Goal: Transaction & Acquisition: Purchase product/service

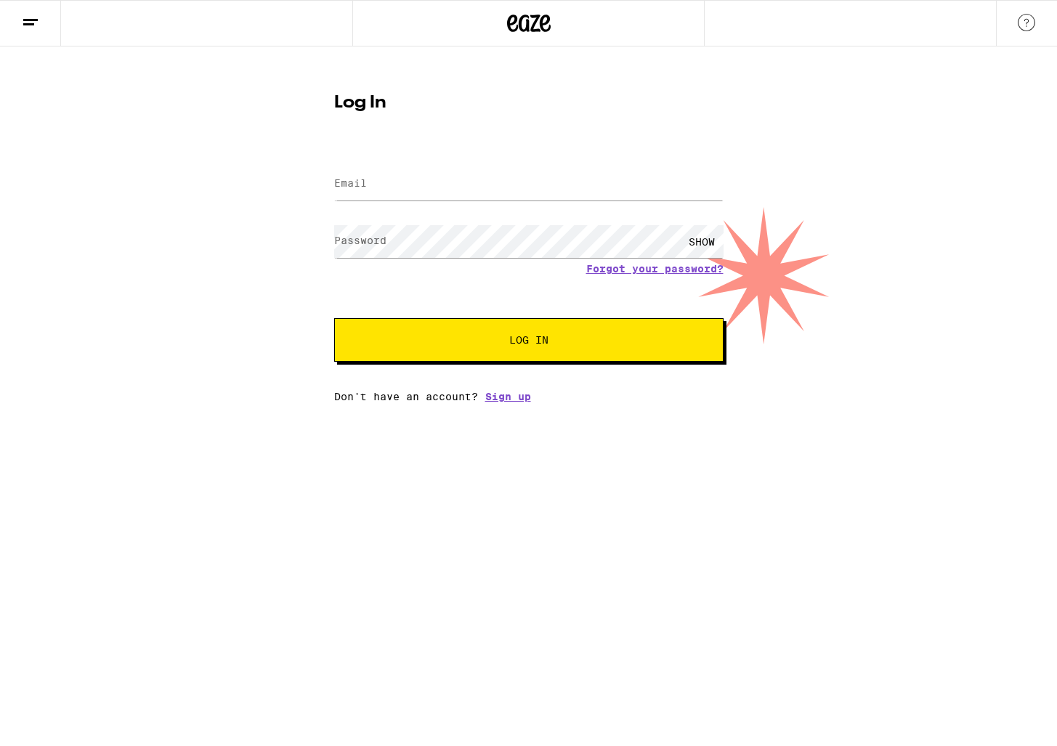
click at [365, 185] on label "Email" at bounding box center [350, 183] width 33 height 12
type input "[EMAIL_ADDRESS][DOMAIN_NAME]"
click at [334, 318] on button "Log In" at bounding box center [528, 340] width 389 height 44
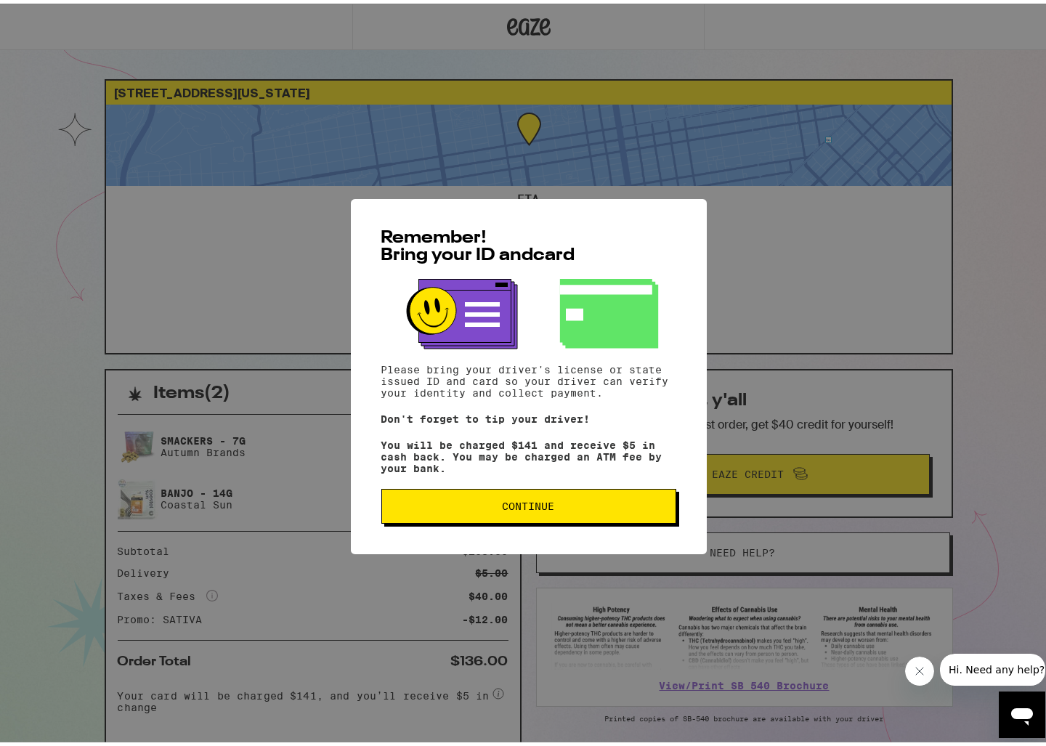
click at [300, 522] on div "Remember! Bring your ID and card Please bring your driver's license or state is…" at bounding box center [528, 373] width 1057 height 746
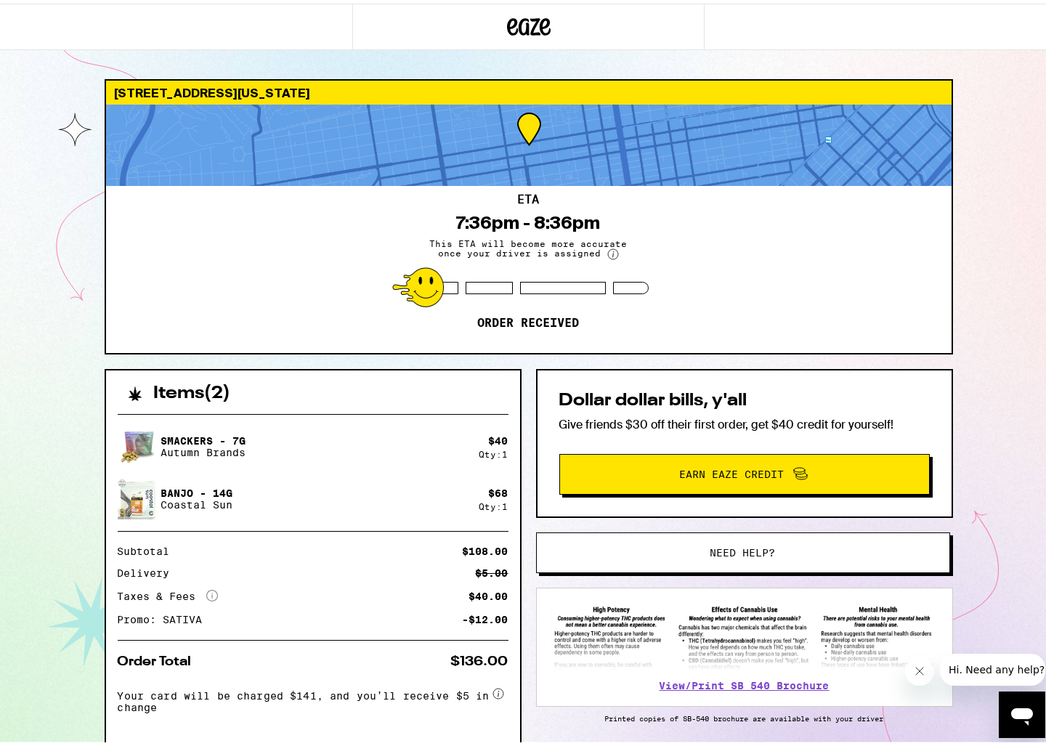
click at [514, 17] on icon at bounding box center [529, 23] width 44 height 26
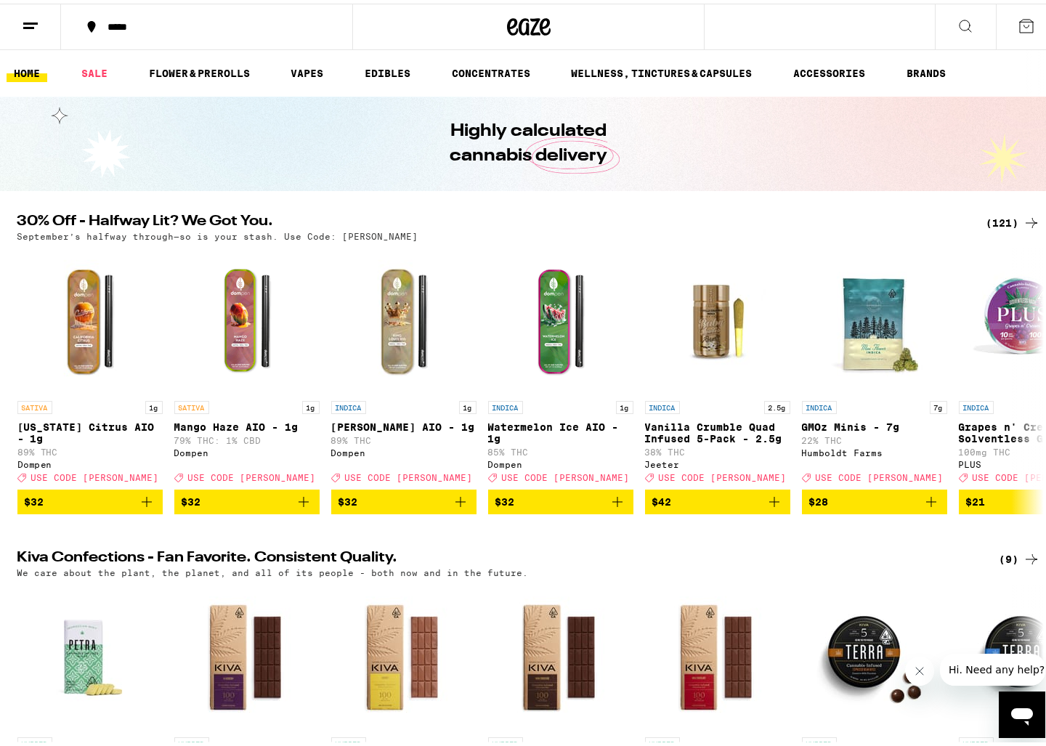
click at [126, 23] on div "*****" at bounding box center [214, 23] width 228 height 10
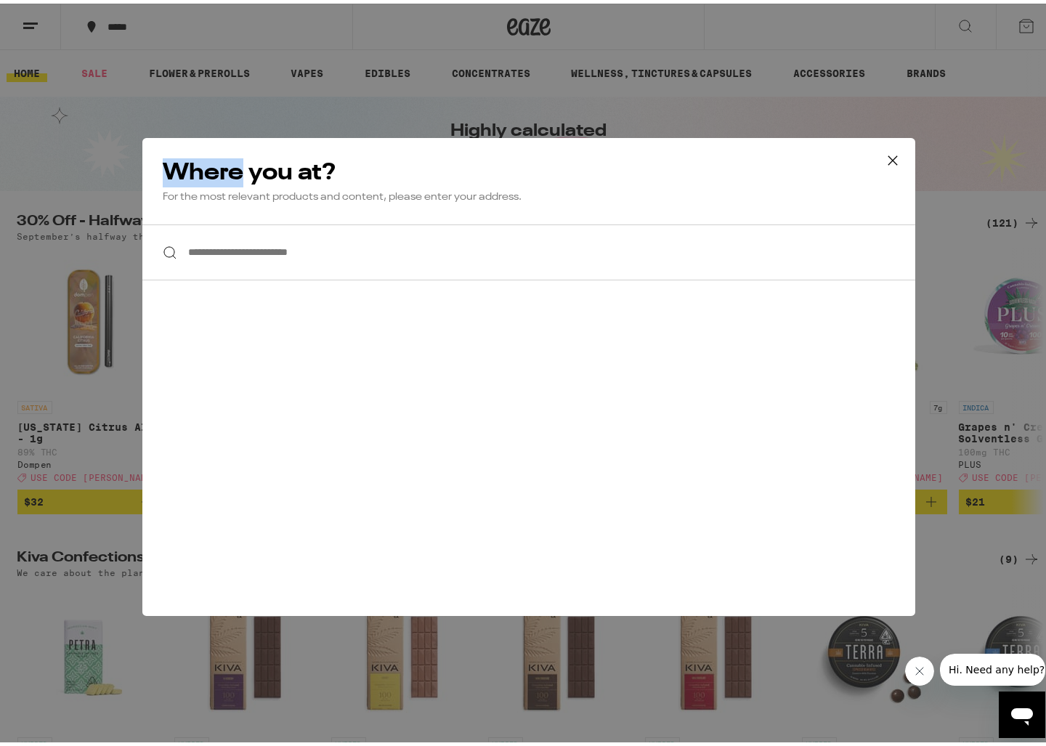
click at [126, 23] on div "**********" at bounding box center [528, 373] width 1057 height 746
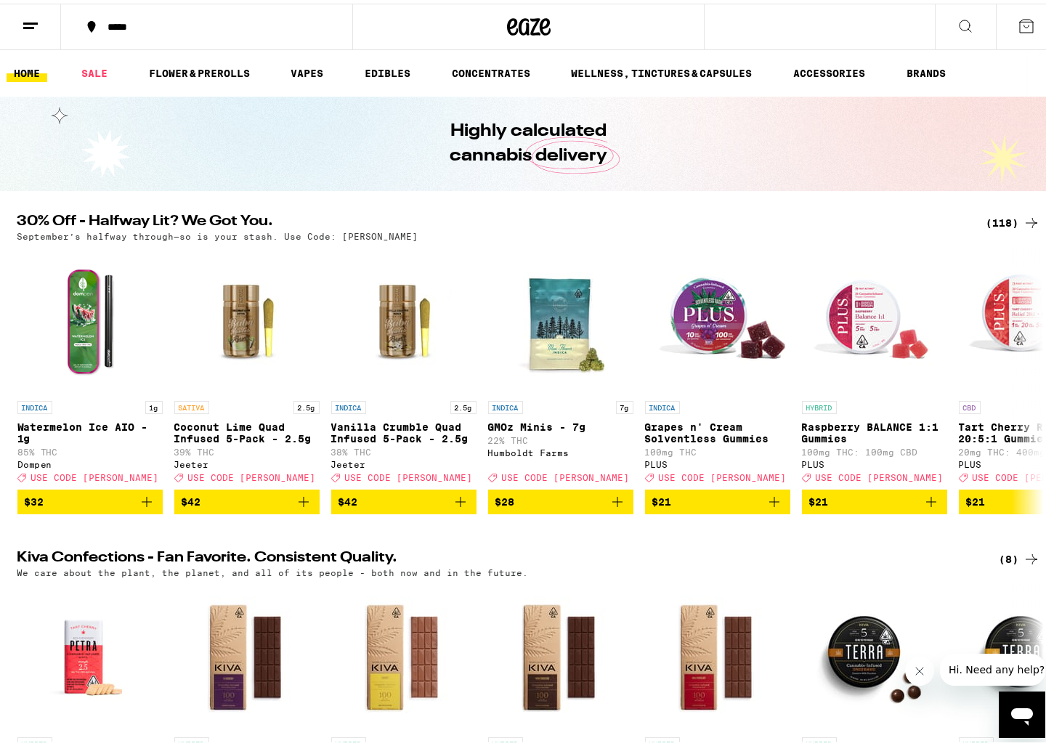
click at [126, 23] on div "*****" at bounding box center [214, 23] width 228 height 10
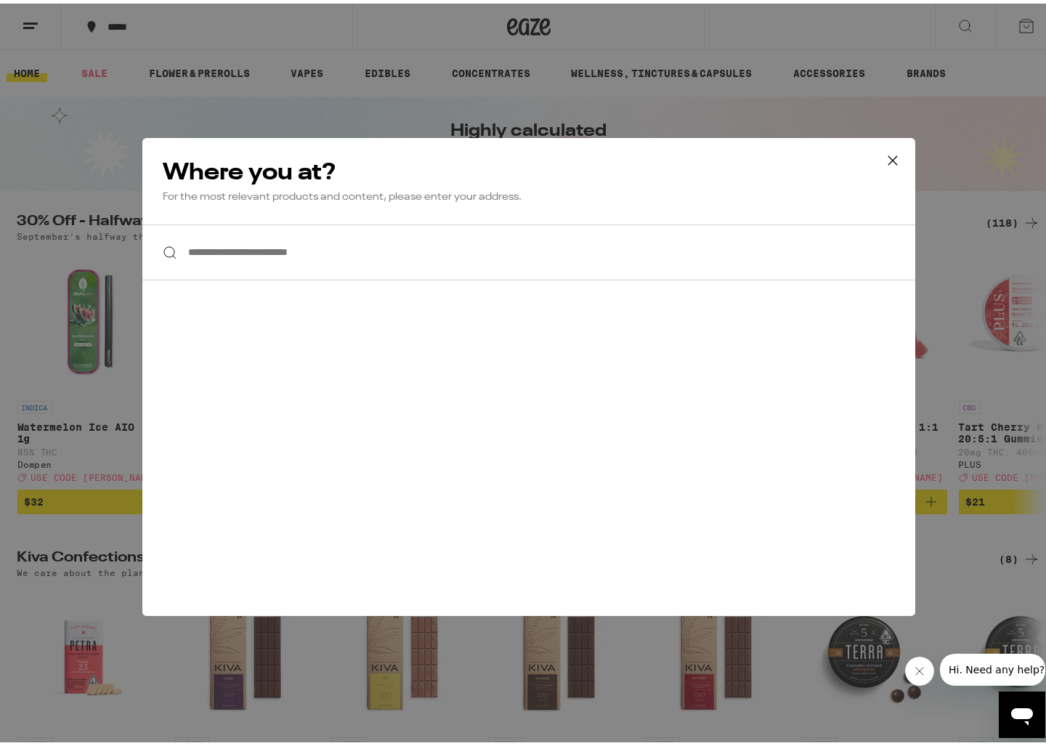
click at [368, 244] on input "**********" at bounding box center [528, 249] width 773 height 56
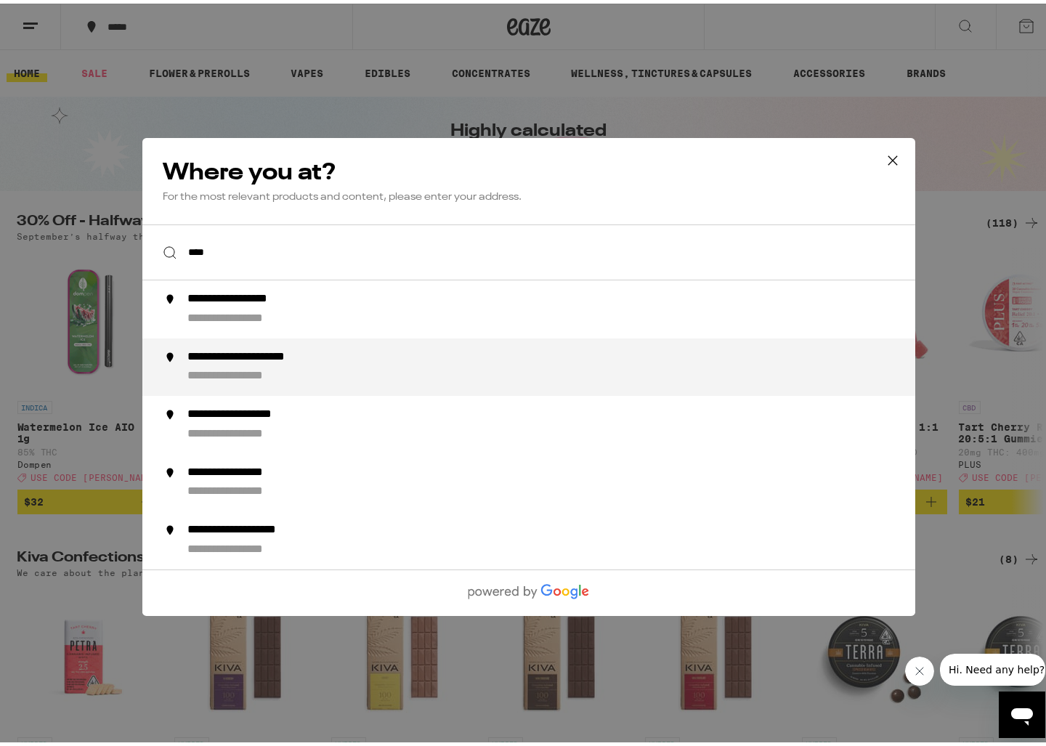
click at [342, 344] on li "**********" at bounding box center [528, 363] width 773 height 58
type input "**********"
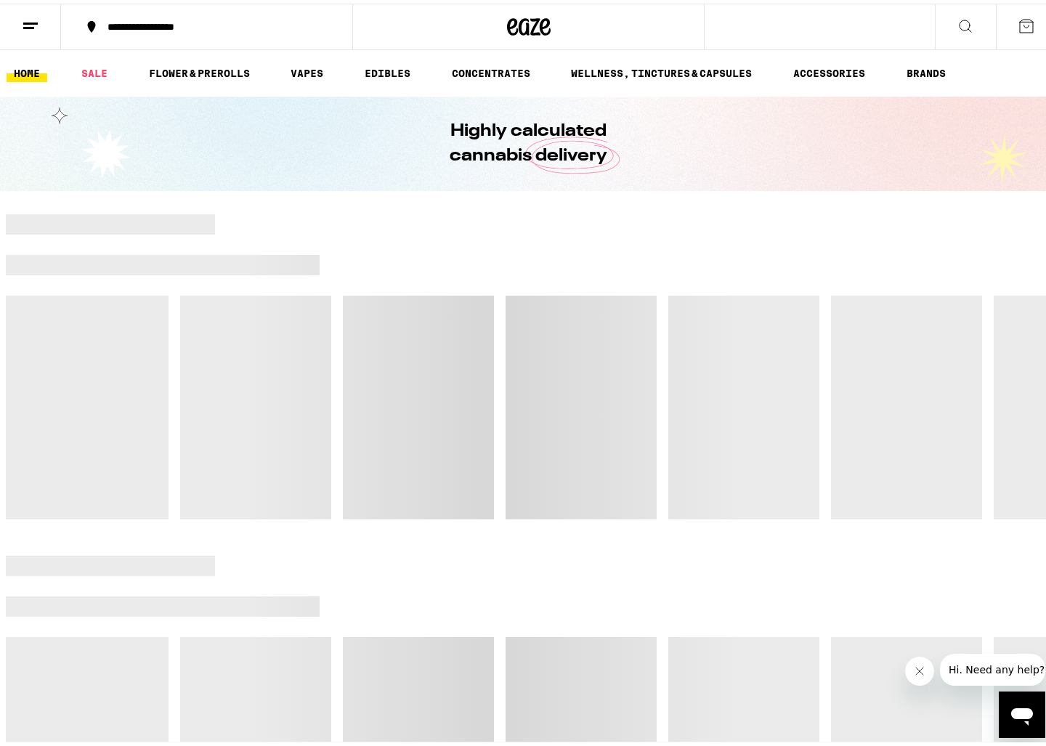
click at [155, 4] on button "**********" at bounding box center [206, 23] width 291 height 44
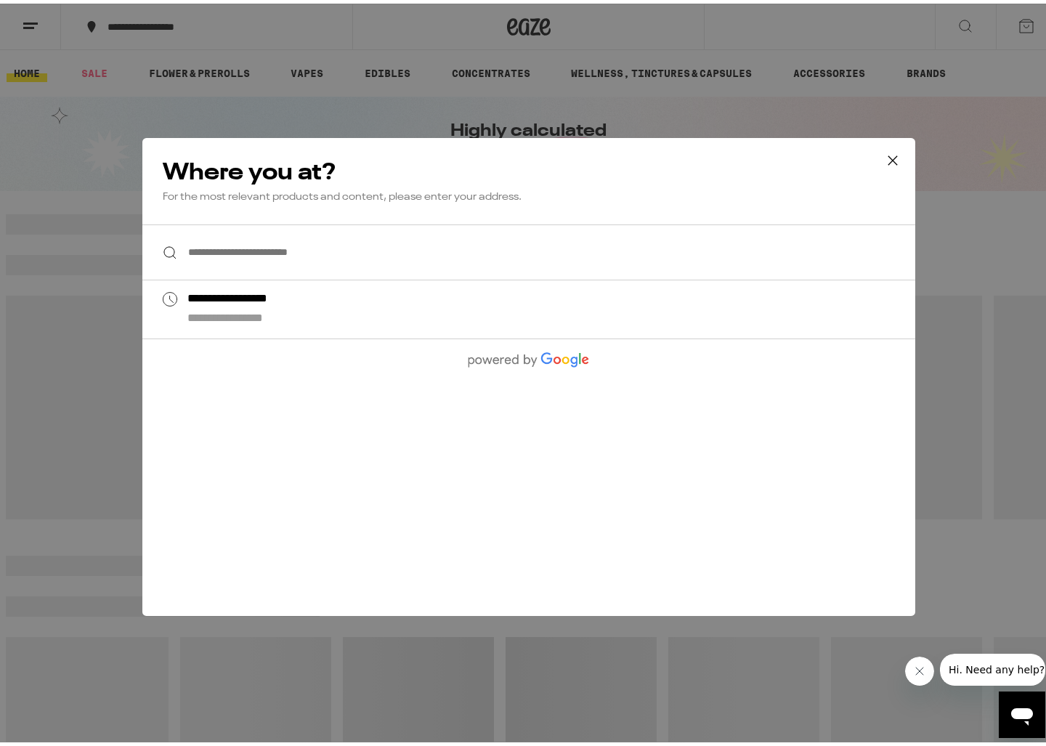
click at [250, 244] on input "**********" at bounding box center [528, 249] width 773 height 56
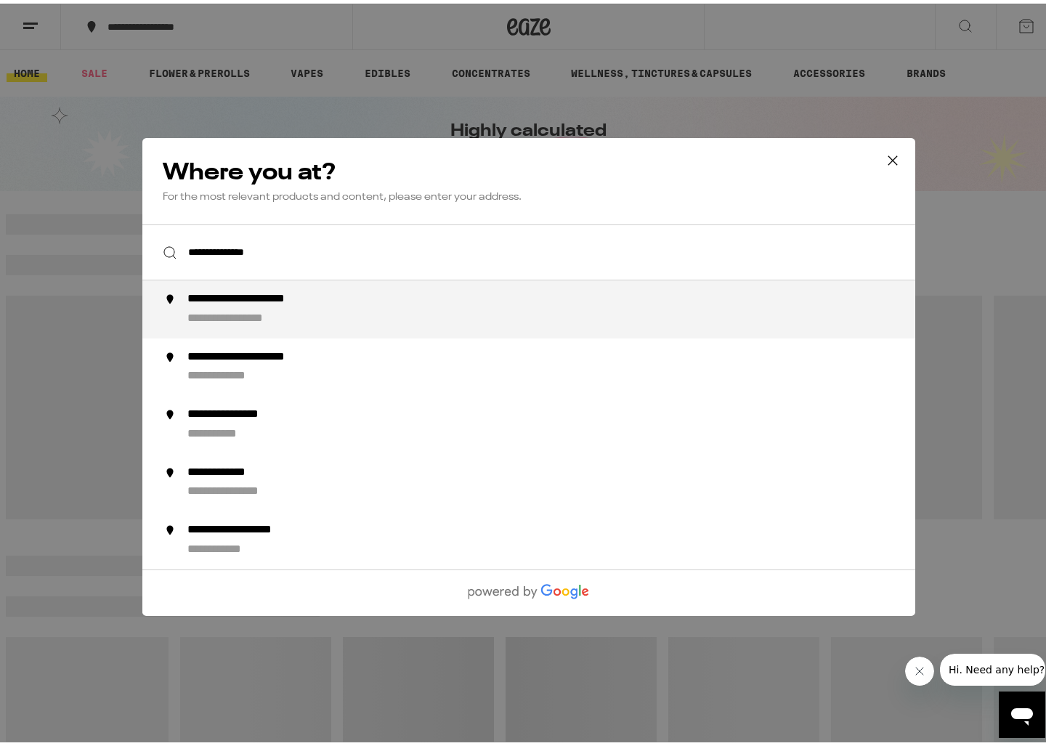
click at [259, 312] on div "**********" at bounding box center [251, 314] width 128 height 15
type input "**********"
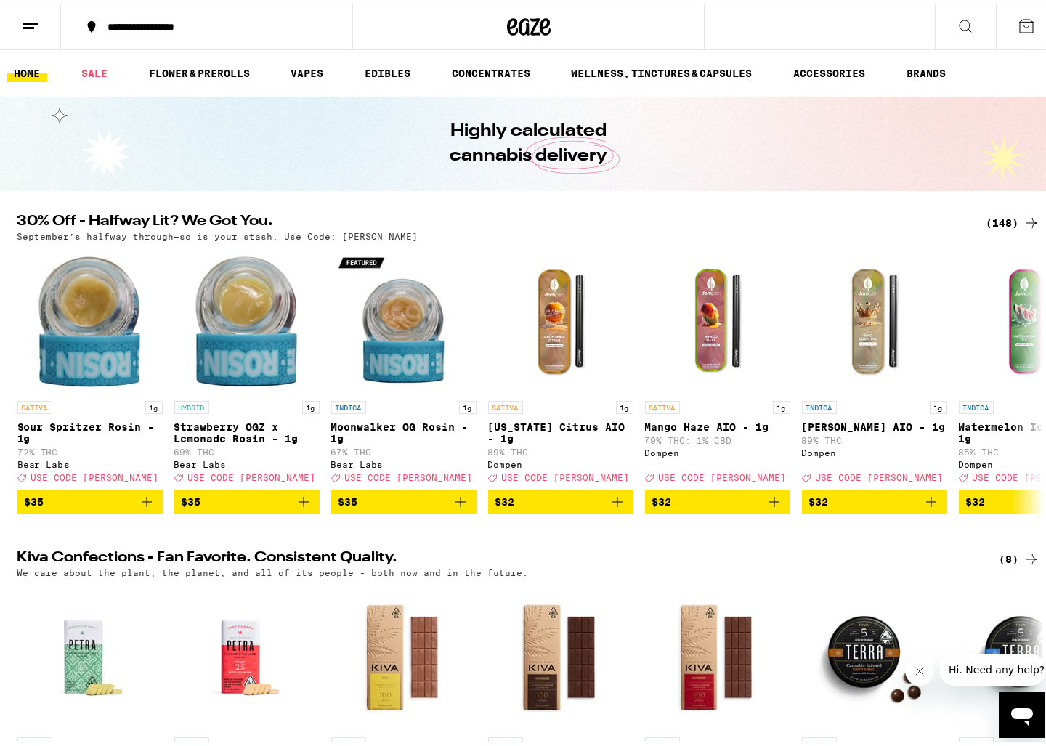
click at [957, 18] on icon at bounding box center [965, 22] width 17 height 17
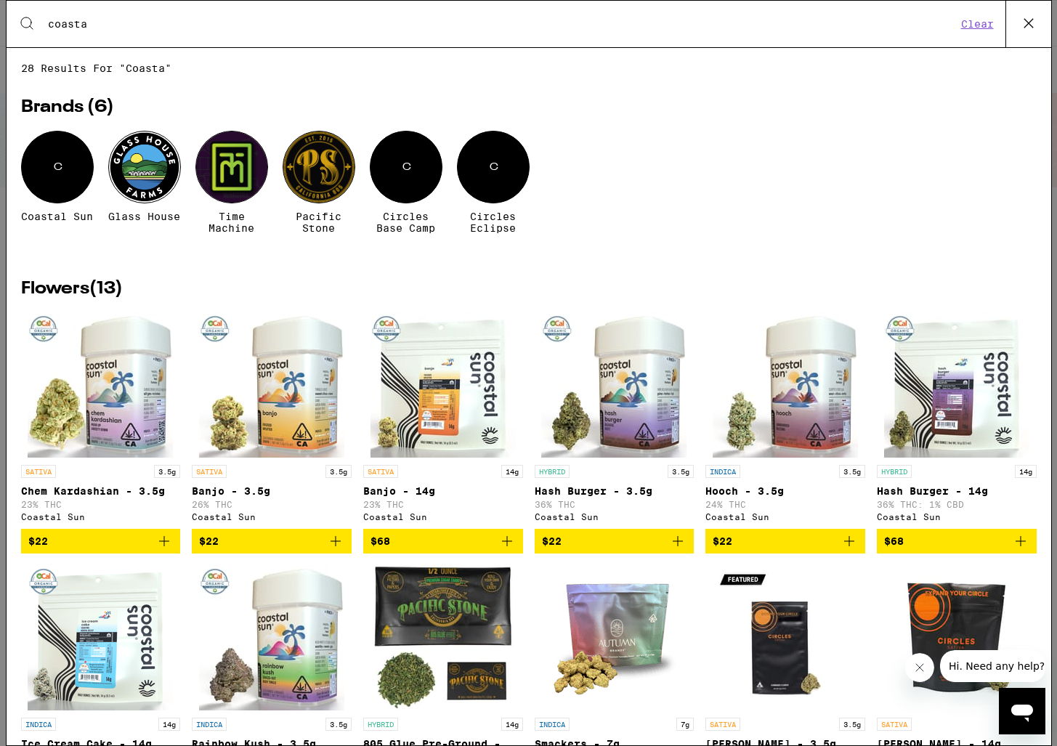
type input "coasta"
click at [78, 172] on div "C" at bounding box center [57, 167] width 73 height 73
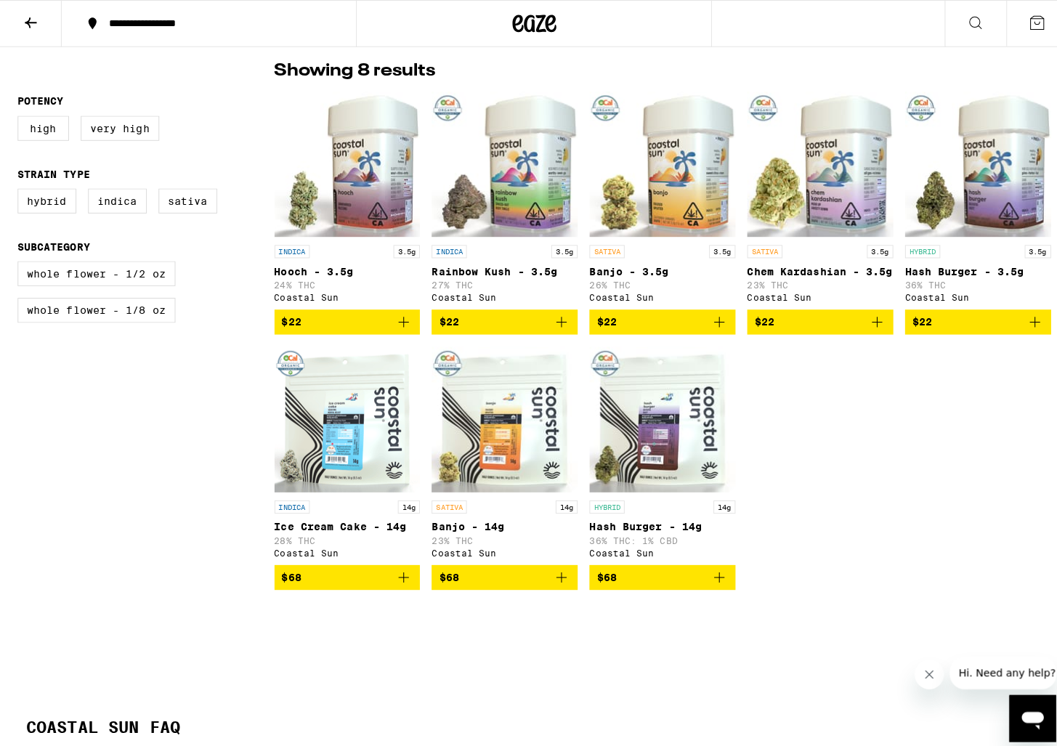
scroll to position [333, 0]
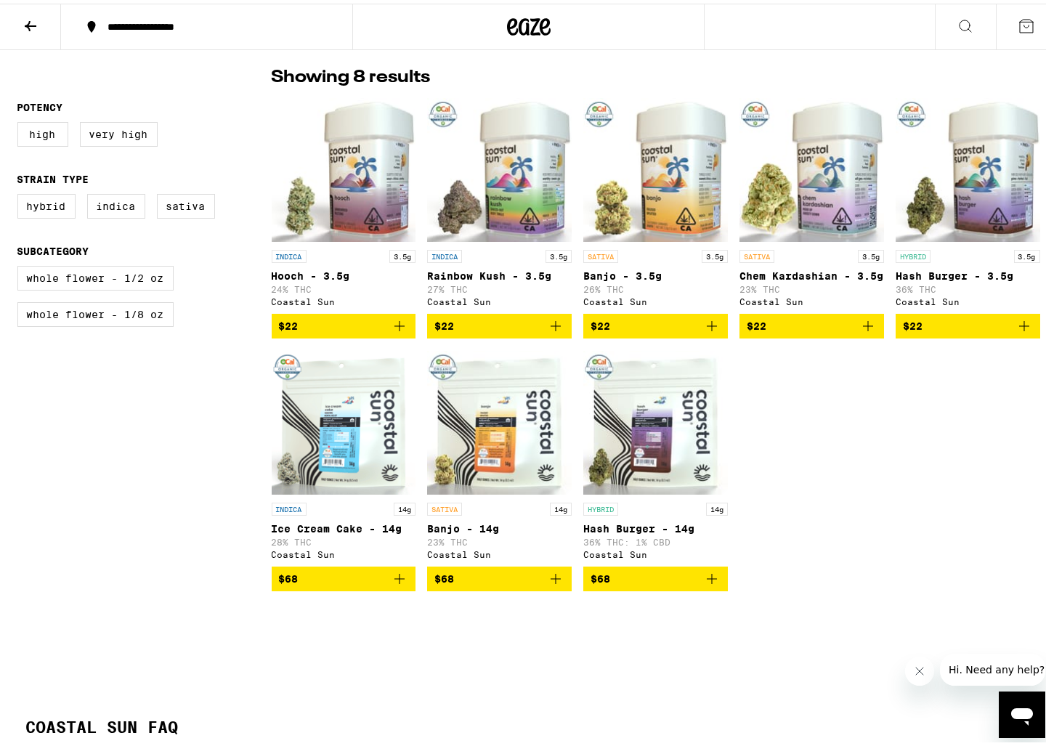
click at [539, 584] on span "$68" at bounding box center [500, 575] width 130 height 17
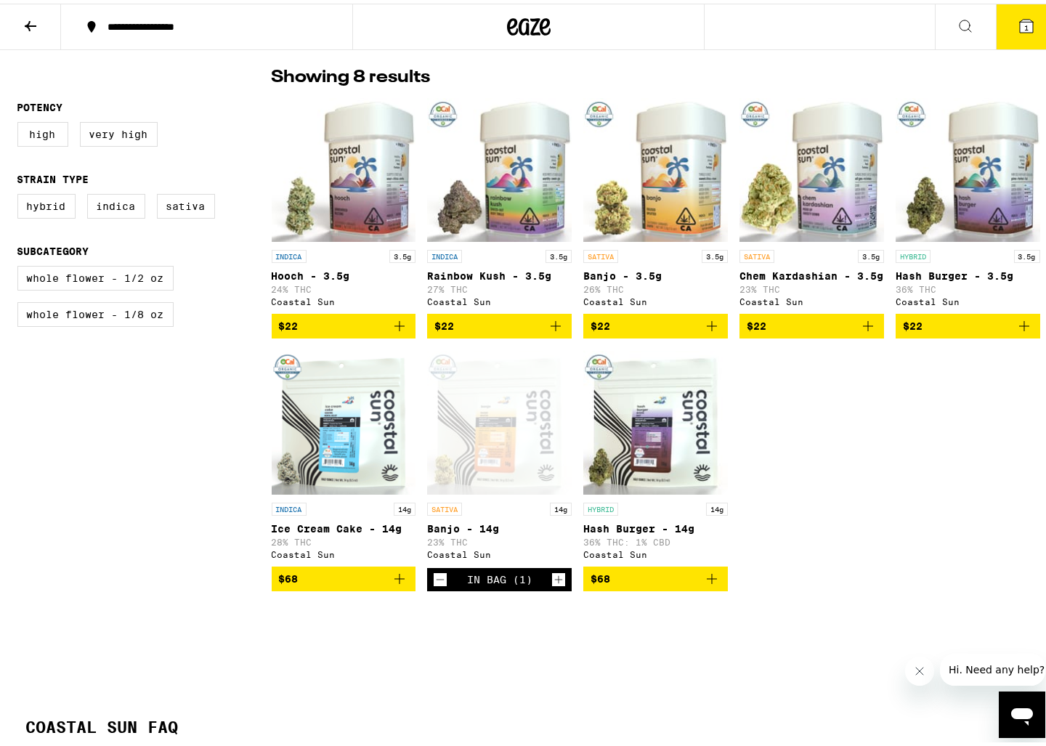
click at [634, 584] on span "$68" at bounding box center [656, 575] width 130 height 17
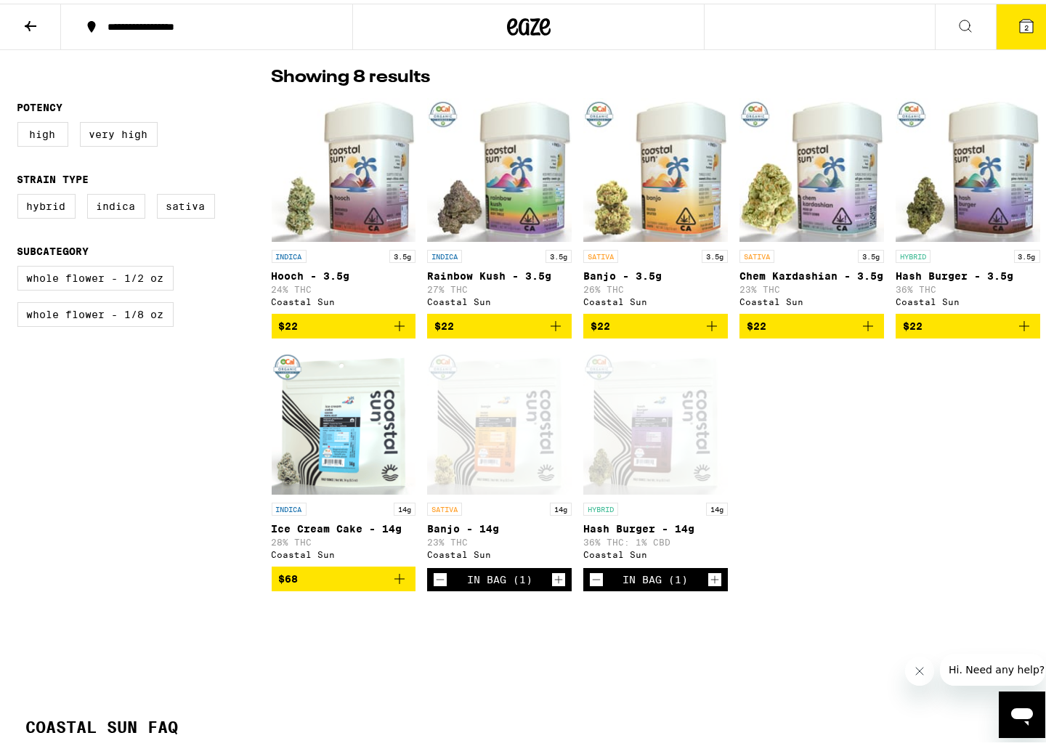
click at [1023, 14] on icon at bounding box center [1026, 22] width 17 height 17
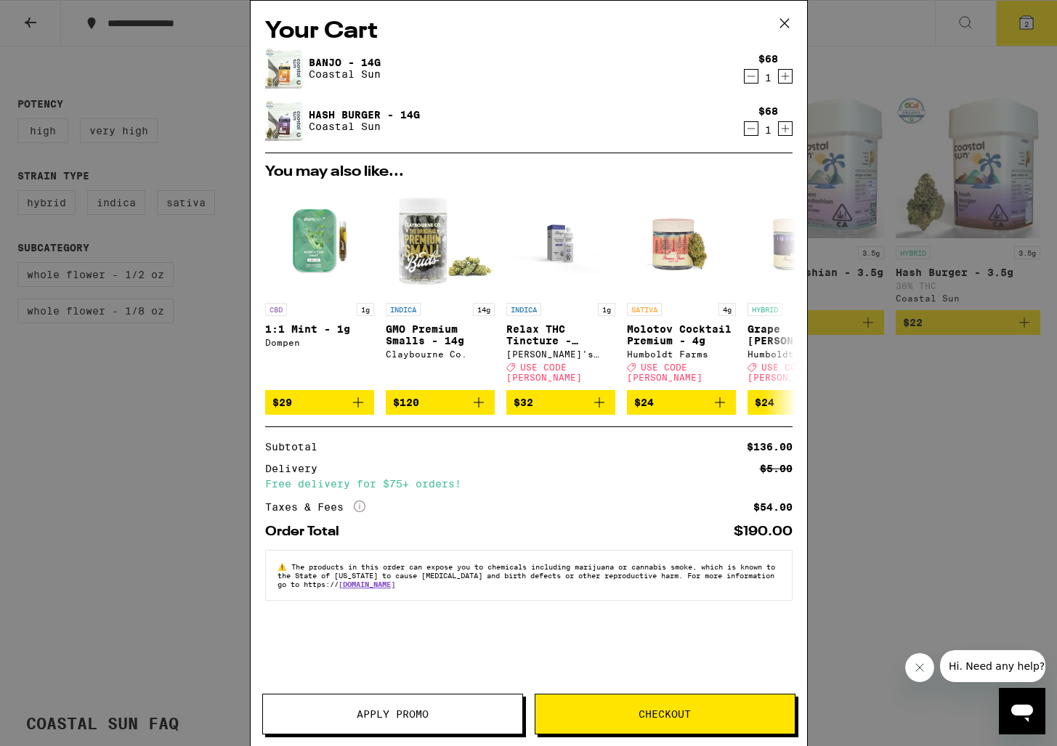
click at [669, 712] on span "Checkout" at bounding box center [665, 714] width 52 height 10
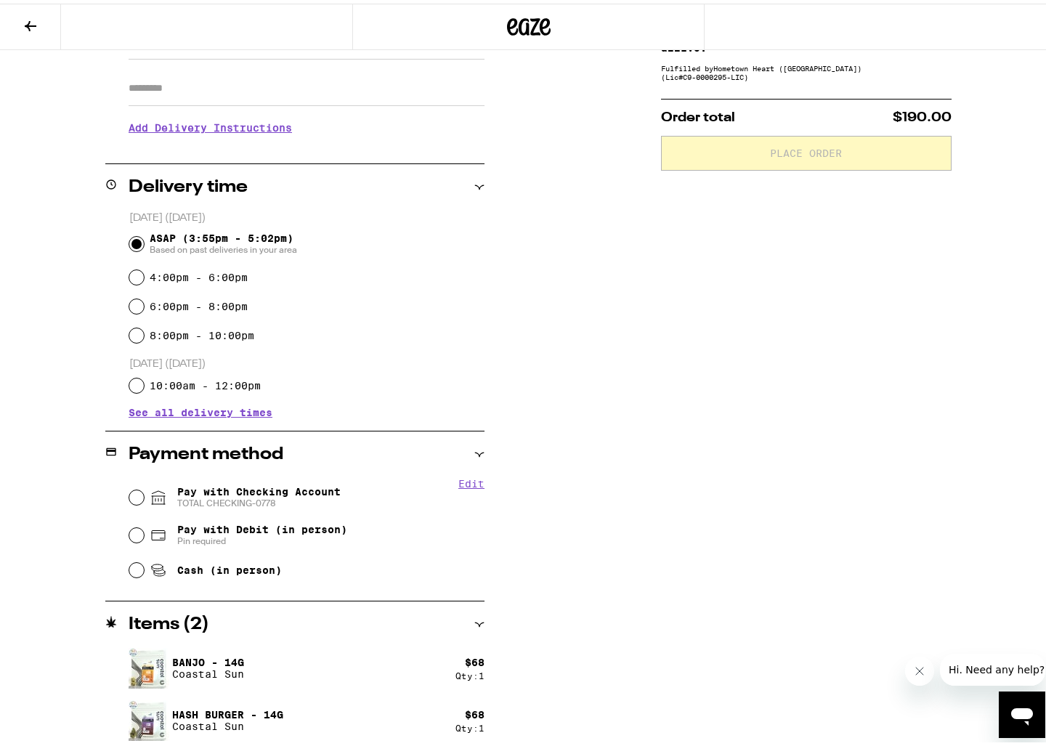
scroll to position [247, 0]
click at [285, 503] on span "TOTAL CHECKING-0778" at bounding box center [258, 499] width 163 height 12
click at [144, 500] on input "Pay with Checking Account TOTAL CHECKING-0778" at bounding box center [136, 492] width 15 height 15
radio input "true"
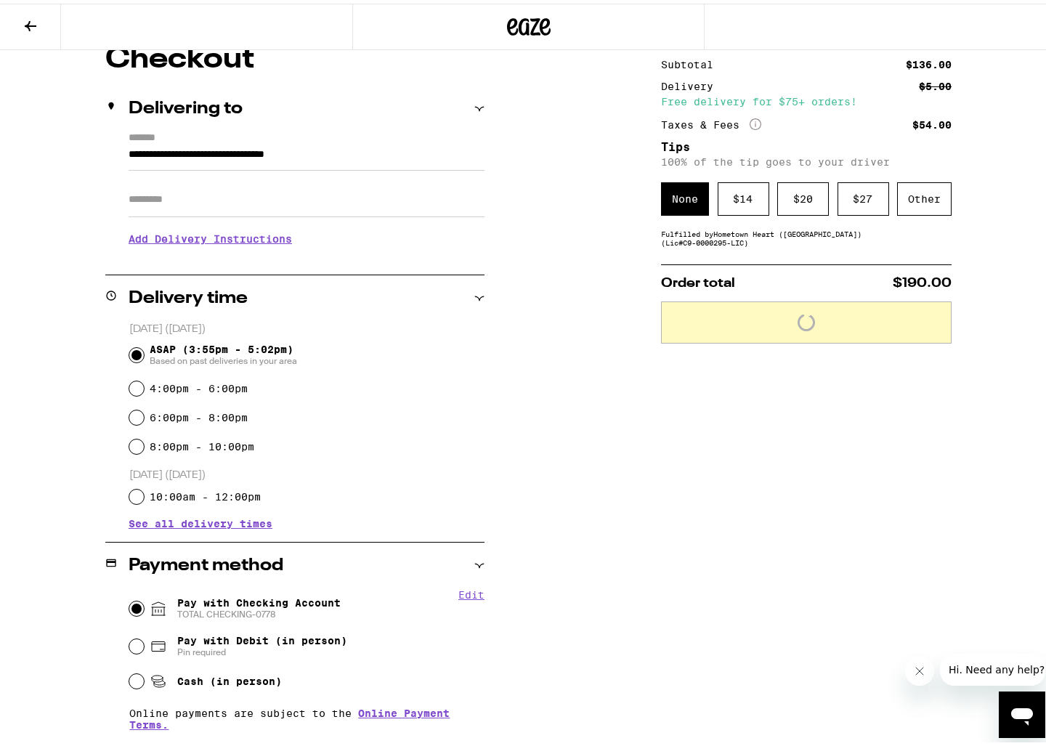
scroll to position [118, 0]
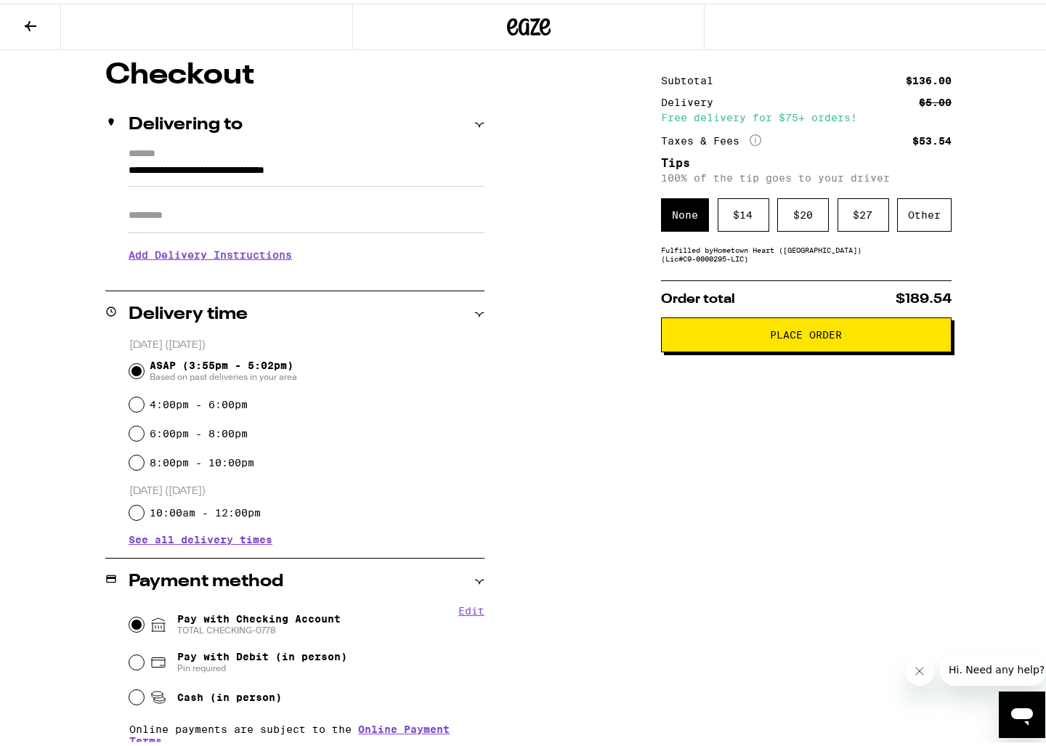
click at [792, 336] on span "Place Order" at bounding box center [807, 331] width 72 height 10
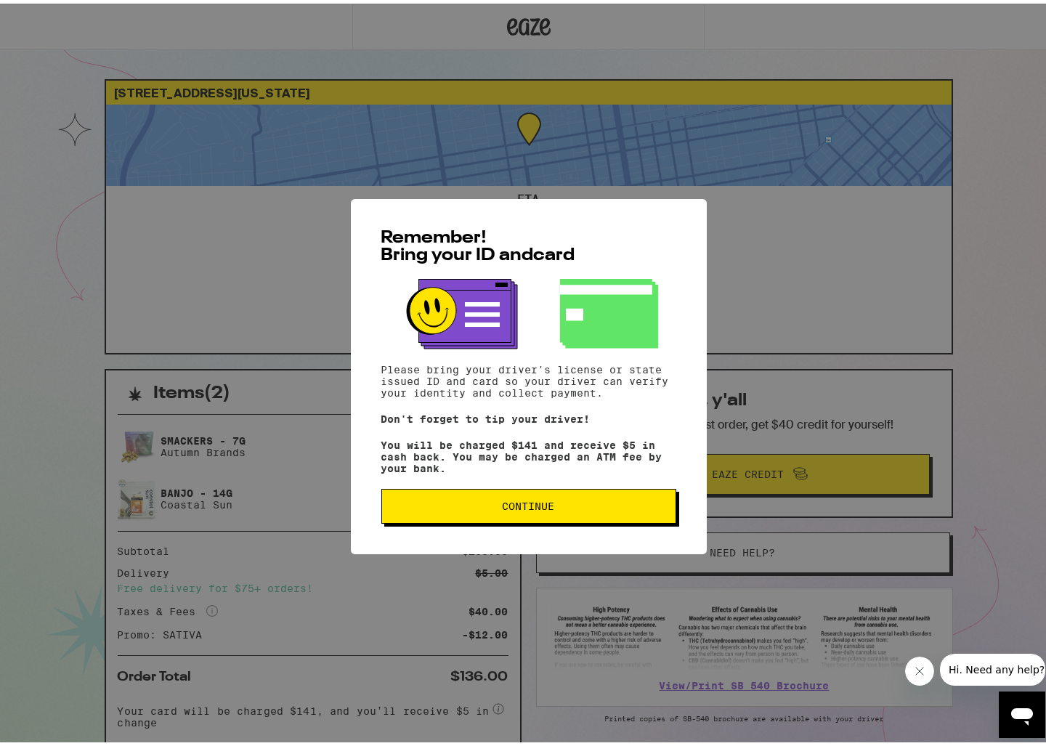
click at [613, 508] on span "Continue" at bounding box center [529, 503] width 270 height 10
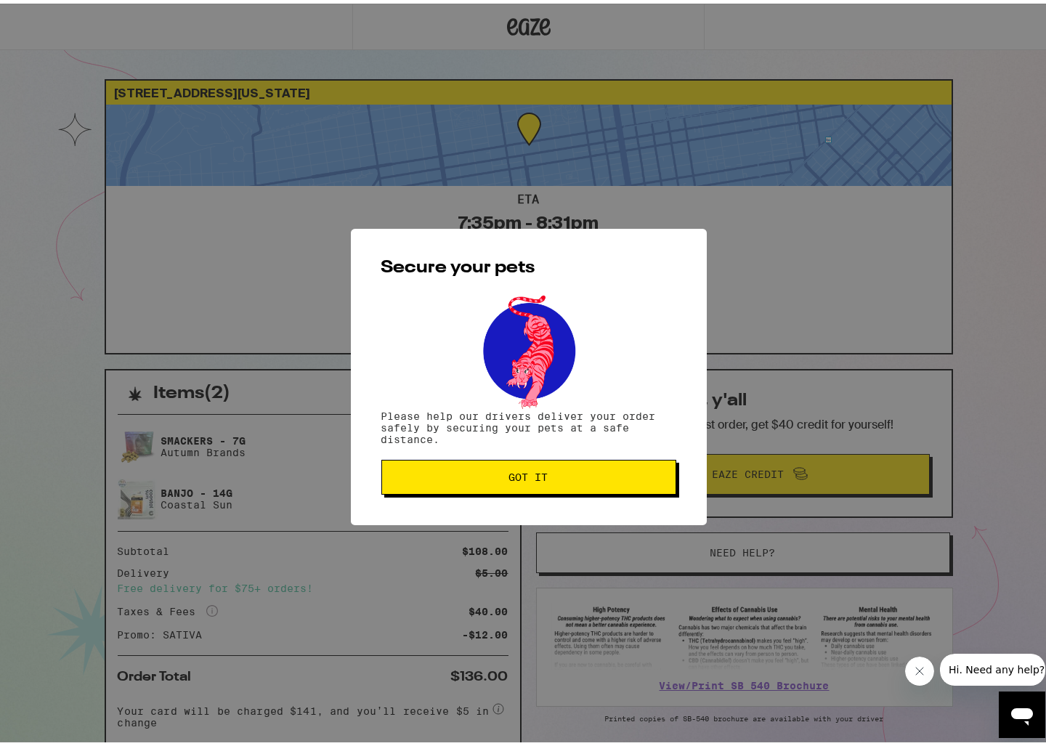
click at [979, 674] on span "Hi. Need any help?" at bounding box center [997, 670] width 96 height 12
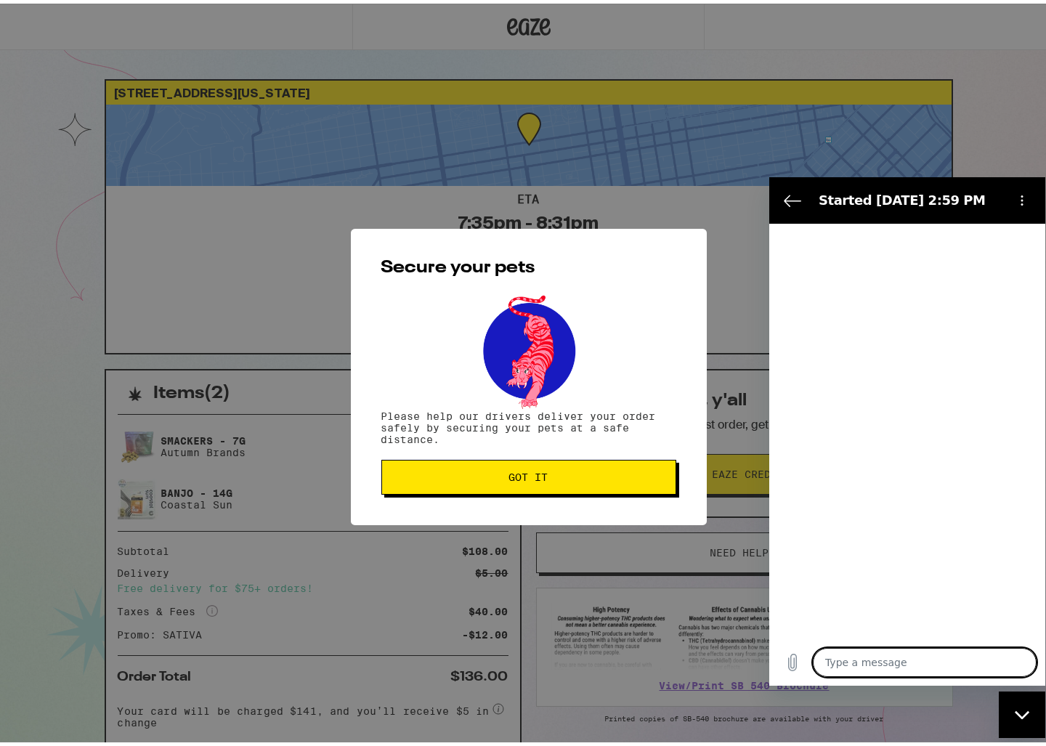
type textarea "x"
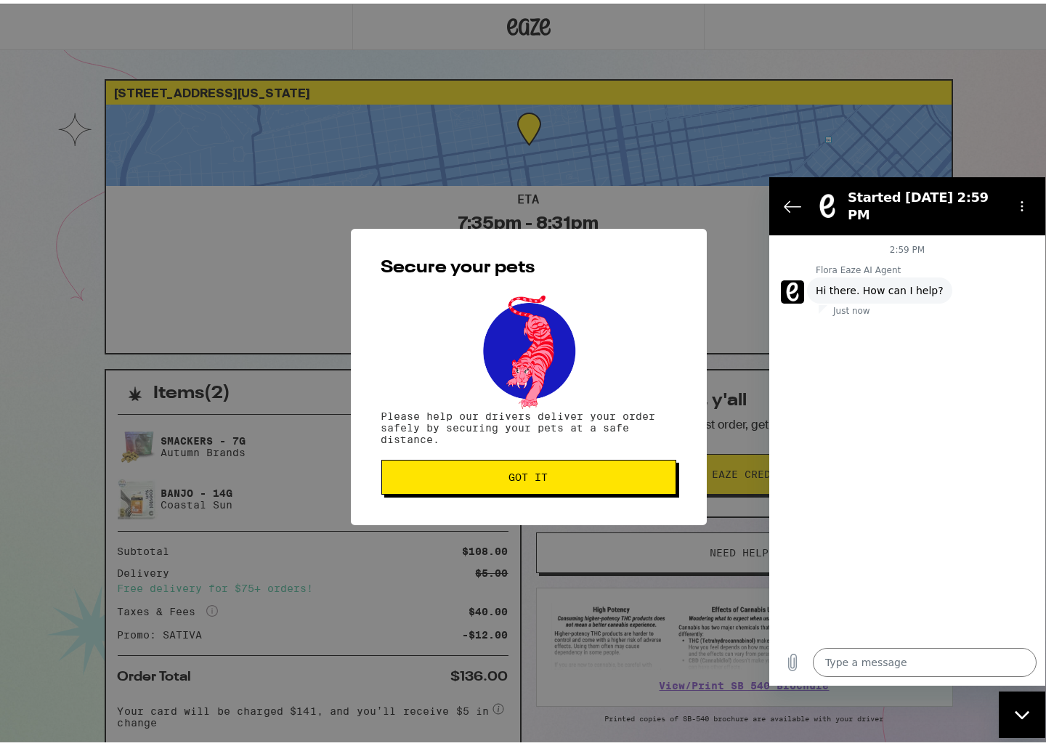
click at [634, 477] on span "Got it" at bounding box center [529, 474] width 270 height 10
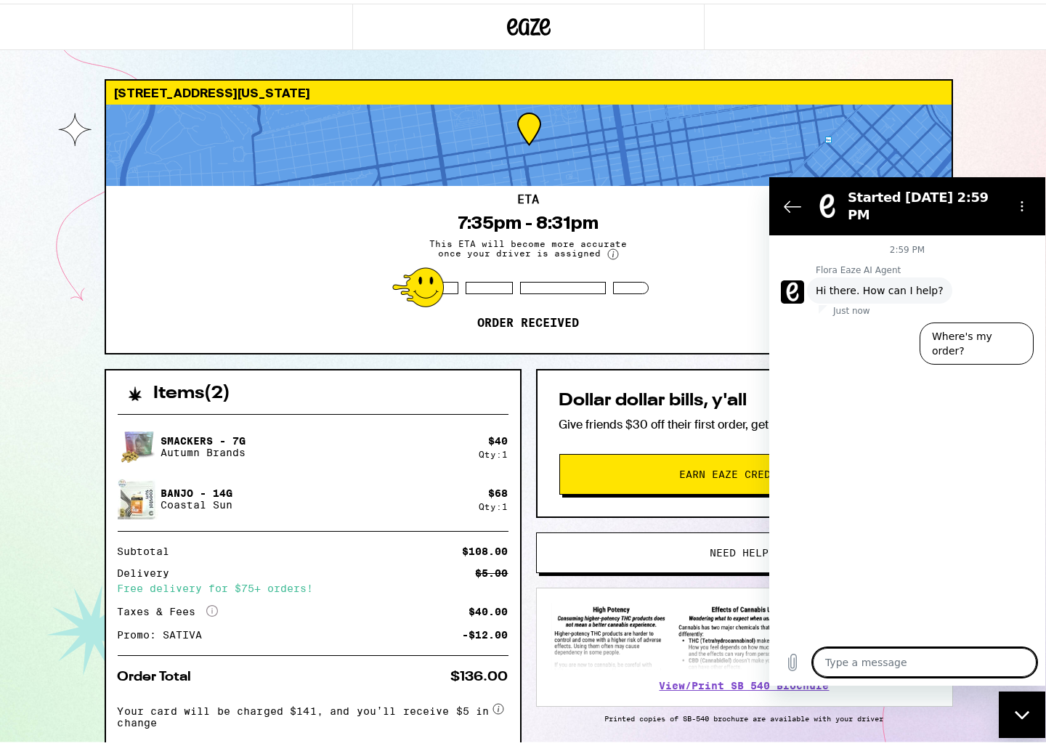
click at [892, 648] on textarea at bounding box center [925, 662] width 224 height 29
type textarea "H"
type textarea "x"
type textarea "He"
type textarea "x"
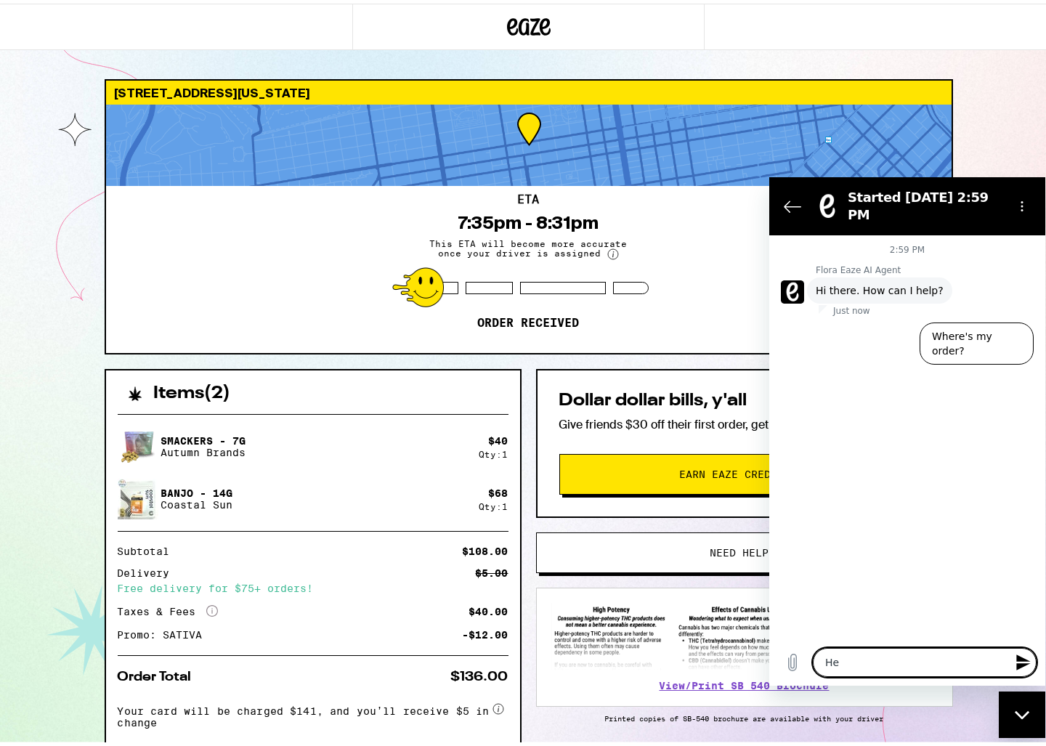
type textarea "Hey"
type textarea "x"
type textarea "Hey"
type textarea "x"
type textarea "Hey t"
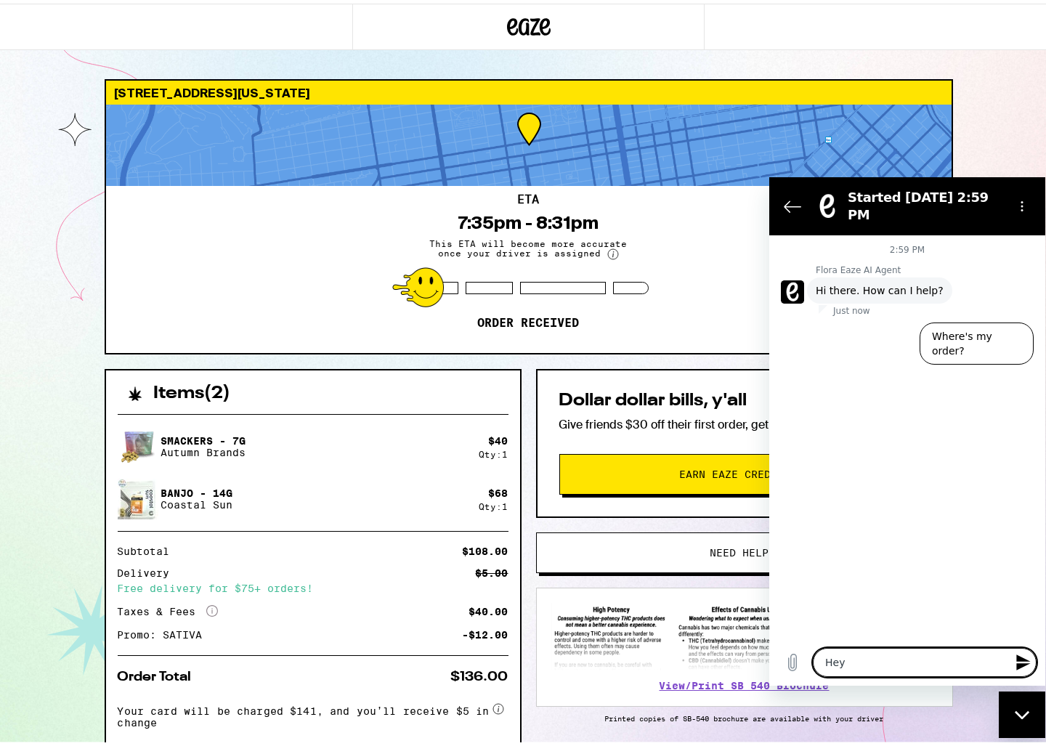
type textarea "x"
type textarea "Hey th"
type textarea "x"
type textarea "Hey the"
type textarea "x"
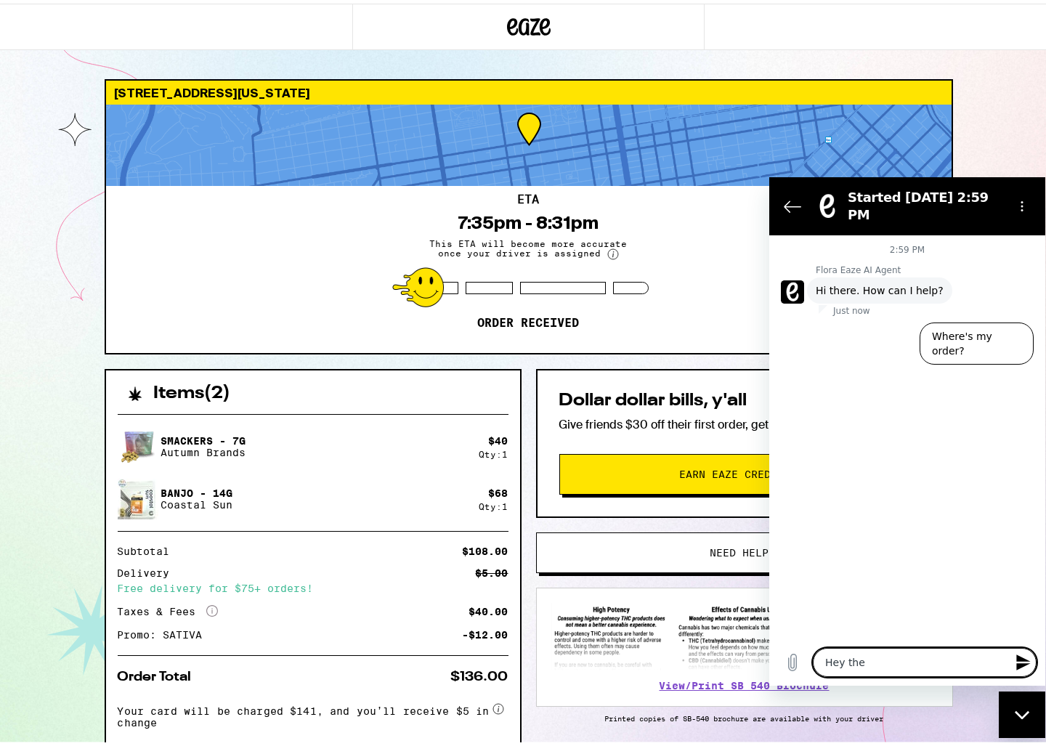
type textarea "Hey ther"
type textarea "x"
type textarea "Hey there"
type textarea "x"
type textarea "Hey there."
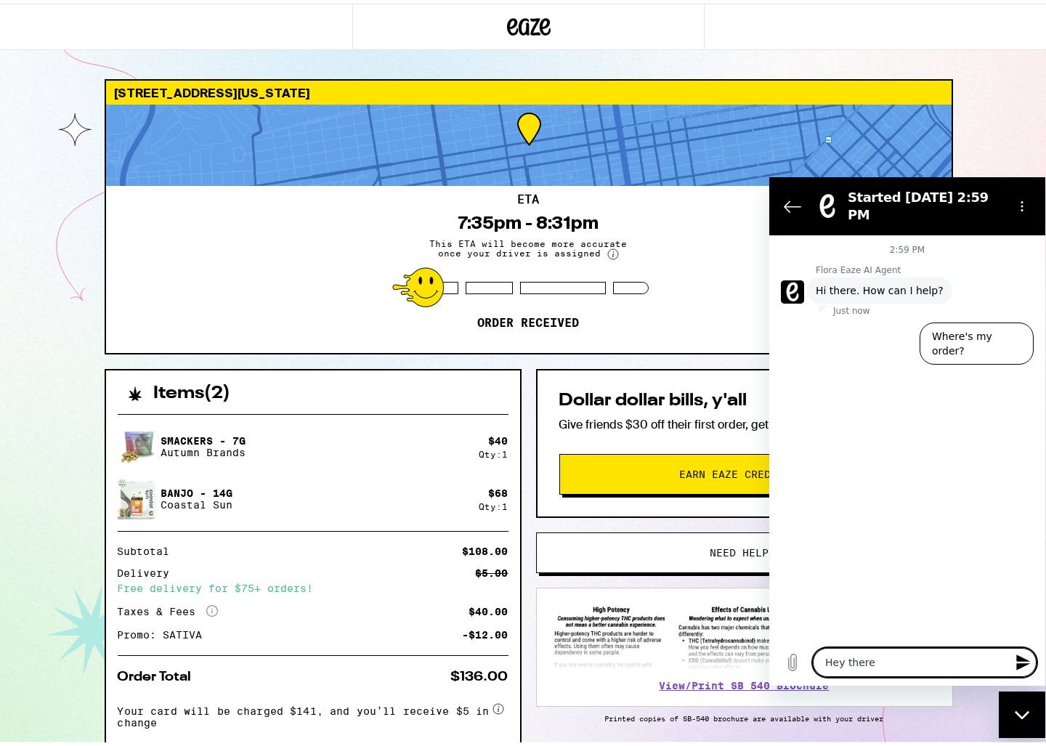
type textarea "x"
type textarea "Hey there."
type textarea "x"
type textarea "Hey there. A"
type textarea "x"
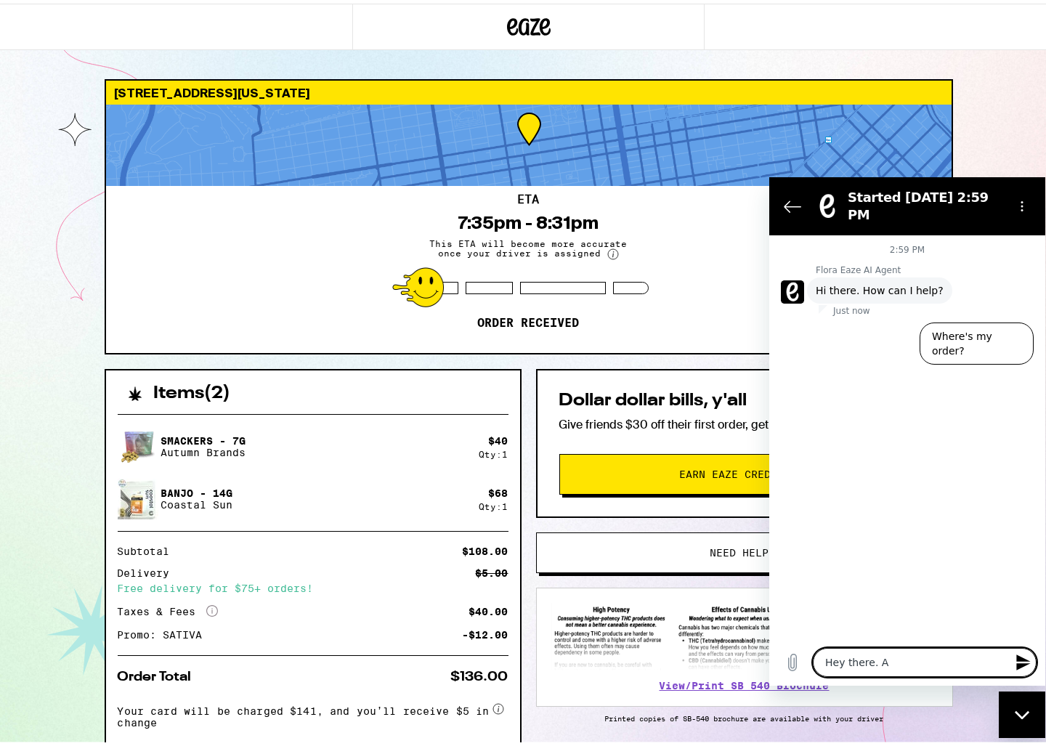
type textarea "Hey there. Ar"
type textarea "x"
type textarea "Hey there. Are"
type textarea "x"
type textarea "Hey there. Are"
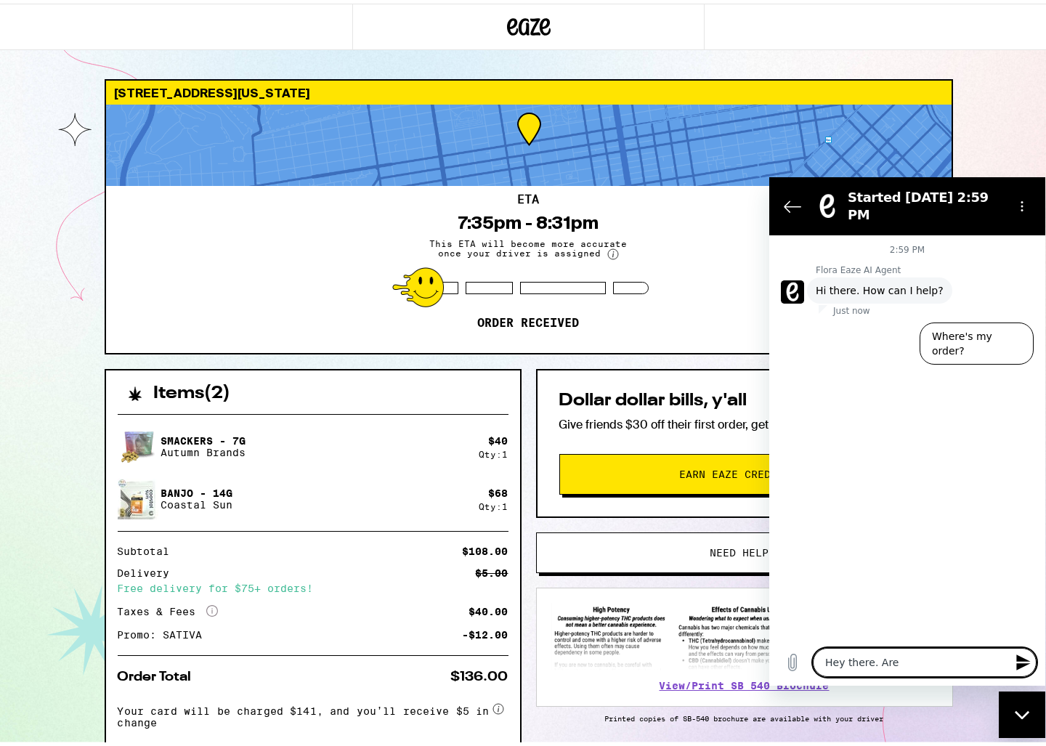
type textarea "x"
type textarea "Hey there. Are y"
type textarea "x"
type textarea "Hey there. Are yo"
type textarea "x"
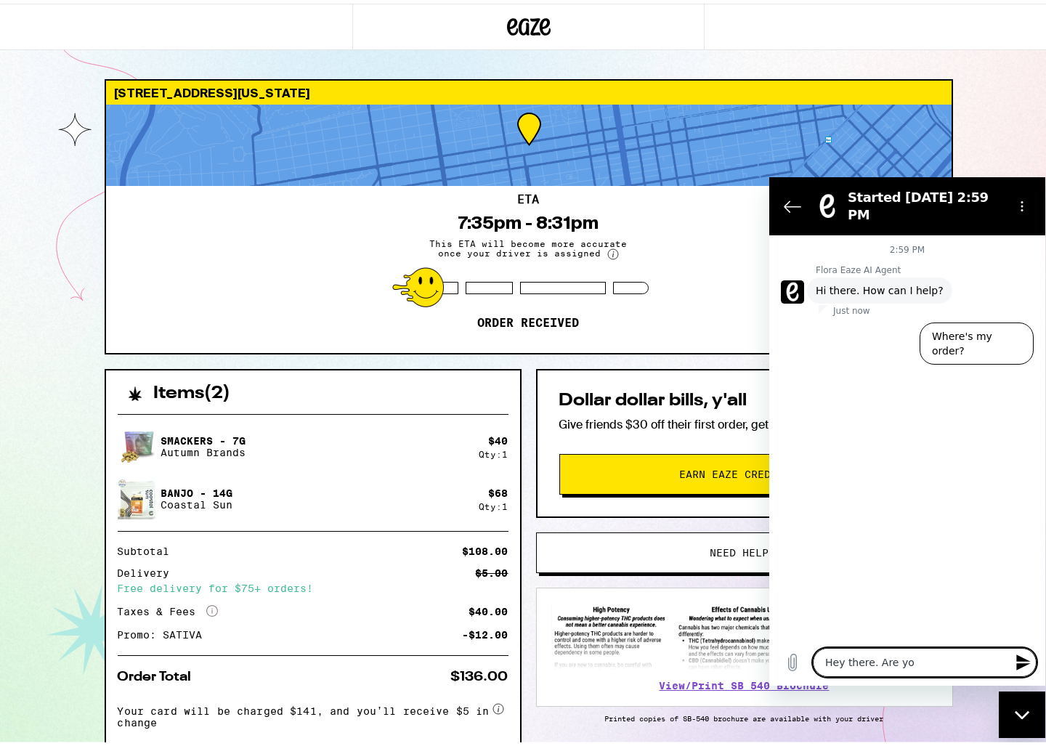
type textarea "Hey there. Are you"
type textarea "x"
type textarea "Hey there. Are you"
type textarea "x"
type textarea "Hey there. Are you g"
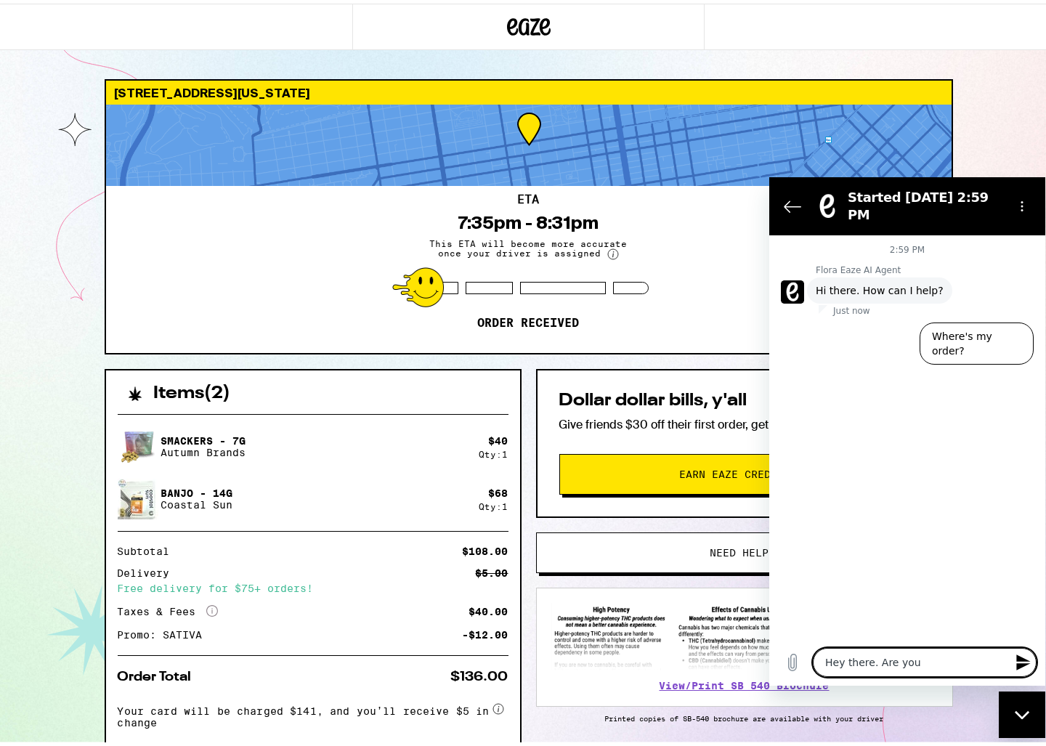
type textarea "x"
type textarea "Hey there. Are you gu"
type textarea "x"
type textarea "Hey there. Are you guy"
type textarea "x"
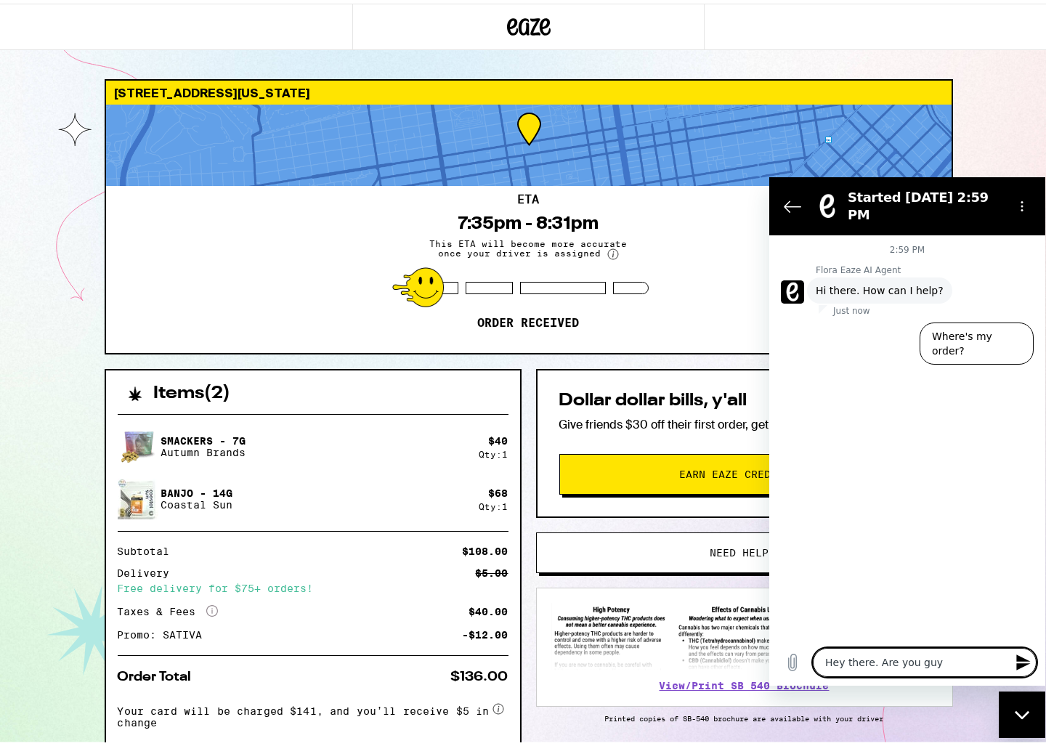
type textarea "Hey there. Are you guys"
type textarea "x"
type textarea "Hey there. Are you guys"
type textarea "x"
type textarea "Hey there. Are you guys d"
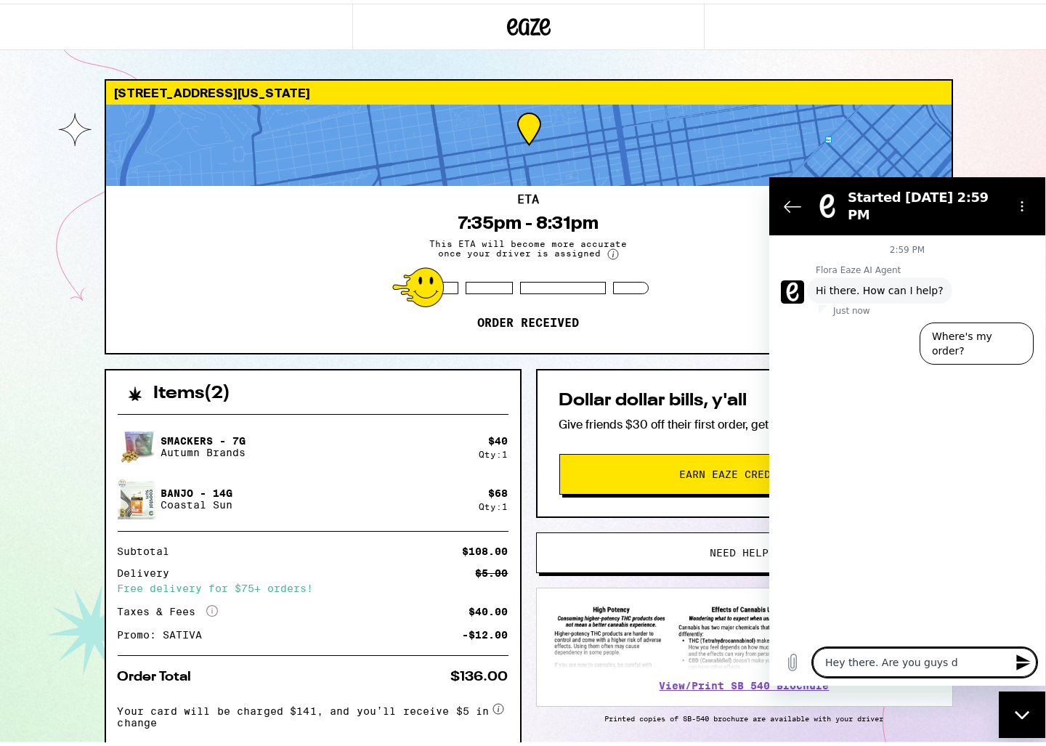
type textarea "x"
type textarea "Hey there. Are you guys do"
type textarea "x"
type textarea "Hey there. Are you guys dow"
type textarea "x"
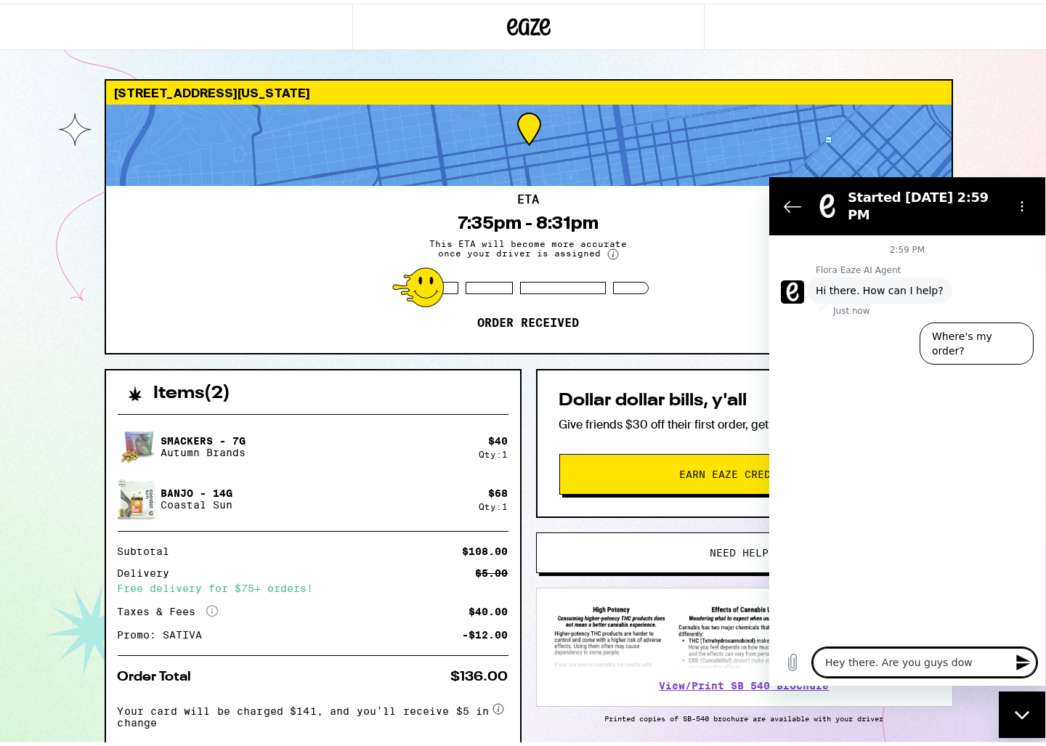
type textarea "Hey there. Are you guys down"
type textarea "x"
type textarea "Hey there. Are you guys down"
type textarea "x"
type textarea "Hey there. Are you guys down r"
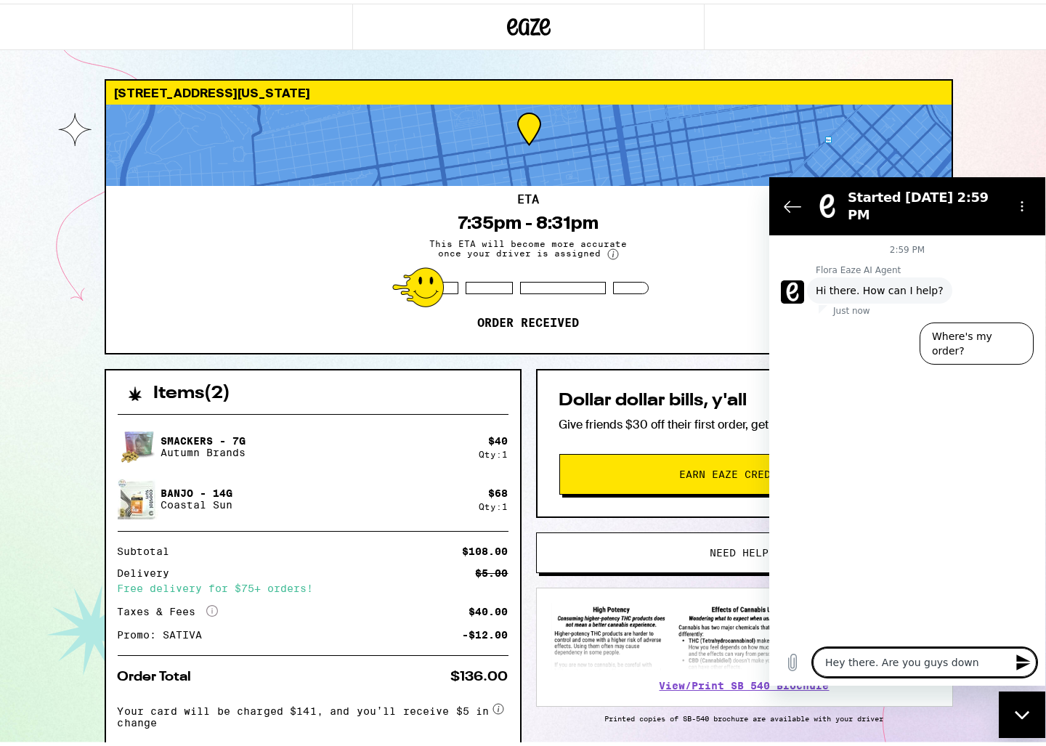
type textarea "x"
type textarea "Hey there. Are you guys down ri"
type textarea "x"
type textarea "Hey there. Are you guys down rig"
type textarea "x"
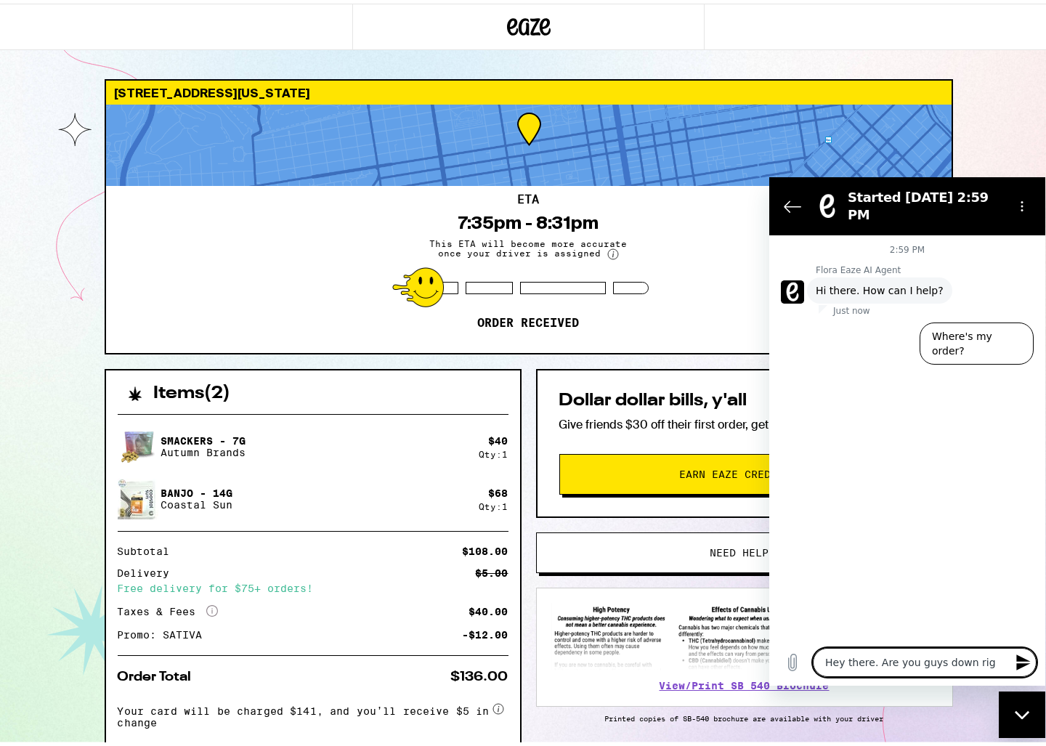
type textarea "Hey there. Are you guys down righ"
type textarea "x"
type textarea "Hey there. Are you guys down right"
type textarea "x"
type textarea "Hey there. Are you guys down right"
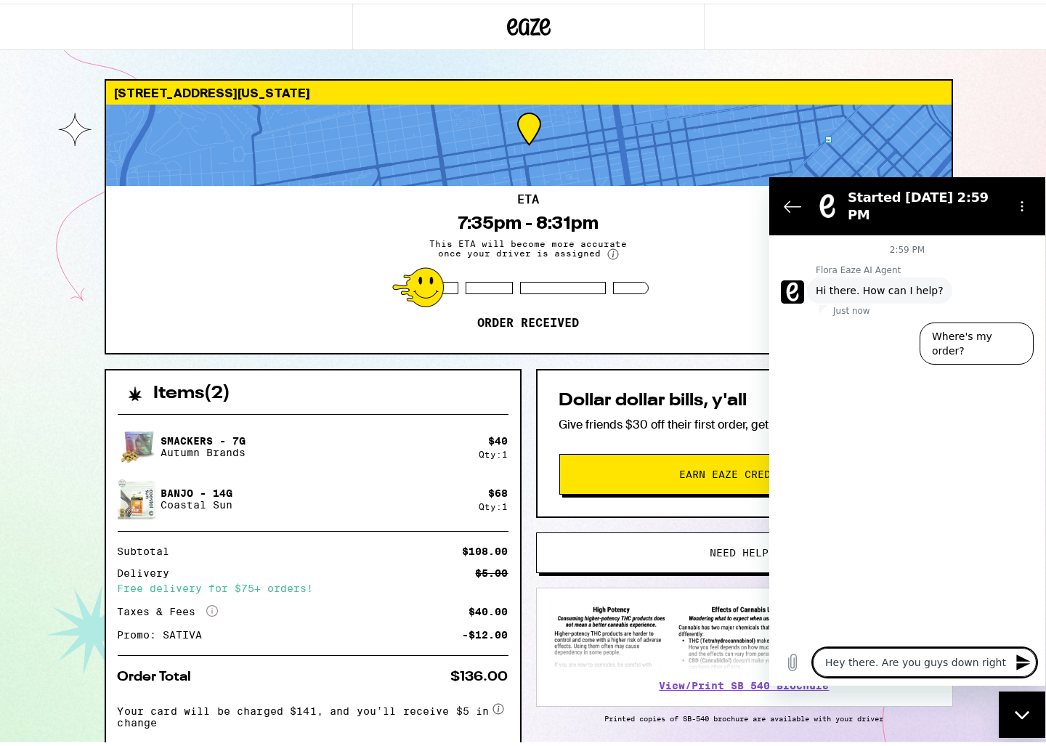
type textarea "x"
type textarea "Hey there. Are you guys down right n"
type textarea "x"
type textarea "Hey there. Are you guys down right no"
type textarea "x"
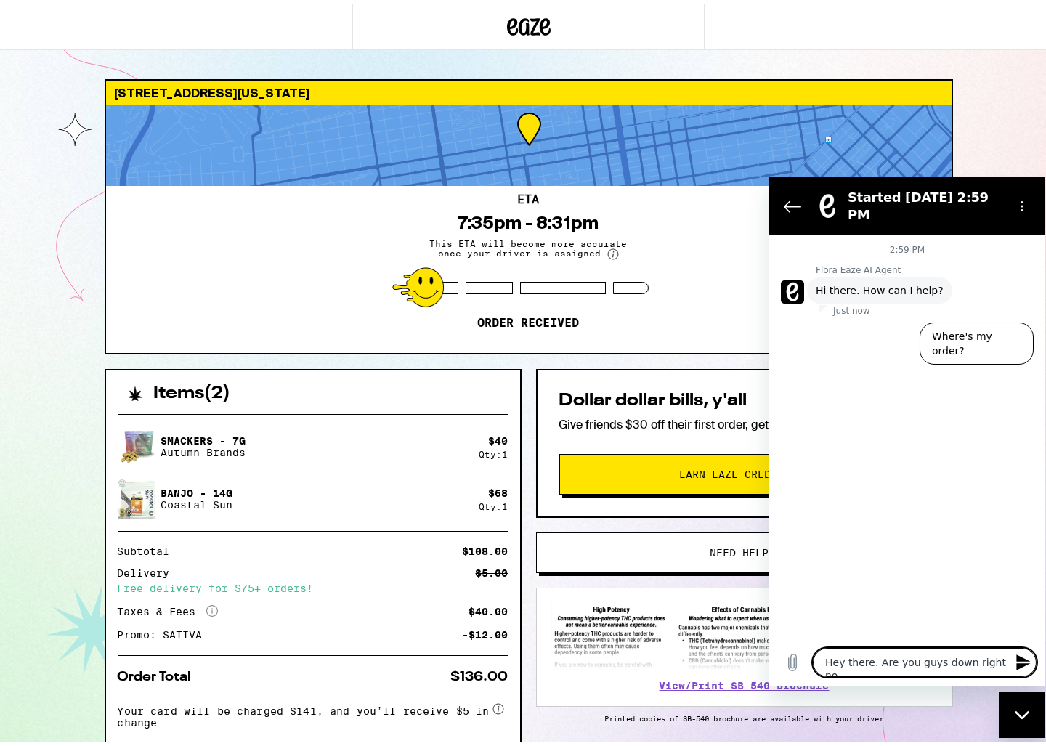
type textarea "Hey there. Are you guys down right now"
type textarea "x"
type textarea "Hey there. Are you guys down right now?"
type textarea "x"
type textarea "Hey there. Are you guys down right now?"
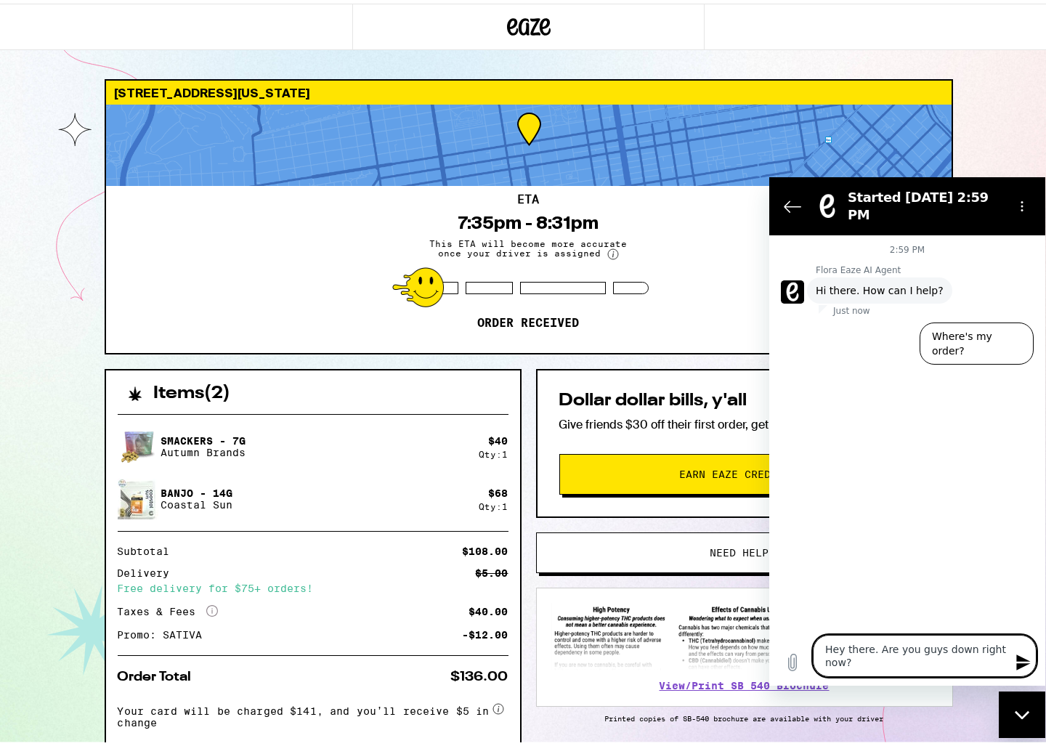
type textarea "x"
type textarea "Hey there. Are you guys down right now? I"
type textarea "x"
type textarea "Hey there. Are you guys down right now? I"
type textarea "x"
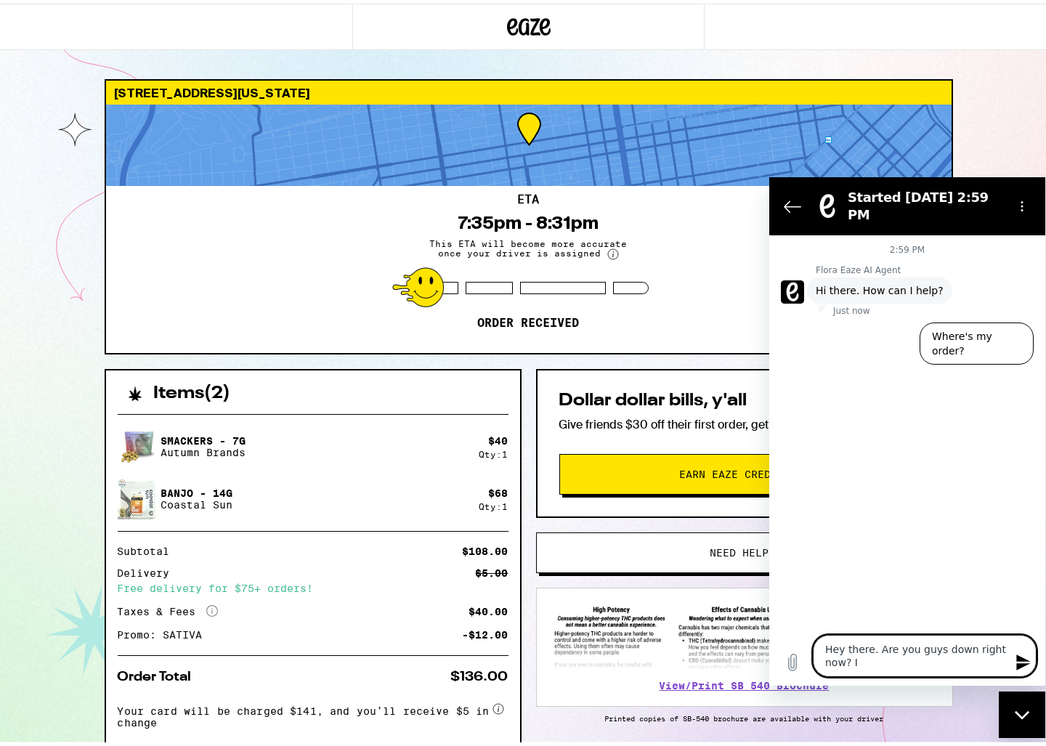
type textarea "Hey there. Are you guys down right now? I k"
type textarea "x"
type textarea "Hey there. Are you guys down right now? I ke"
type textarea "x"
type textarea "Hey there. Are you guys down right now? I kee"
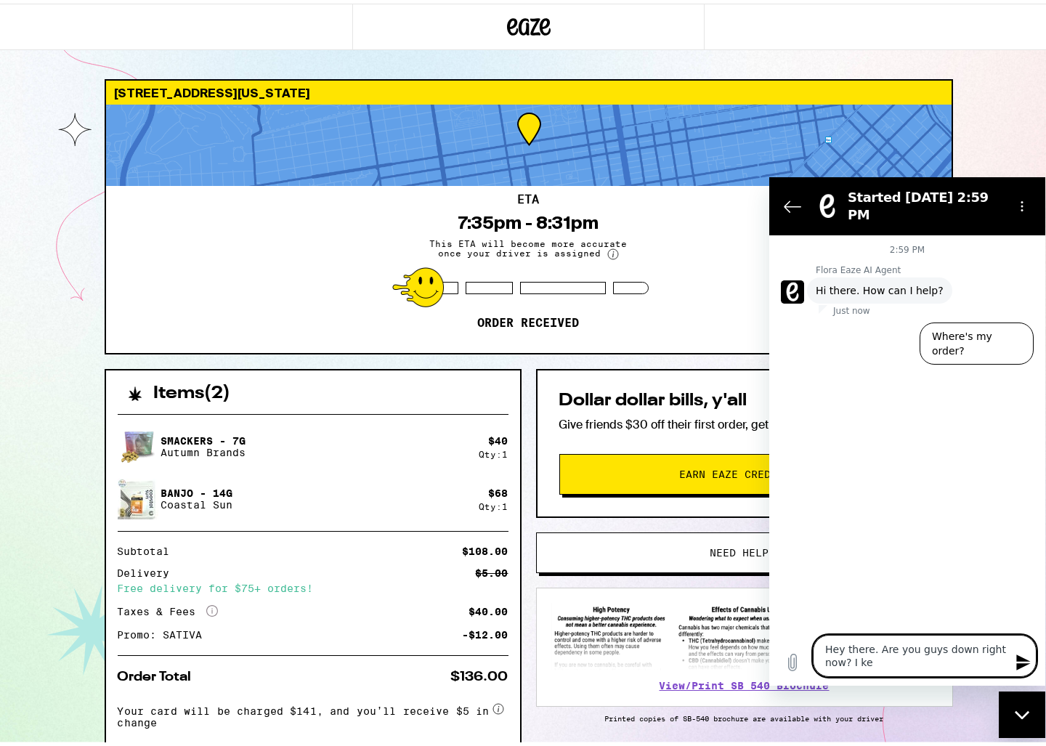
type textarea "x"
type textarea "Hey there. Are you guys down right now? I keep"
type textarea "x"
type textarea "Hey there. Are you guys down right now? I keep"
type textarea "x"
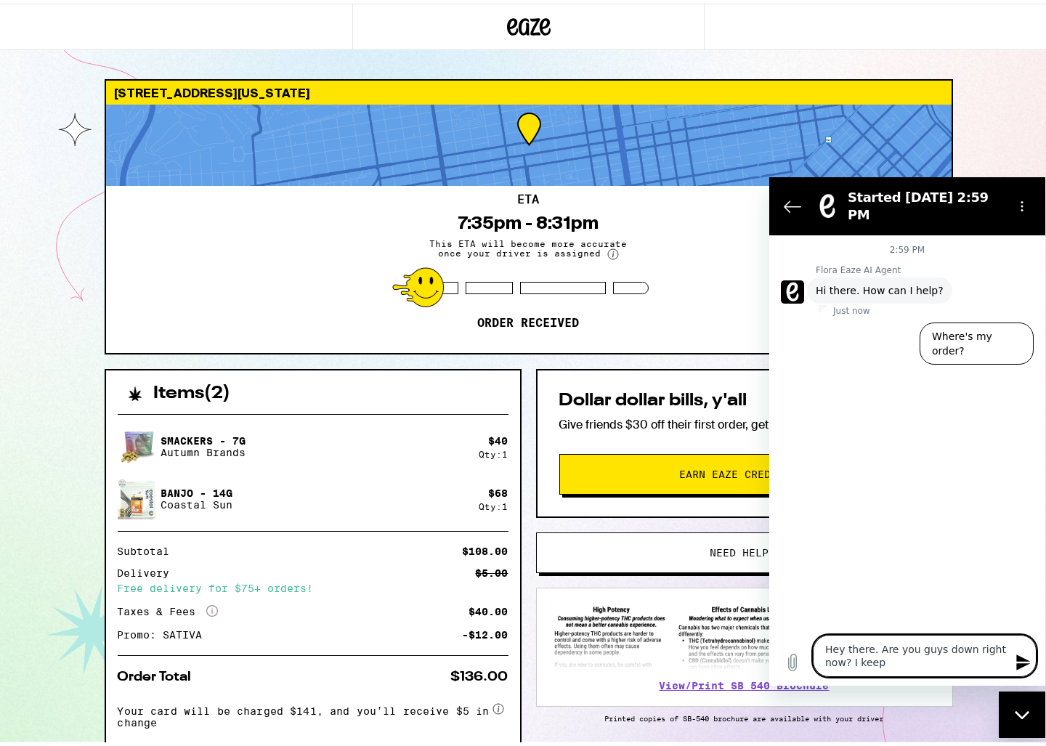
type textarea "Hey there. Are you guys down right now? I keep o"
type textarea "x"
type textarea "Hey there. Are you guys down right now? I keep on"
type textarea "x"
type textarea "Hey there. Are you guys down right now? I keep on"
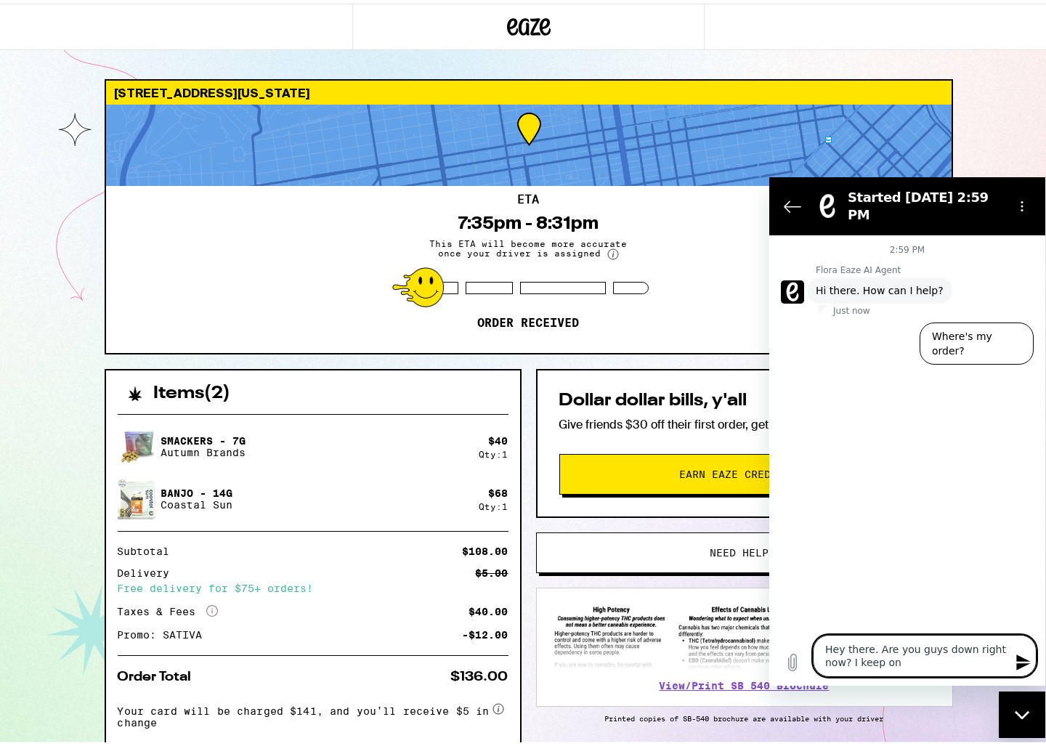
type textarea "x"
type textarea "Hey there. Are you guys down right now? I keep on t"
type textarea "x"
type textarea "Hey there. Are you guys down right now? I keep on tr"
type textarea "x"
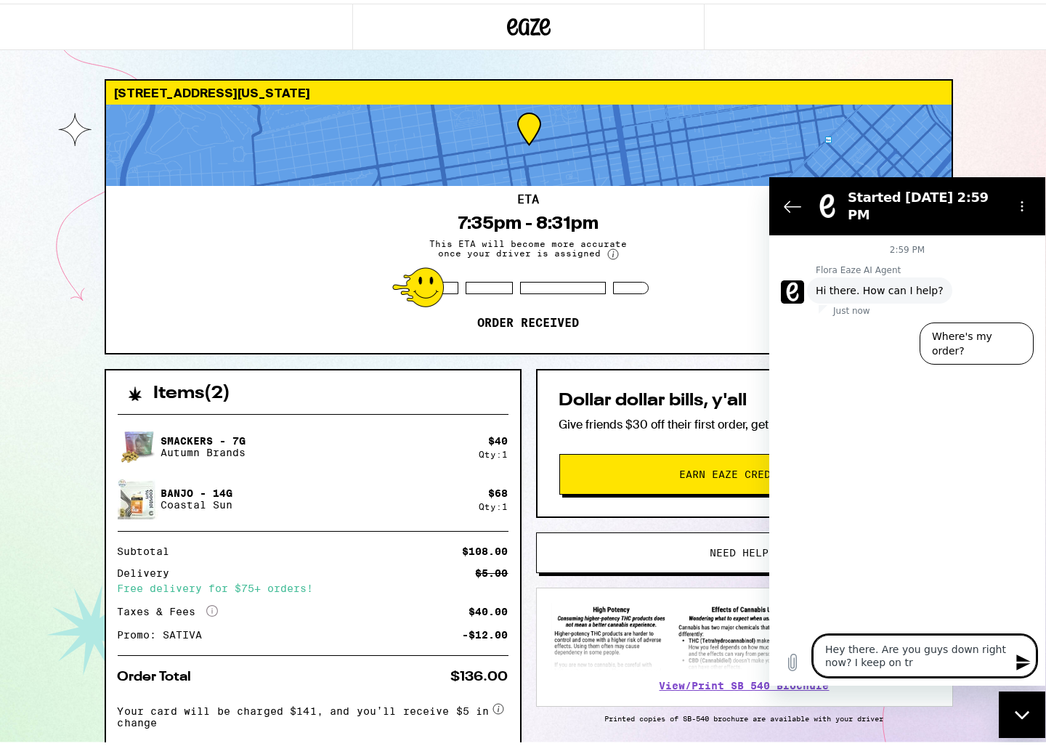
type textarea "Hey there. Are you guys down right now? I keep on try"
type textarea "x"
type textarea "Hey there. Are you guys down right now? I keep on tryi"
type textarea "x"
type textarea "Hey there. Are you guys down right now? I keep on tryin"
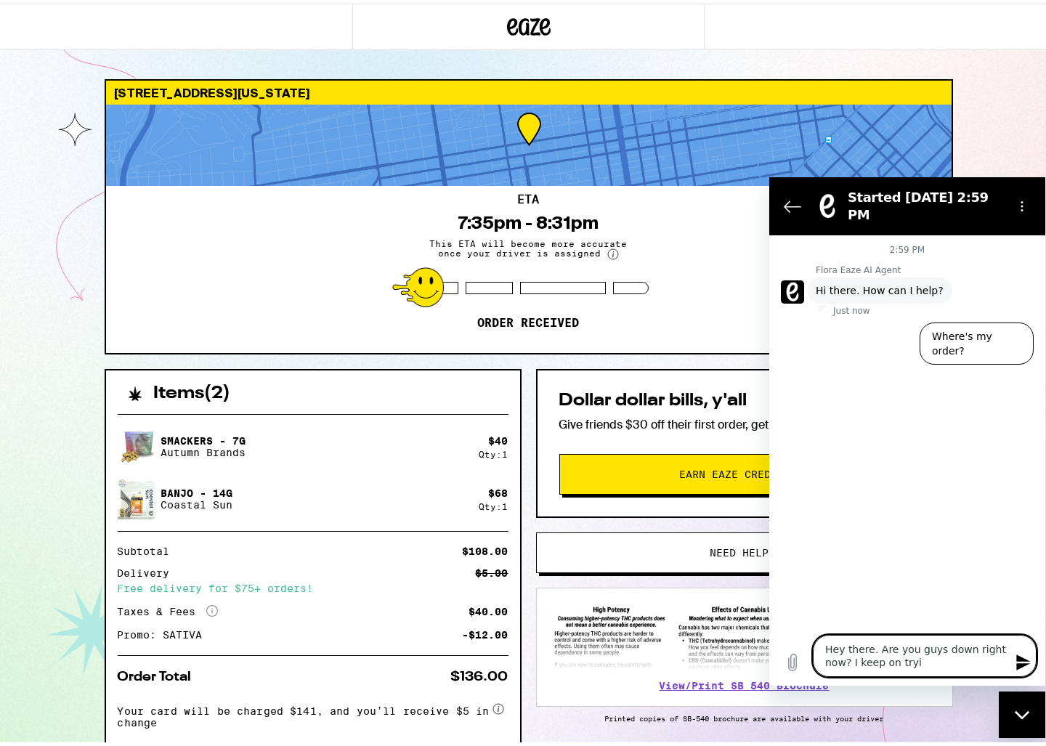
type textarea "x"
type textarea "Hey there. Are you guys down right now? I keep on trying"
type textarea "x"
type textarea "Hey there. Are you guys down right now? I keep on trying"
type textarea "x"
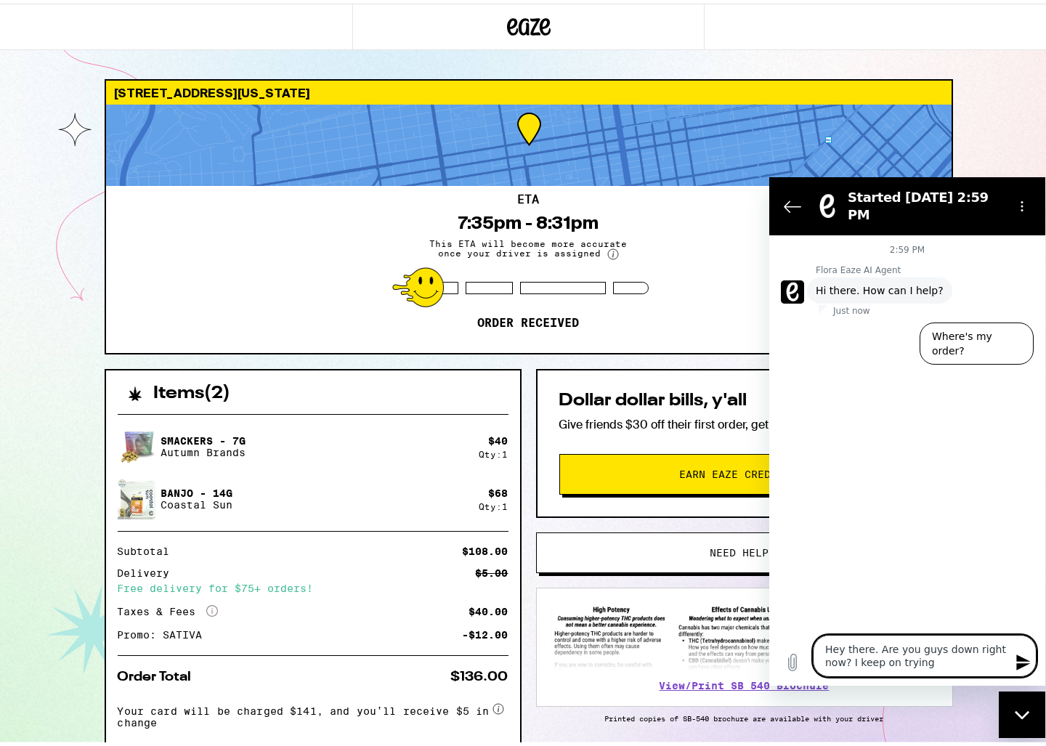
type textarea "Hey there. Are you guys down right now? I keep on trying t"
type textarea "x"
type textarea "Hey there. Are you guys down right now? I keep on trying to"
type textarea "x"
type textarea "Hey there. Are you guys down right now? I keep on trying to"
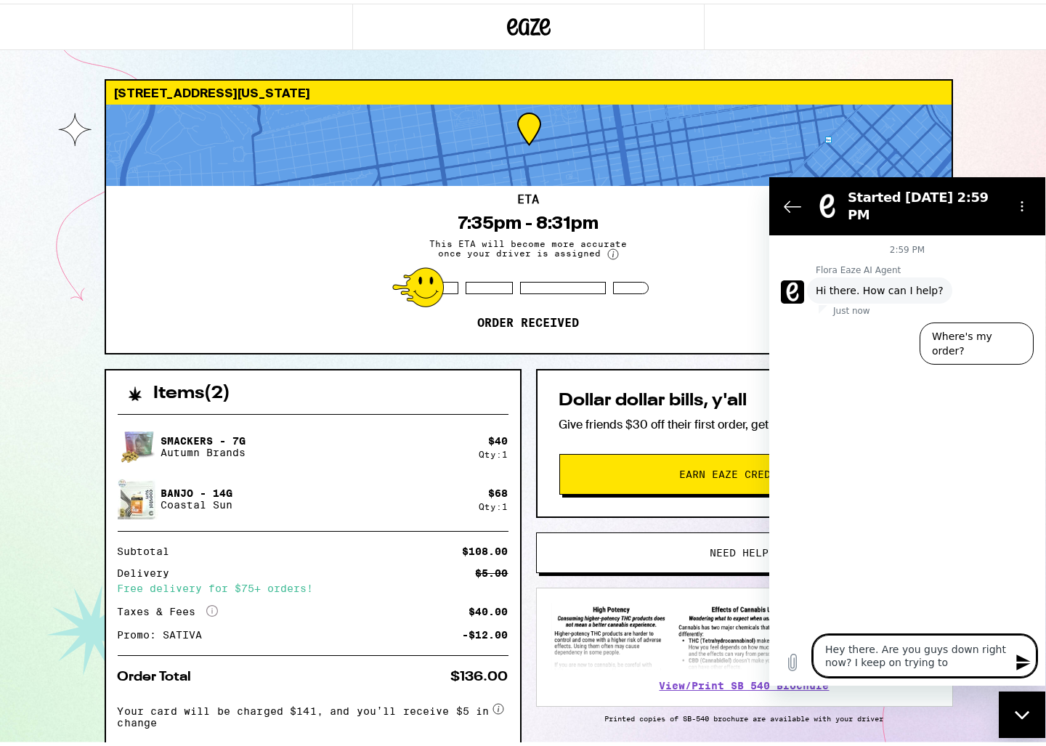
type textarea "x"
type textarea "Hey there. Are you guys down right now? I keep on trying to o"
type textarea "x"
type textarea "Hey there. Are you guys down right now? I keep on trying to or"
type textarea "x"
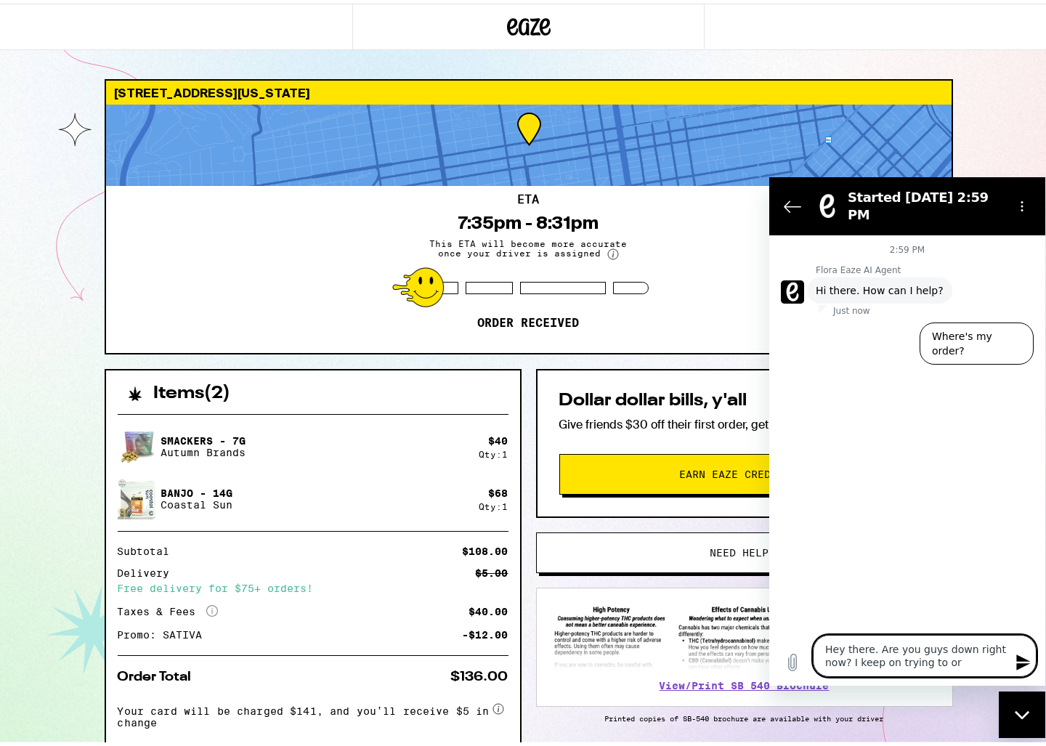
type textarea "Hey there. Are you guys down right now? I keep on trying to ord"
type textarea "x"
type textarea "Hey there. Are you guys down right now? I keep on trying to orde"
type textarea "x"
type textarea "Hey there. Are you guys down right now? I keep on trying to order"
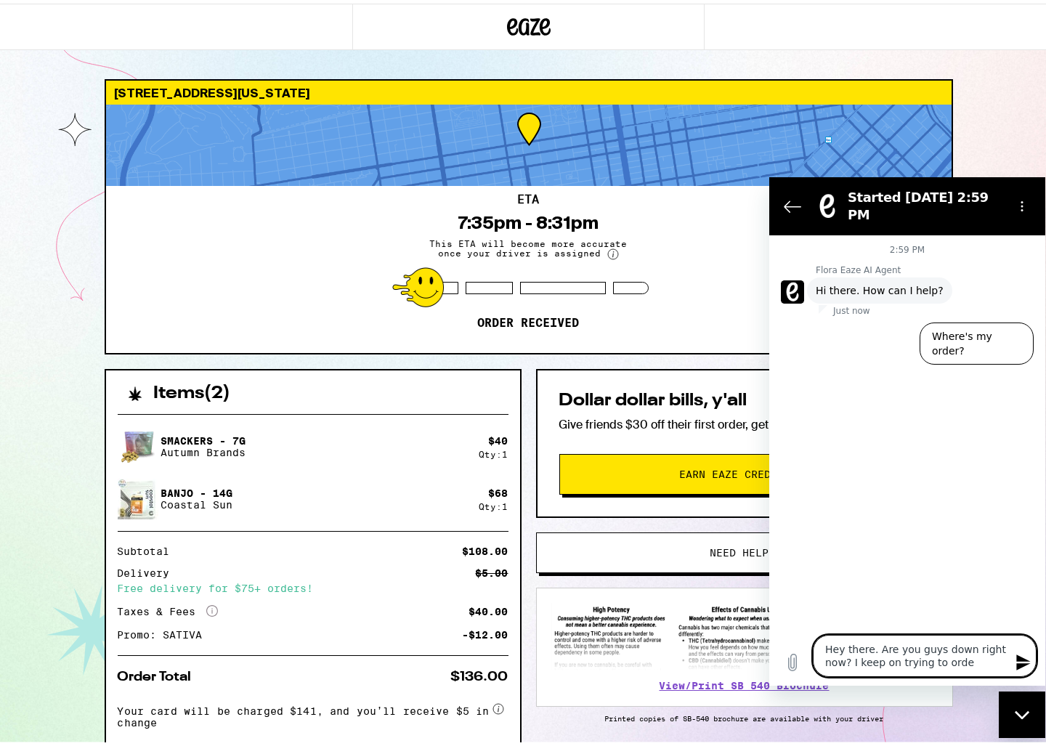
type textarea "x"
type textarea "Hey there. Are you guys down right now? I keep on trying to order"
type textarea "x"
type textarea "Hey there. Are you guys down right now? I keep on trying to order ("
type textarea "x"
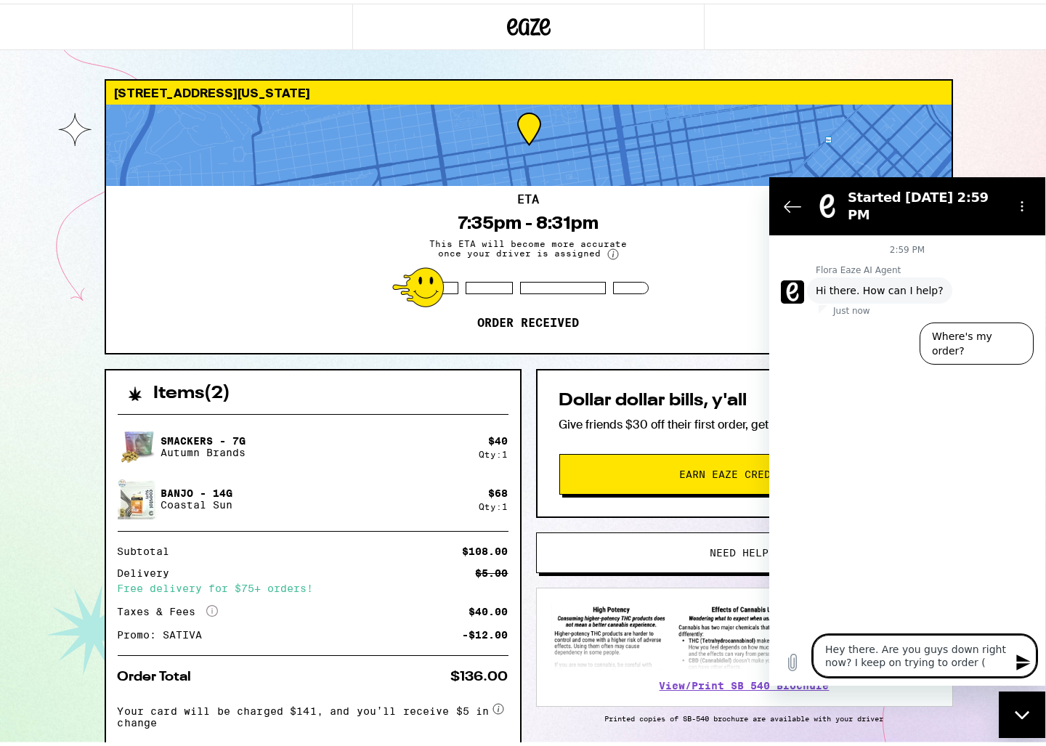
type textarea "Hey there. Are you guys down right now? I keep on trying to order (5"
type textarea "x"
type textarea "Hey there. Are you guys down right now? I keep on trying to order (5x"
type textarea "x"
type textarea "Hey there. Are you guys down right now? I keep on trying to order (5x"
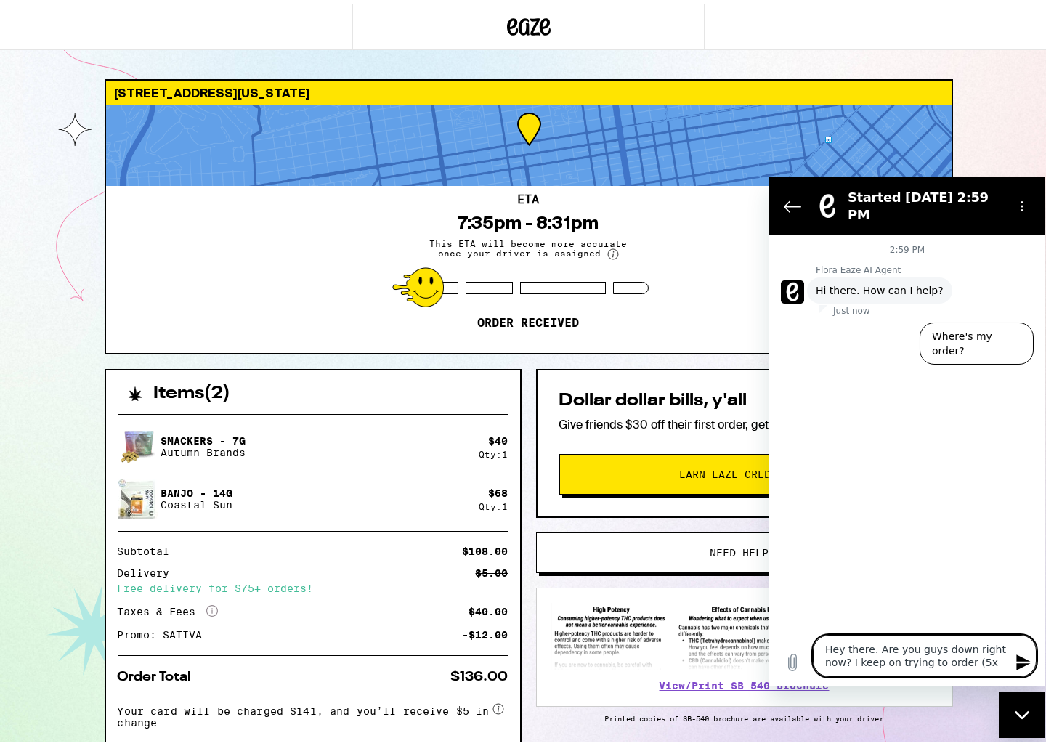
type textarea "x"
type textarea "Hey there. Are you guys down right now? I keep on trying to order (5x i"
type textarea "x"
type textarea "Hey there. Are you guys down right now? I keep on trying to order (5x in"
type textarea "x"
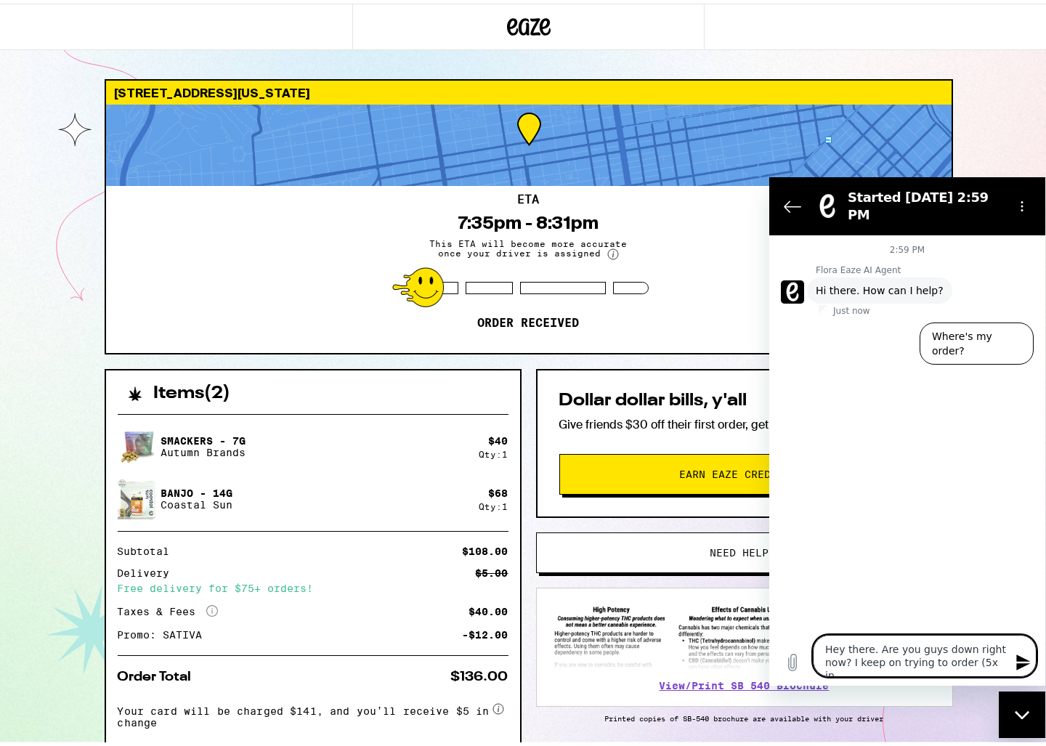
type textarea "Hey there. Are you guys down right now? I keep on trying to order (5x in"
type textarea "x"
type textarea "Hey there. Are you guys down right now? I keep on trying to order (5x in a"
type textarea "x"
type textarea "Hey there. Are you guys down right now? I keep on trying to order (5x in a"
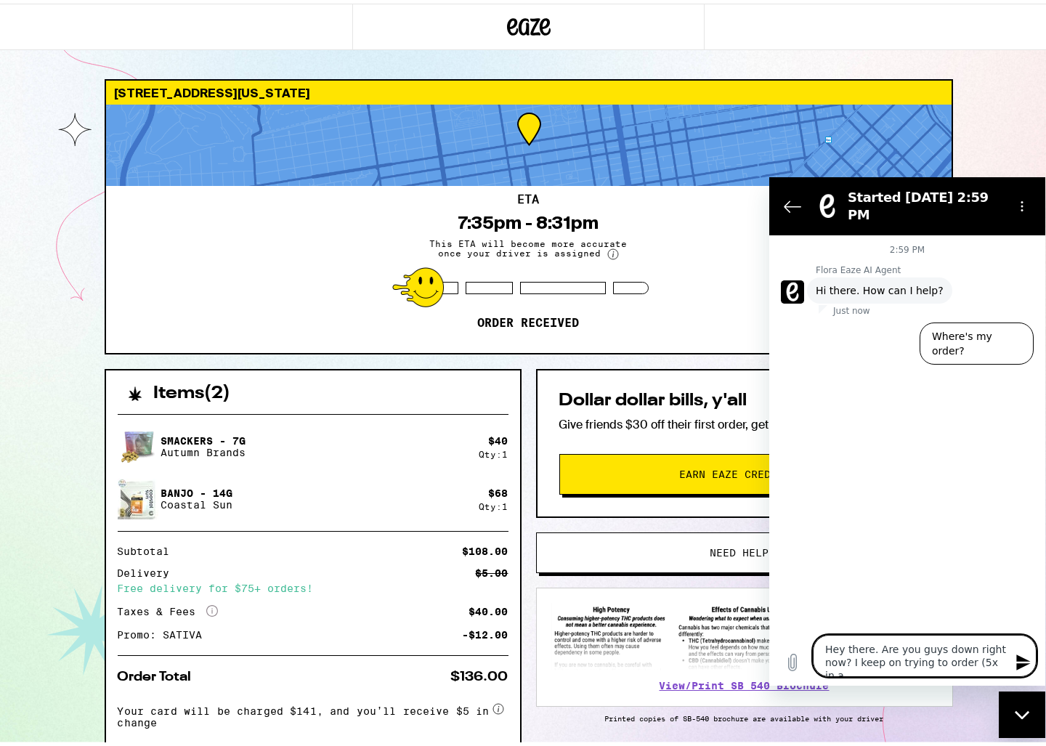
type textarea "x"
type textarea "Hey there. Are you guys down right now? I keep on trying to order (5x in a r"
type textarea "x"
type textarea "Hey there. Are you guys down right now? I keep on trying to order (5x in a ro"
type textarea "x"
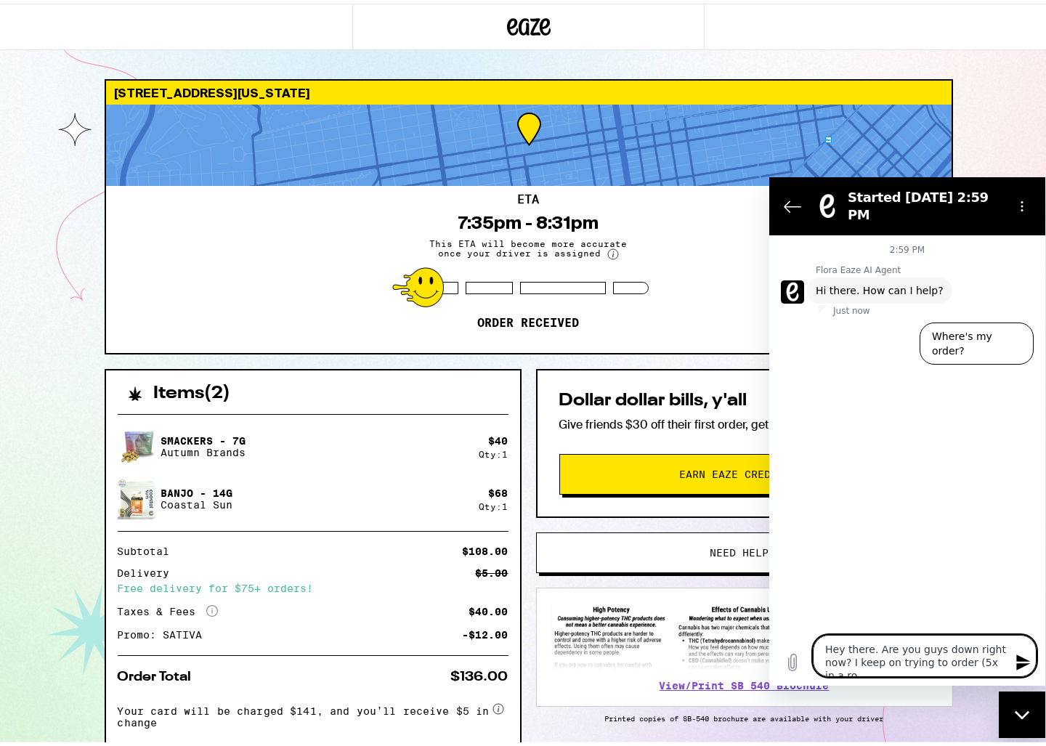
type textarea "Hey there. Are you guys down right now? I keep on trying to order (5x in a row"
type textarea "x"
type textarea "Hey there. Are you guys down right now? I keep on trying to order (5x in a row"
type textarea "x"
type textarea "Hey there. Are you guys down right now? I keep on trying to order (5x in a row n"
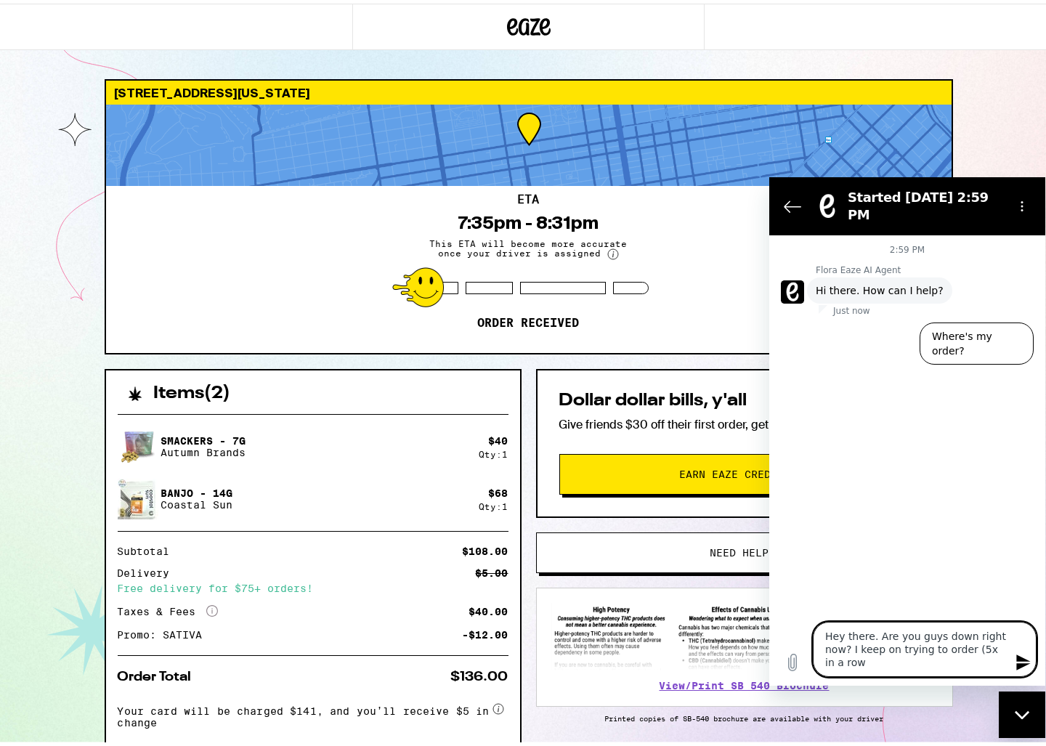
type textarea "x"
type textarea "Hey there. Are you guys down right now? I keep on trying to order (5x in a row …"
type textarea "x"
type textarea "Hey there. Are you guys down right now? I keep on trying to order (5x in a row …"
type textarea "x"
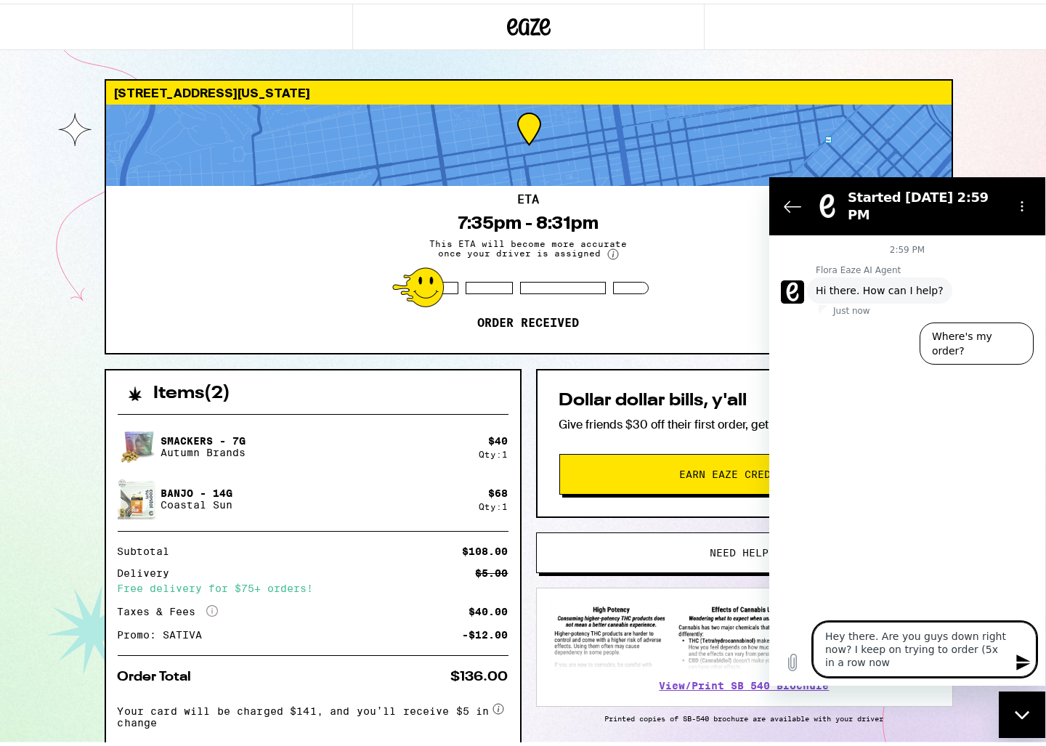
type textarea "Hey there. Are you guys down right now? I keep on trying to order (5x in a row …"
type textarea "x"
type textarea "Hey there. Are you guys down right now? I keep on trying to order (5x in a row …"
type textarea "x"
type textarea "Hey there. Are you guys down right now? I keep on trying to order (5x in a row …"
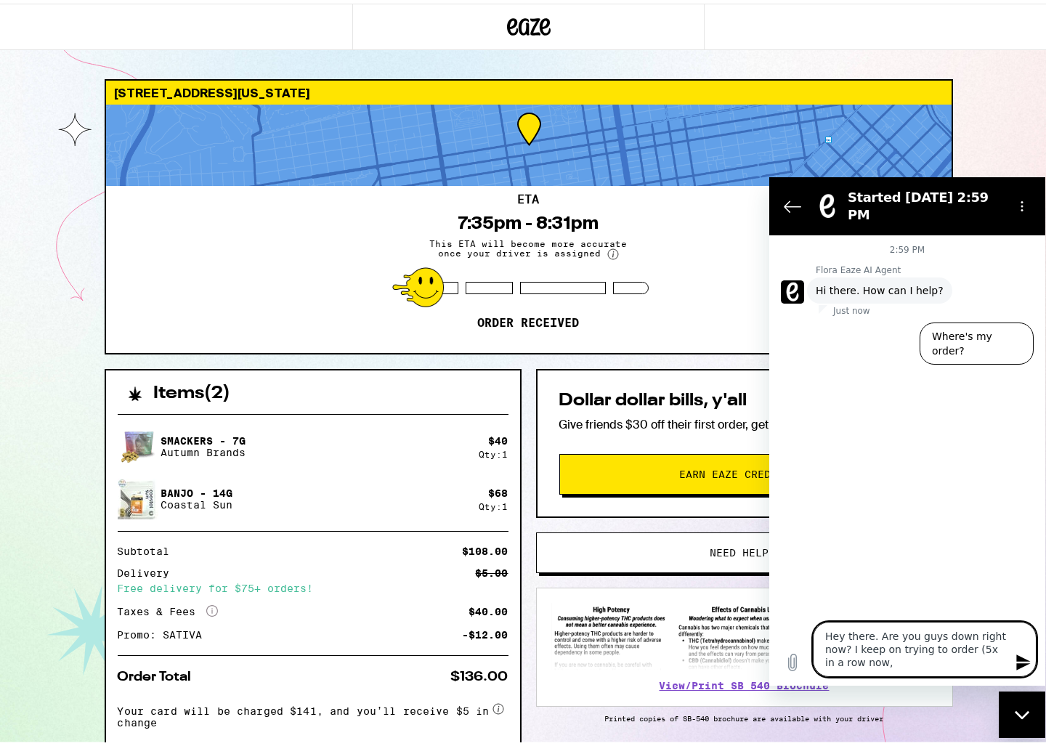
type textarea "x"
type textarea "Hey there. Are you guys down right now? I keep on trying to order (5x in a row …"
type textarea "x"
type textarea "Hey there. Are you guys down right now? I keep on trying to order (5x in a row …"
type textarea "x"
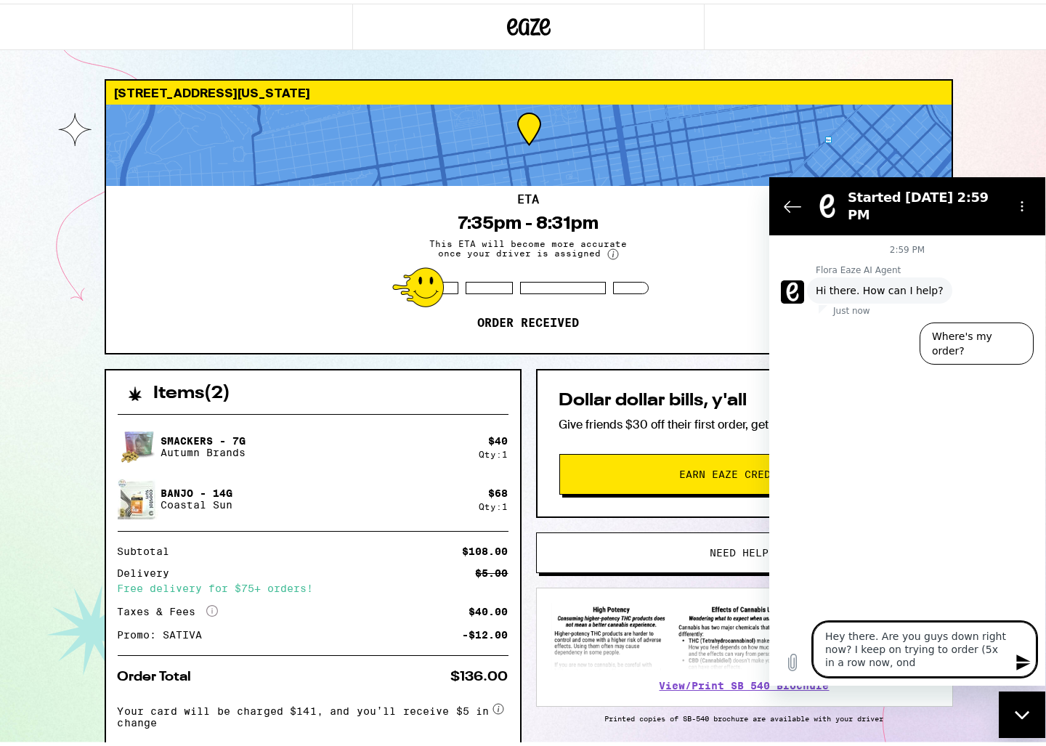
type textarea "Hey there. Are you guys down right now? I keep on trying to order (5x in a row …"
type textarea "x"
type textarea "Hey there. Are you guys down right now? I keep on trying to order (5x in a row …"
type textarea "x"
type textarea "Hey there. Are you guys down right now? I keep on trying to order (5x in a row …"
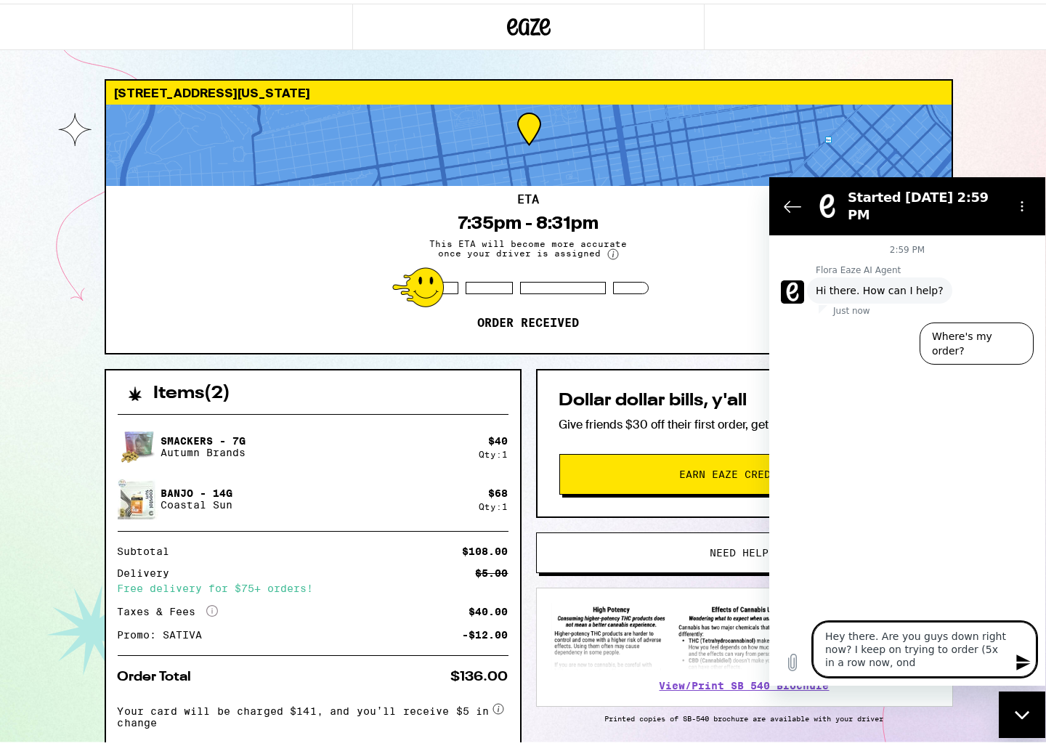
type textarea "x"
type textarea "Hey there. Are you guys down right now? I keep on trying to order (5x in a row …"
type textarea "x"
type textarea "Hey there. Are you guys down right now? I keep on trying to order (5x in a row …"
type textarea "x"
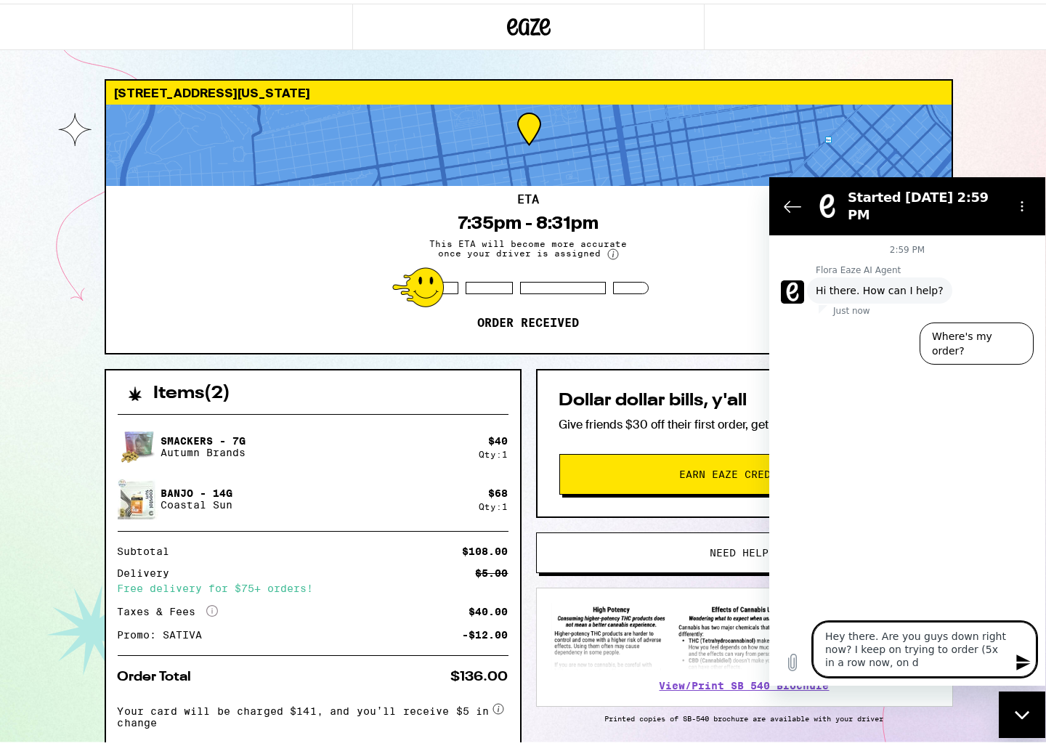
type textarea "Hey there. Are you guys down right now? I keep on trying to order (5x in a row …"
type textarea "x"
type textarea "Hey there. Are you guys down right now? I keep on trying to order (5x in a row …"
type textarea "x"
type textarea "Hey there. Are you guys down right now? I keep on trying to order (5x in a row …"
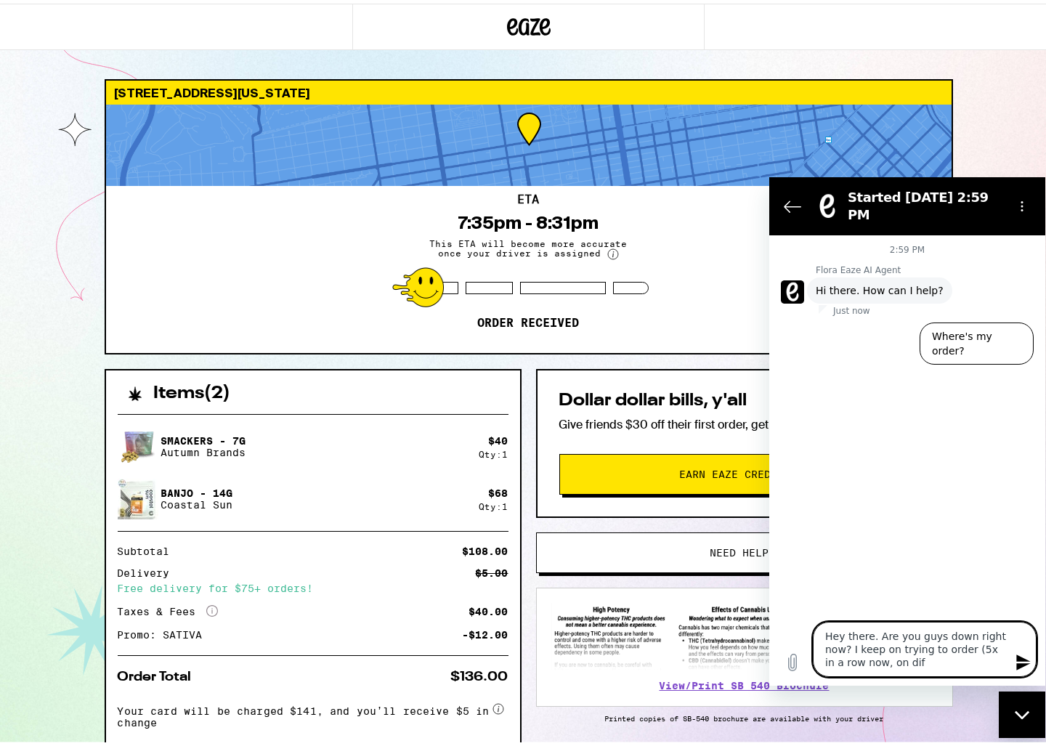
type textarea "x"
type textarea "Hey there. Are you guys down right now? I keep on trying to order (5x in a row …"
type textarea "x"
type textarea "Hey there. Are you guys down right now? I keep on trying to order (5x in a row …"
type textarea "x"
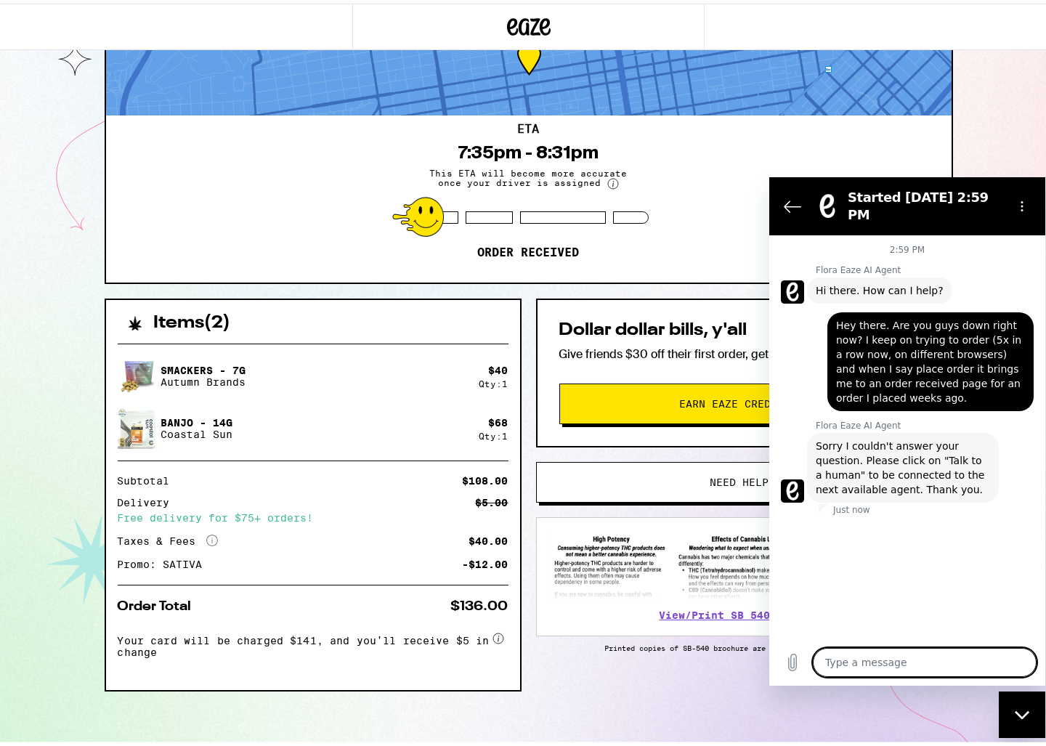
click at [935, 658] on textarea at bounding box center [925, 662] width 224 height 29
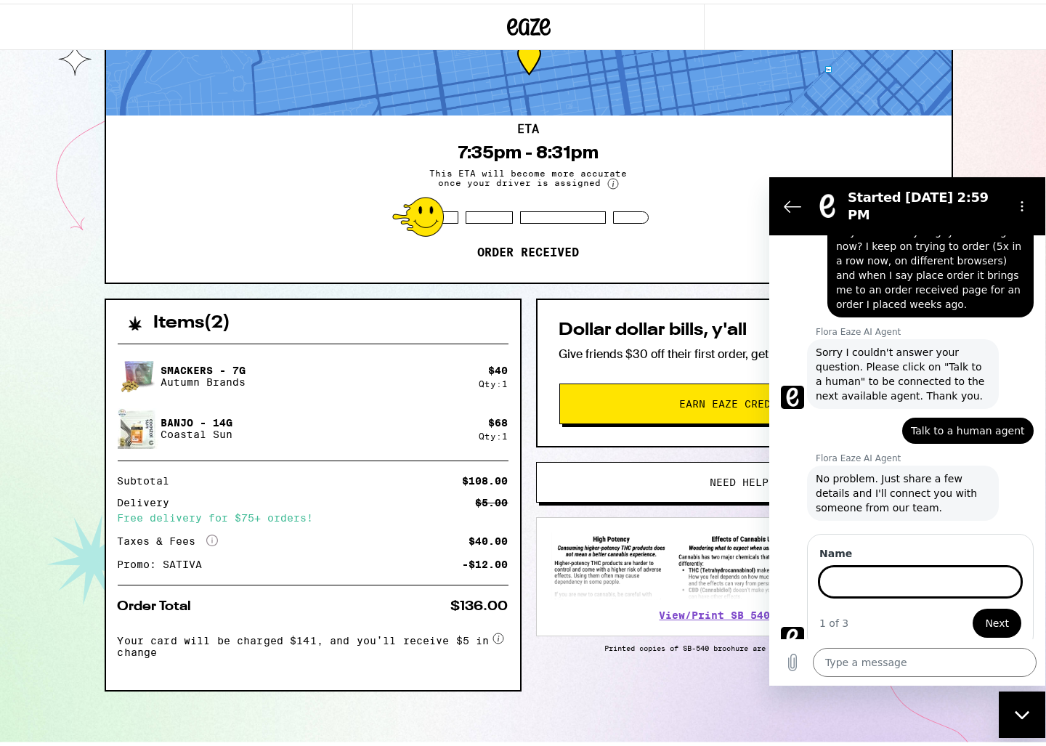
scroll to position [92, 0]
click at [973, 609] on button "Next" at bounding box center [997, 623] width 49 height 29
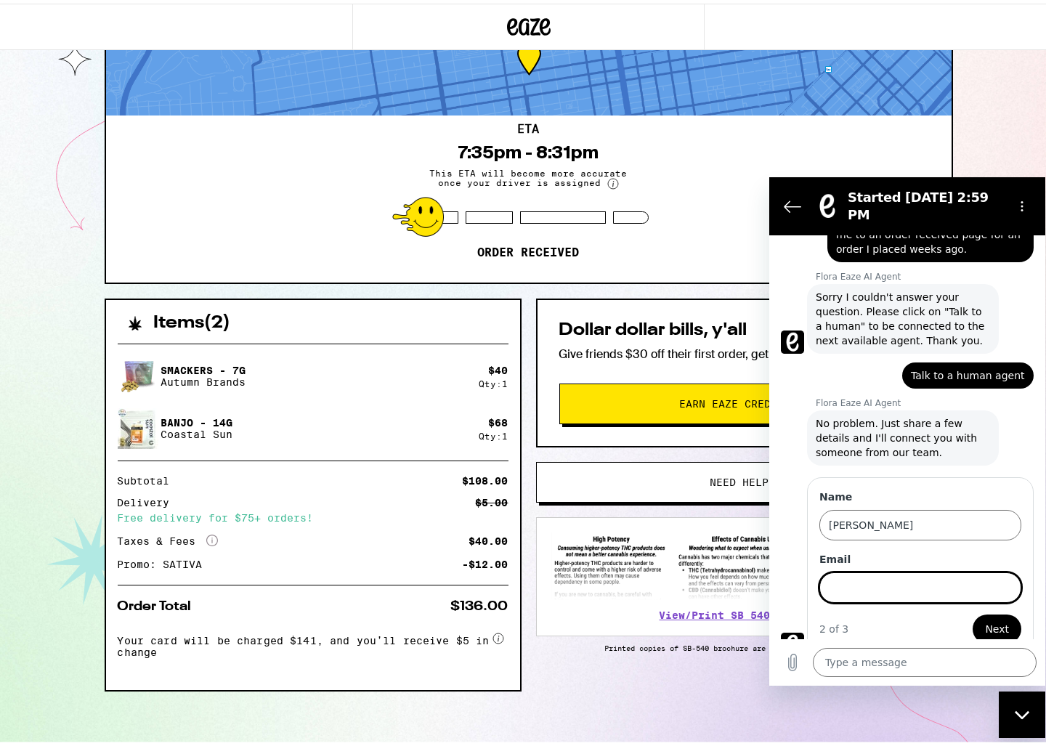
scroll to position [155, 0]
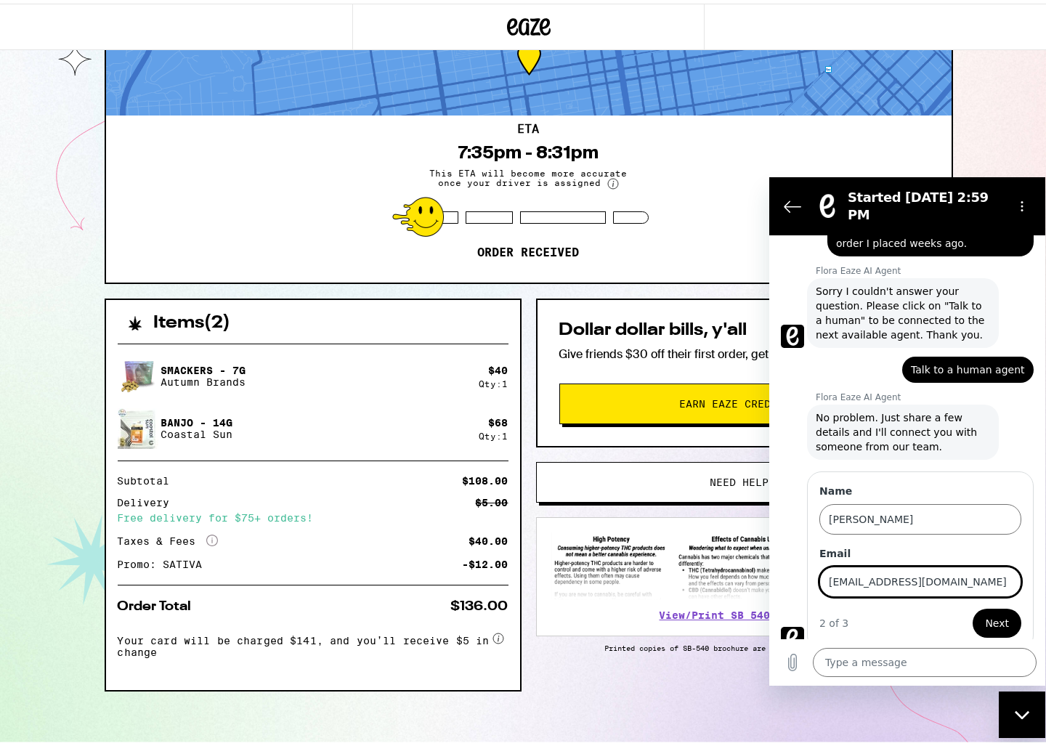
click at [973, 609] on button "Next" at bounding box center [997, 623] width 49 height 29
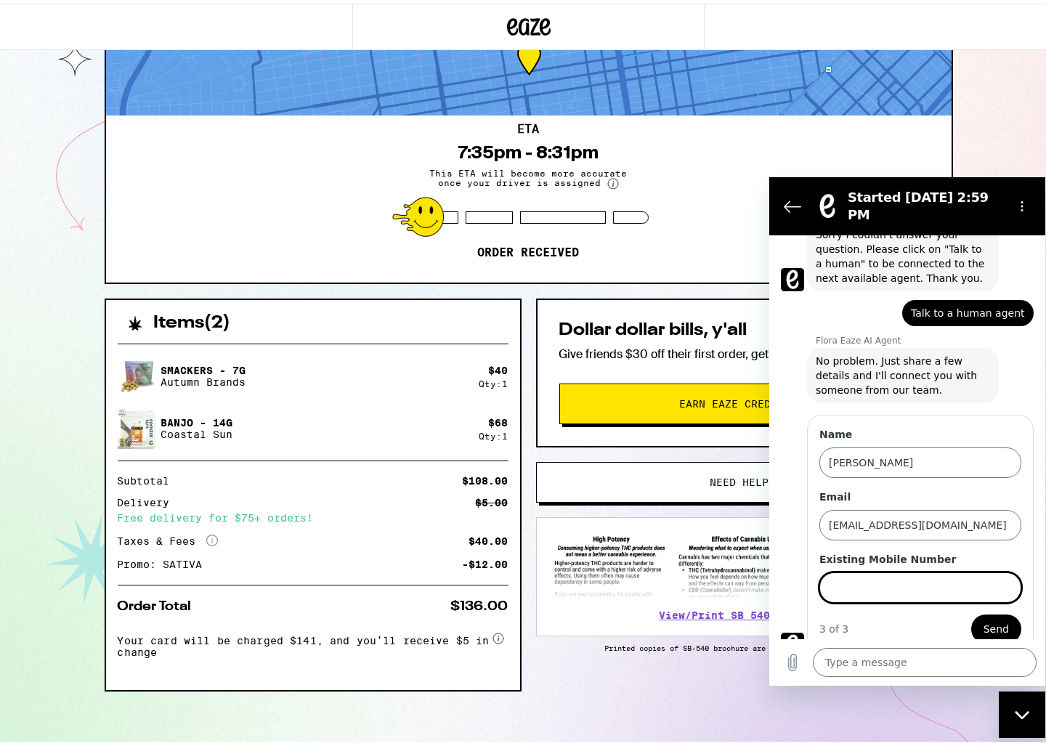
scroll to position [217, 0]
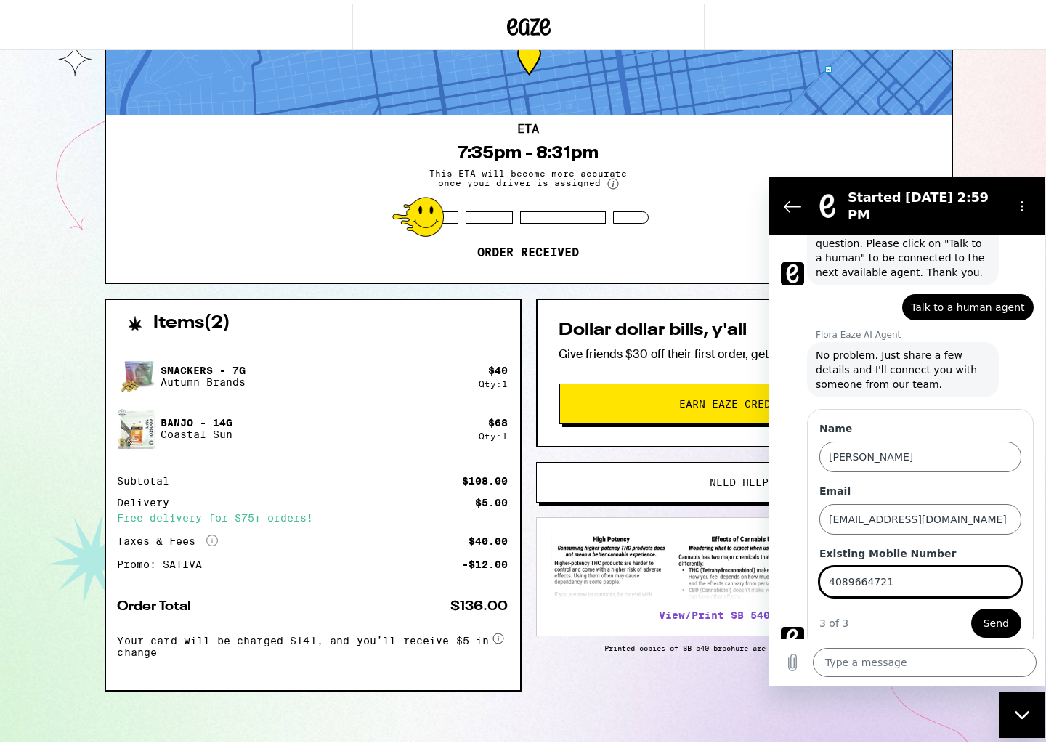
click at [971, 609] on button "Send" at bounding box center [996, 623] width 50 height 29
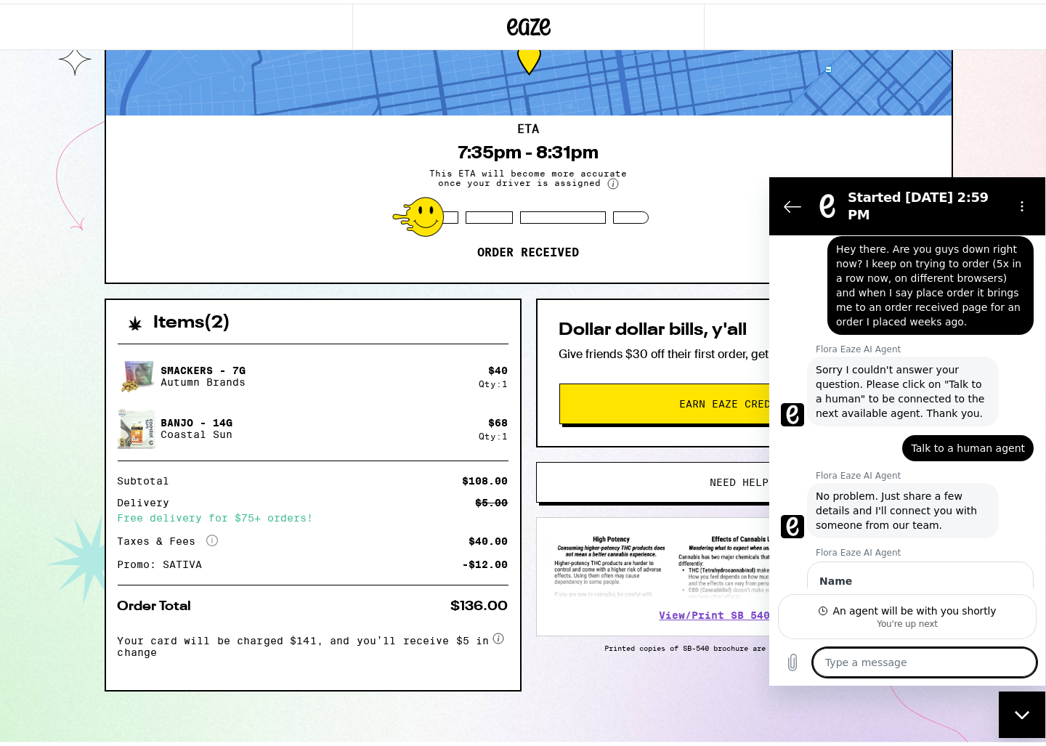
scroll to position [0, 0]
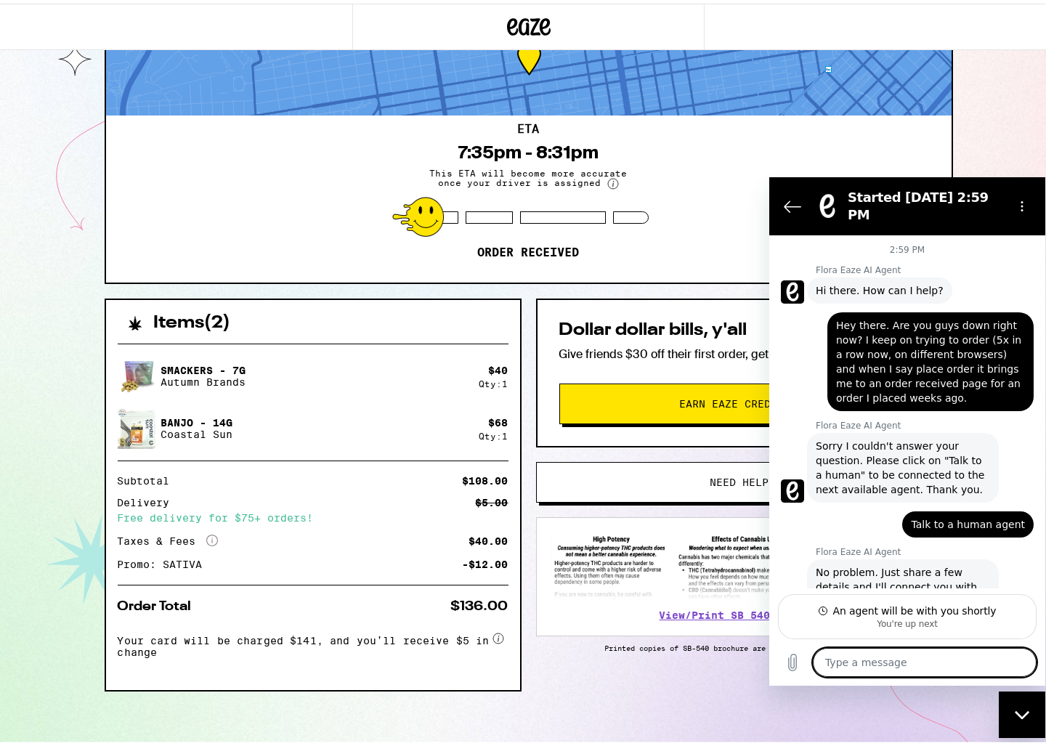
click at [936, 318] on span "Hey there. Are you guys down right now? I keep on trying to order (5x in a row …" at bounding box center [930, 361] width 189 height 87
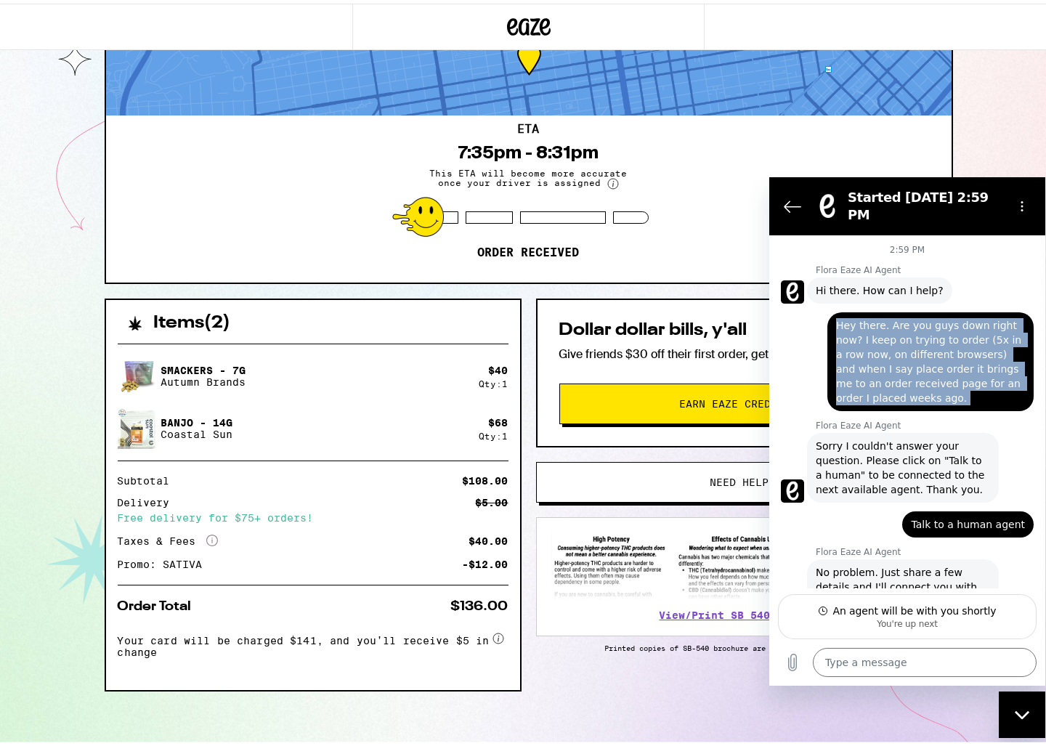
click at [936, 318] on span "Hey there. Are you guys down right now? I keep on trying to order (5x in a row …" at bounding box center [930, 361] width 189 height 87
copy span "Hey there. Are you guys down right now? I keep on trying to order (5x in a row …"
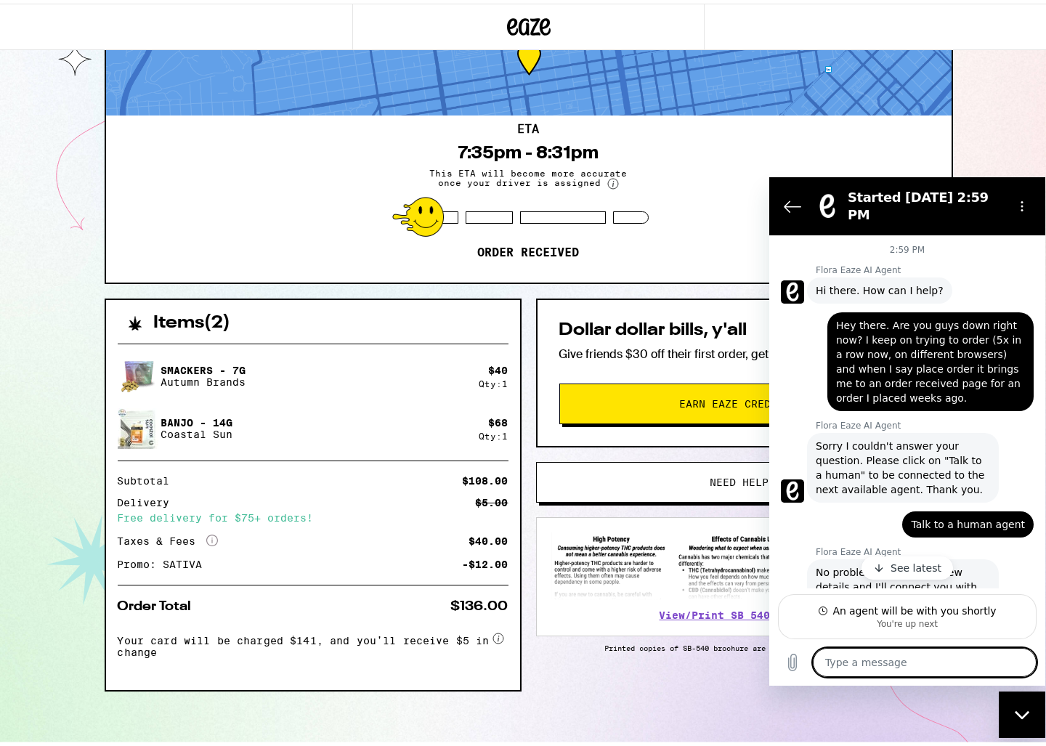
scroll to position [387, 0]
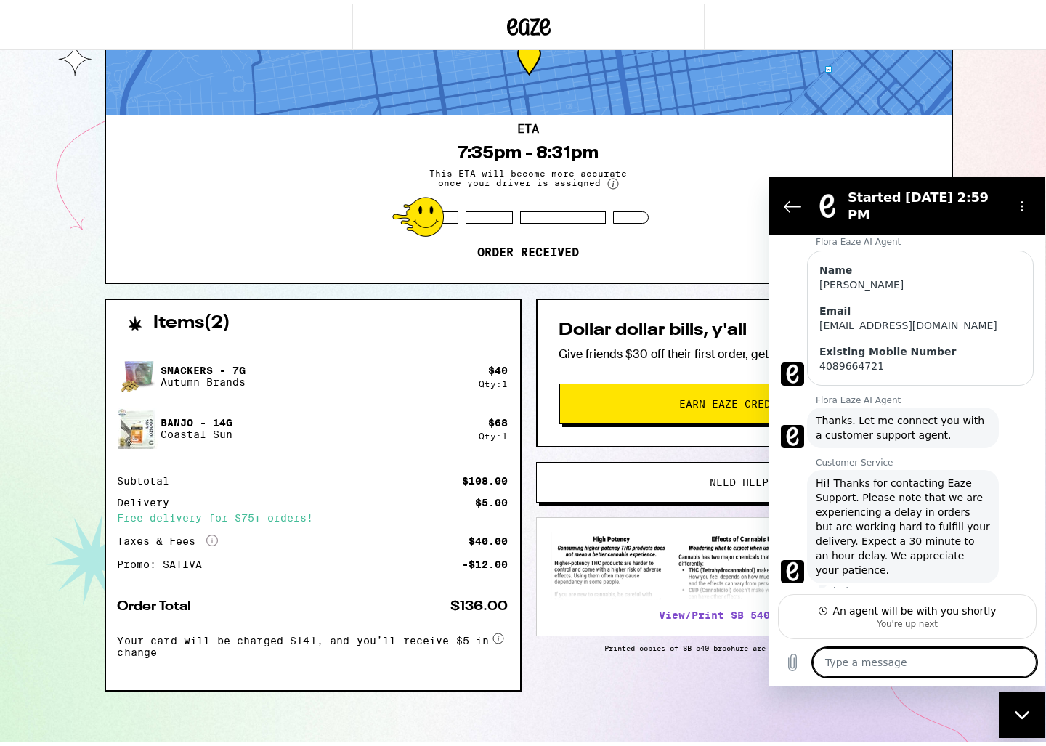
click at [895, 668] on textarea at bounding box center [925, 662] width 224 height 29
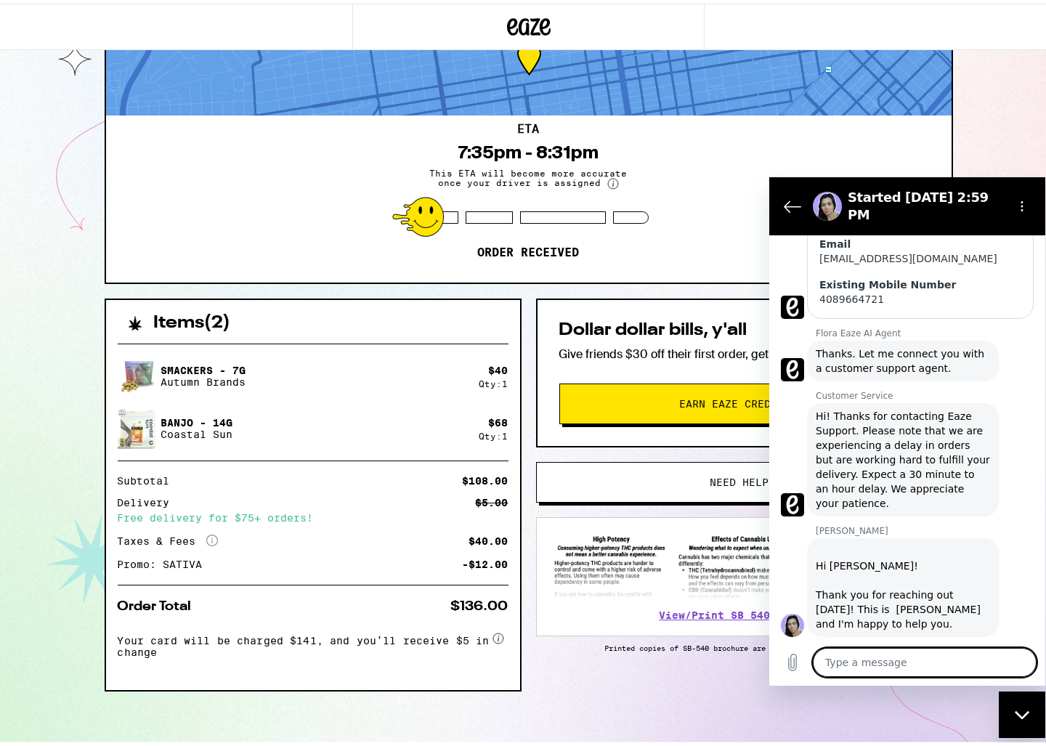
scroll to position [457, 0]
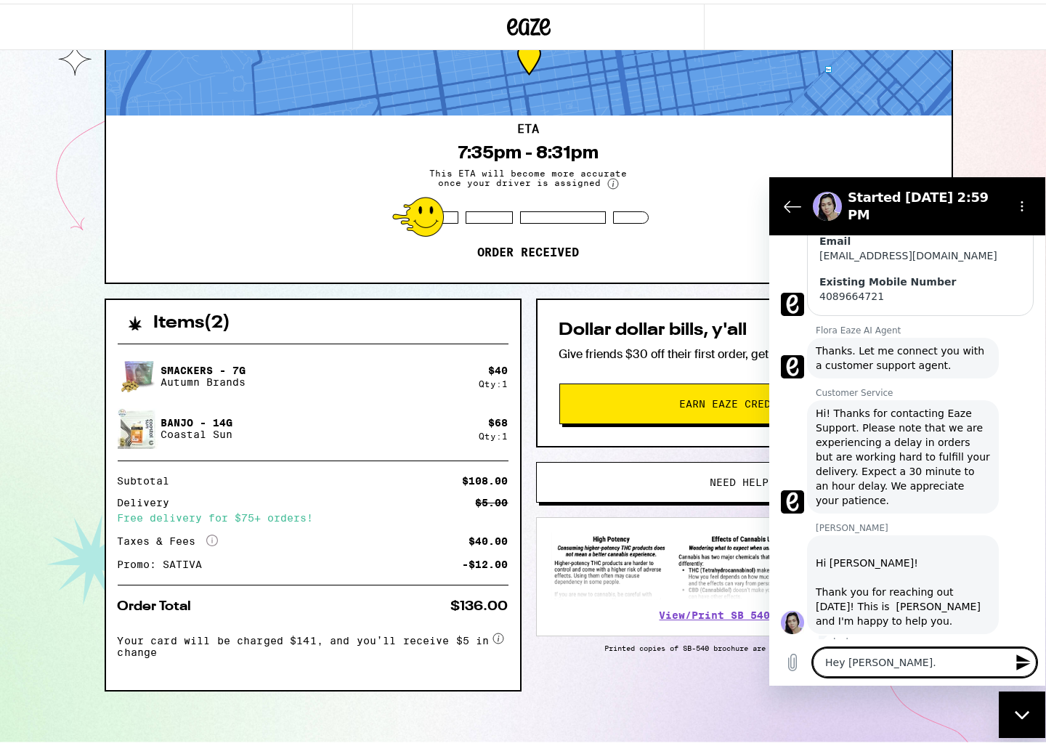
paste textarea "Hey there. Are you guys down right now? I keep on trying to order (5x in a row …"
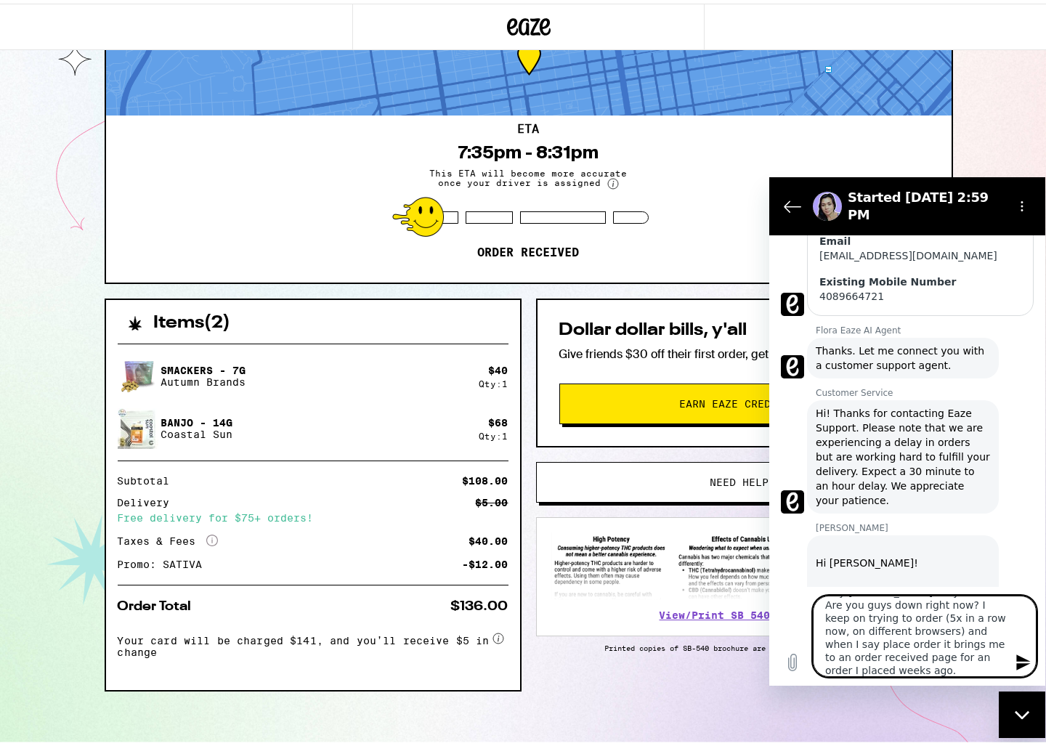
scroll to position [0, 0]
drag, startPoint x: 887, startPoint y: 612, endPoint x: 940, endPoint y: 612, distance: 53.0
click at [940, 612] on textarea "Hey [PERSON_NAME]. Hey there. Are you guys down right now? I keep on trying to …" at bounding box center [925, 636] width 224 height 81
click at [938, 644] on textarea "Hey [PERSON_NAME]. Are you guys down right now? I keep on trying to order (5x i…" at bounding box center [925, 636] width 224 height 81
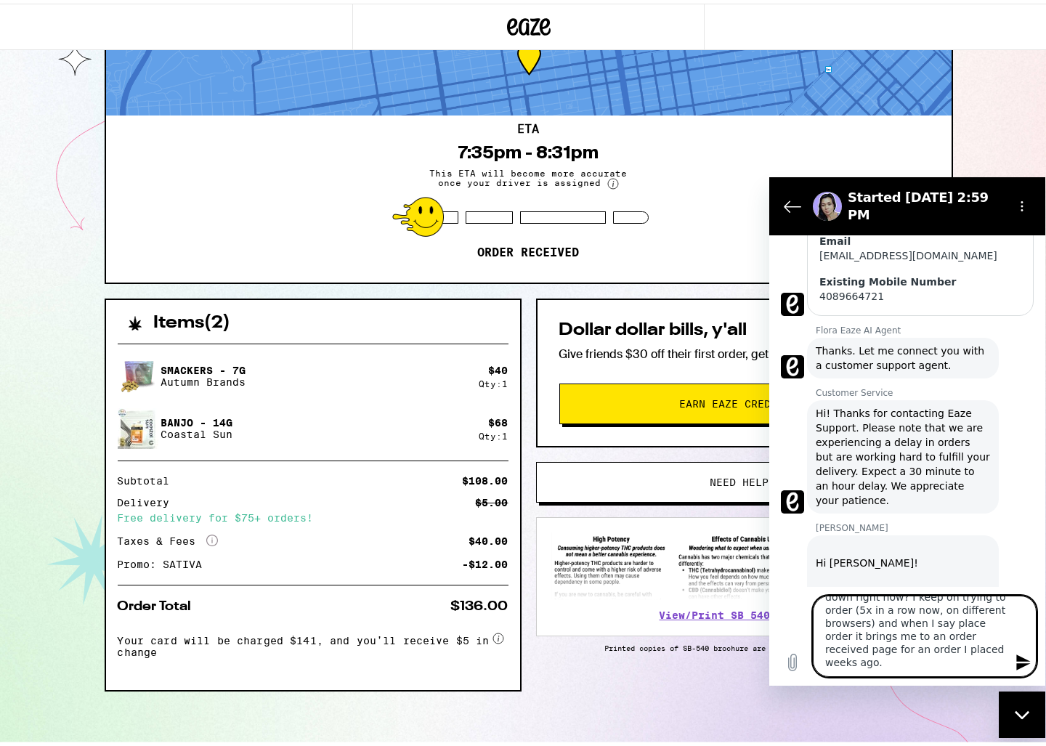
click at [934, 654] on textarea "Hey [PERSON_NAME]. Are you guys down right now? I keep on trying to order (5x i…" at bounding box center [925, 636] width 224 height 81
click at [924, 660] on textarea "Hey [PERSON_NAME]. Are you guys down right now? I keep on trying to order (5x i…" at bounding box center [925, 636] width 224 height 81
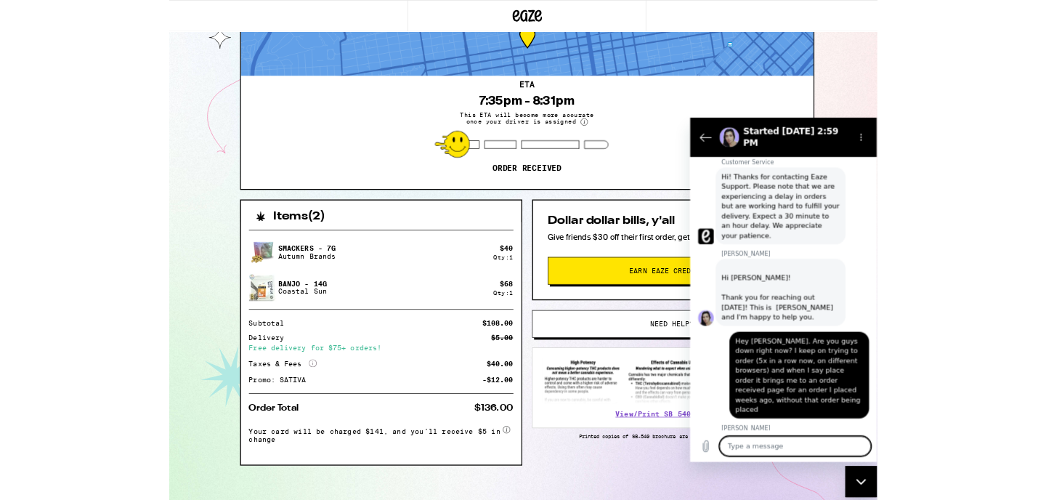
scroll to position [0, 0]
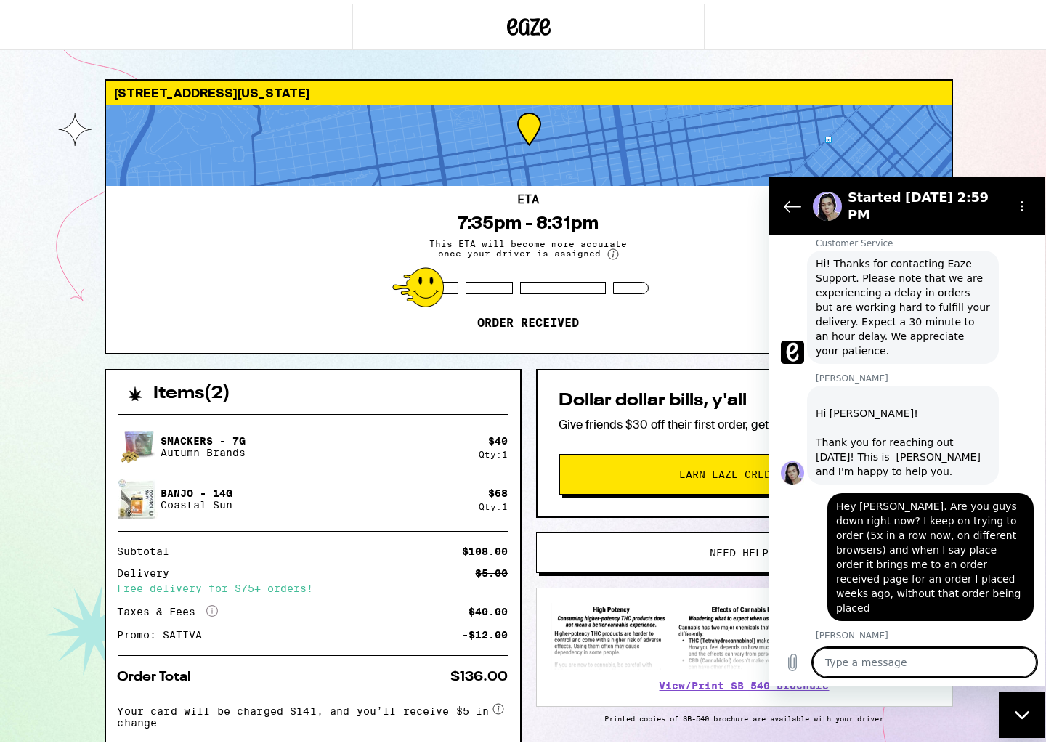
click at [54, 239] on div "[STREET_ADDRESS][US_STATE] 7:35pm - 8:31pm This ETA will become more accurate o…" at bounding box center [528, 408] width 1057 height 817
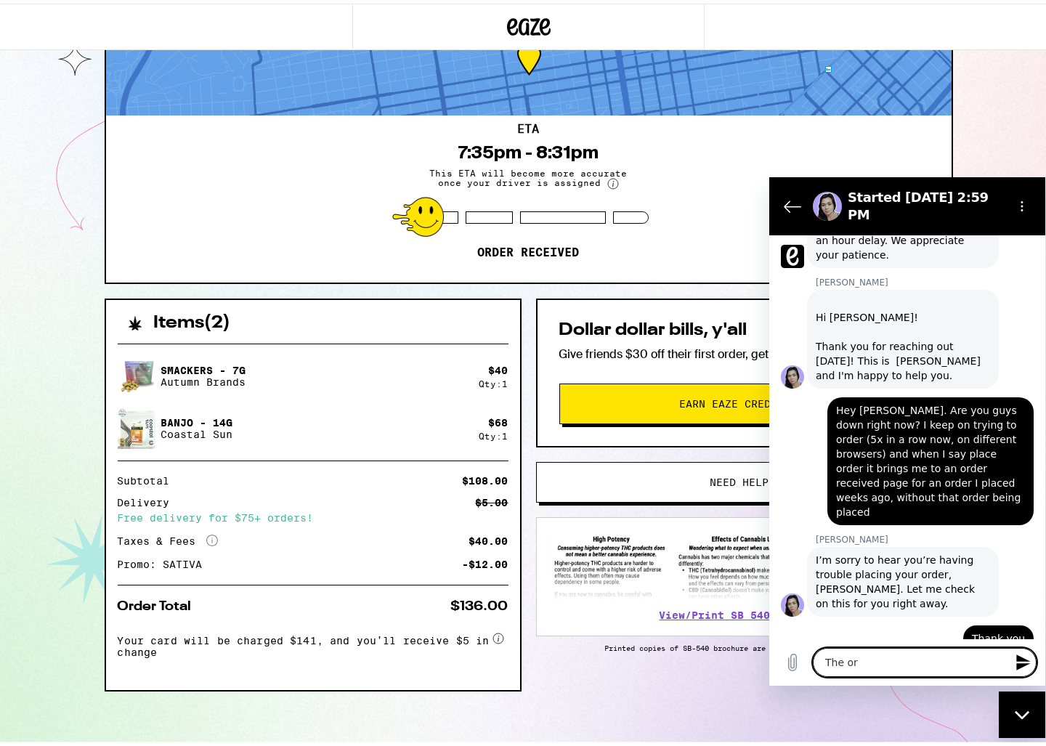
scroll to position [706, 0]
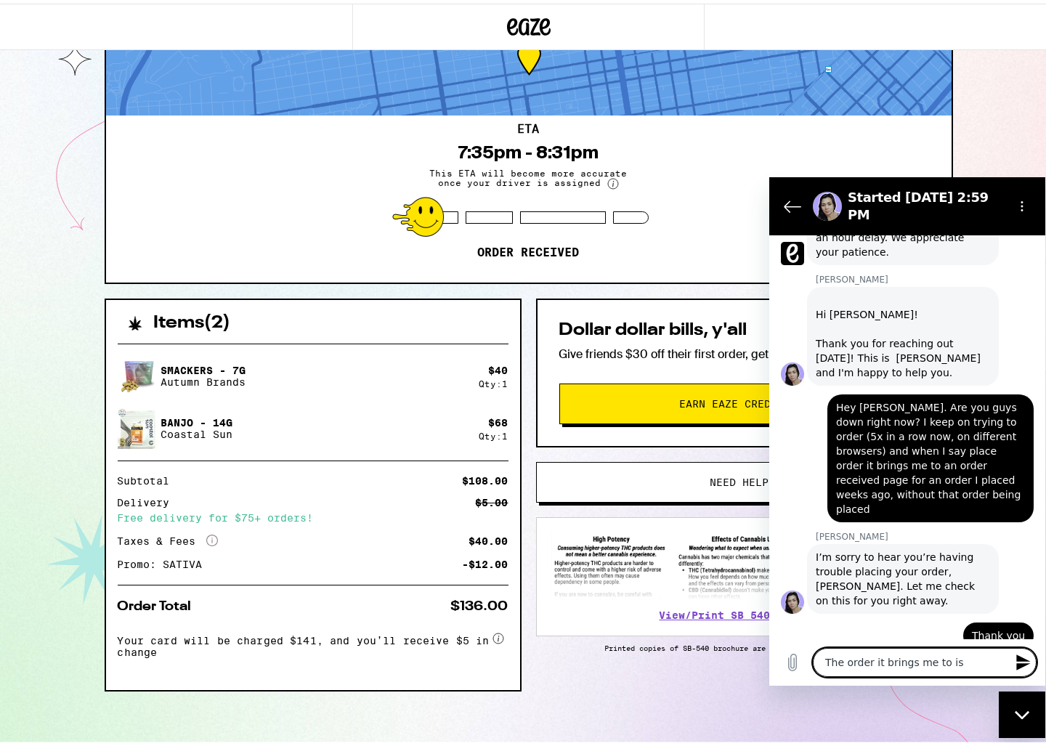
paste textarea "[URL][DOMAIN_NAME]"
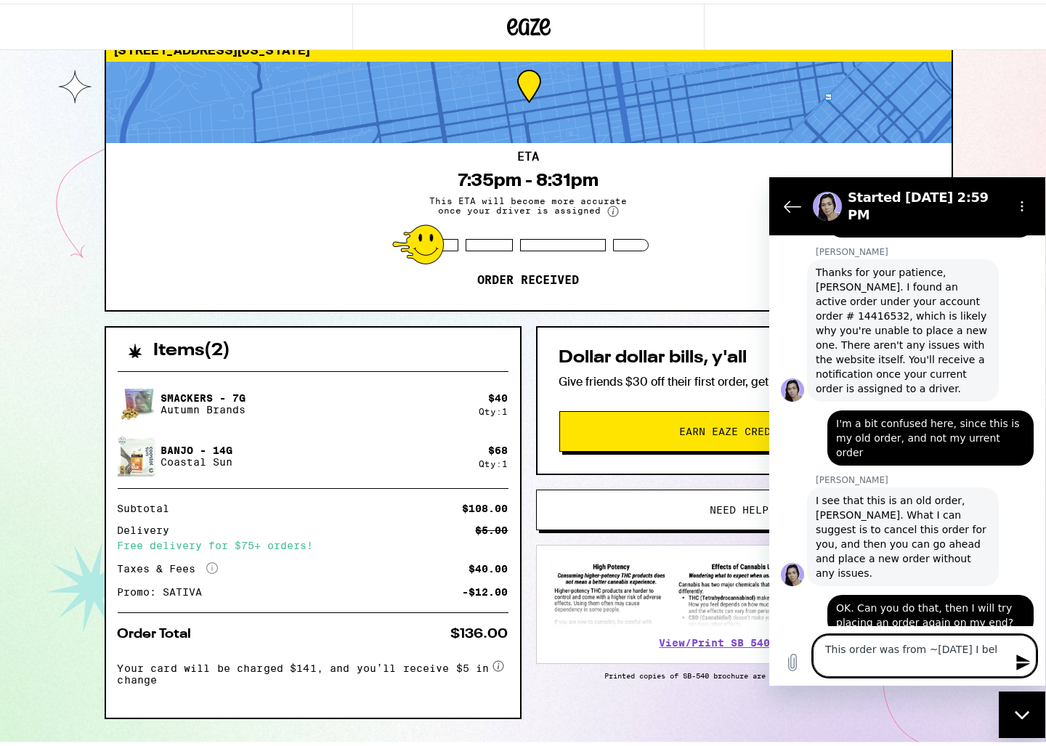
scroll to position [1160, 0]
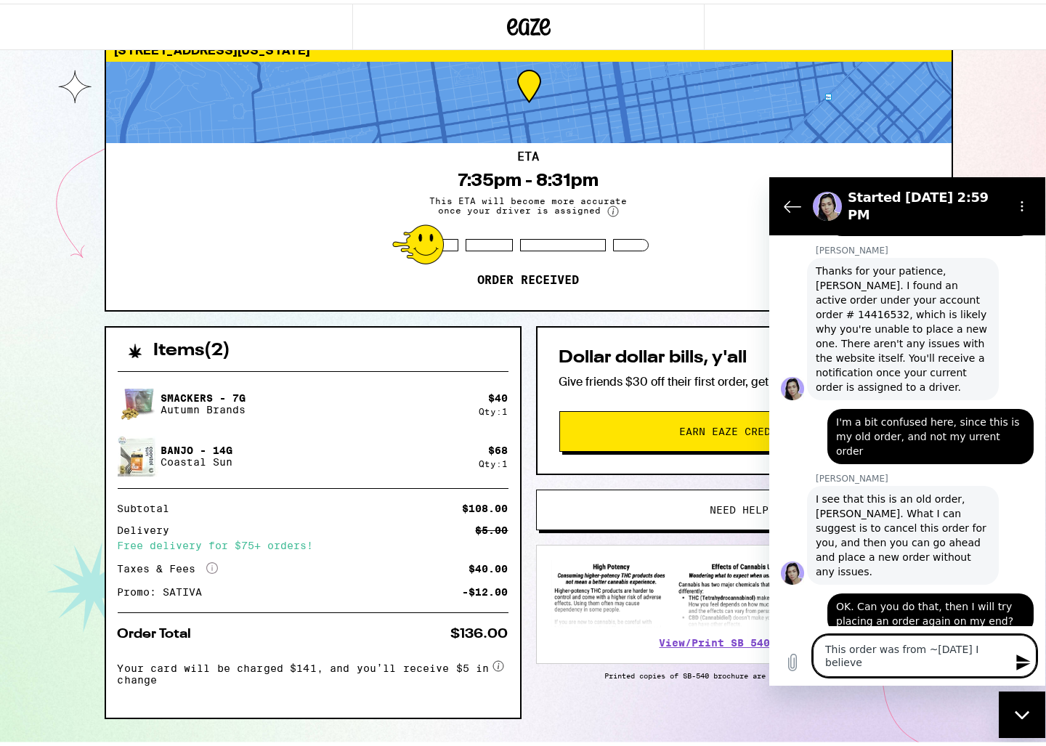
click at [935, 648] on textarea "This order was from ~[DATE] I believe" at bounding box center [925, 656] width 224 height 42
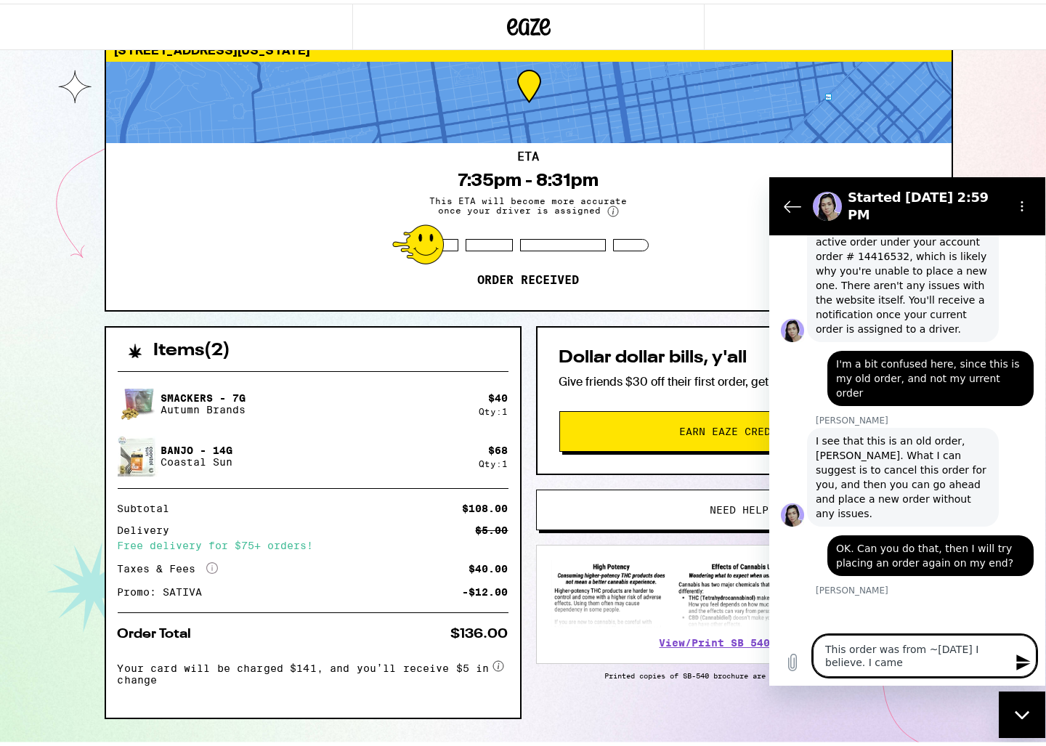
scroll to position [1221, 0]
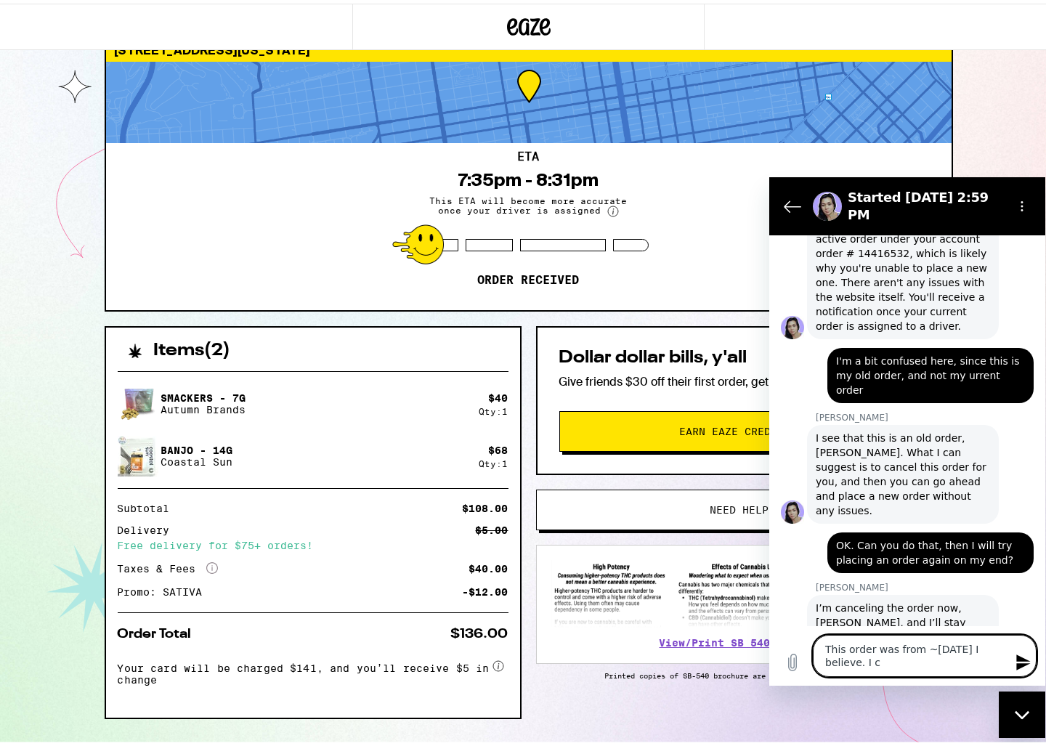
click at [817, 647] on textarea "This order was from ~[DATE] I believe. I c" at bounding box center [925, 656] width 224 height 42
click at [974, 668] on textarea "Thank you. This order was from ~[DATE] I believe. I c" at bounding box center [925, 656] width 224 height 42
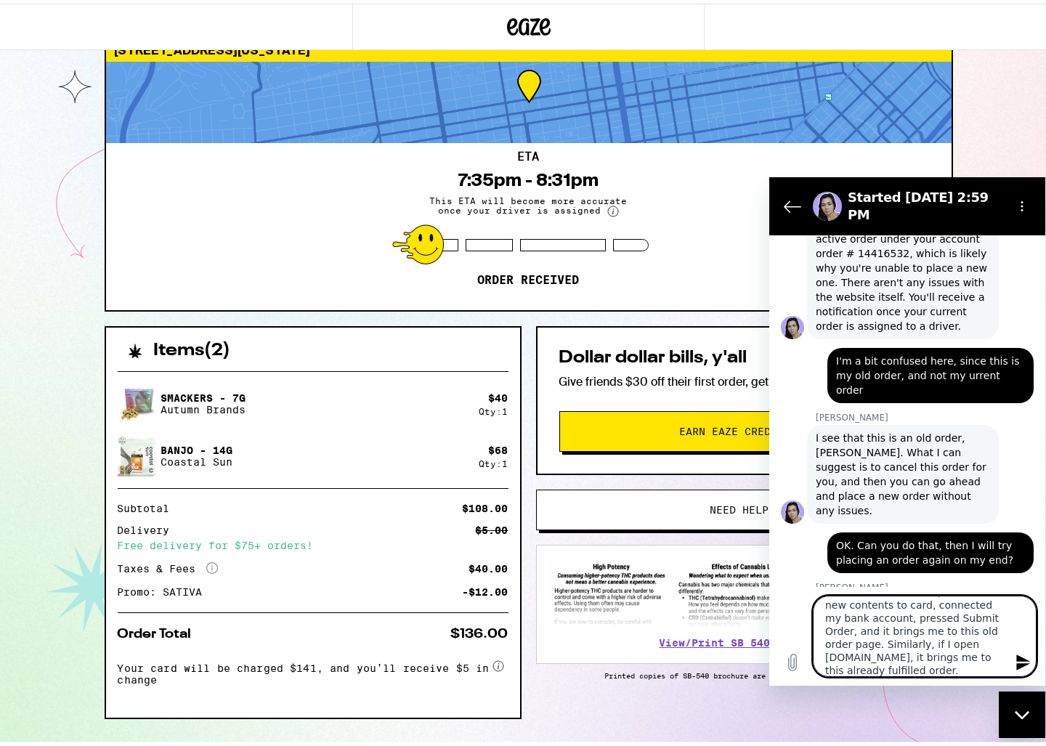
scroll to position [0, 0]
click at [880, 611] on textarea "Thank you. This order was from ~[DATE] I believe. When I came back to submit a …" at bounding box center [925, 636] width 224 height 81
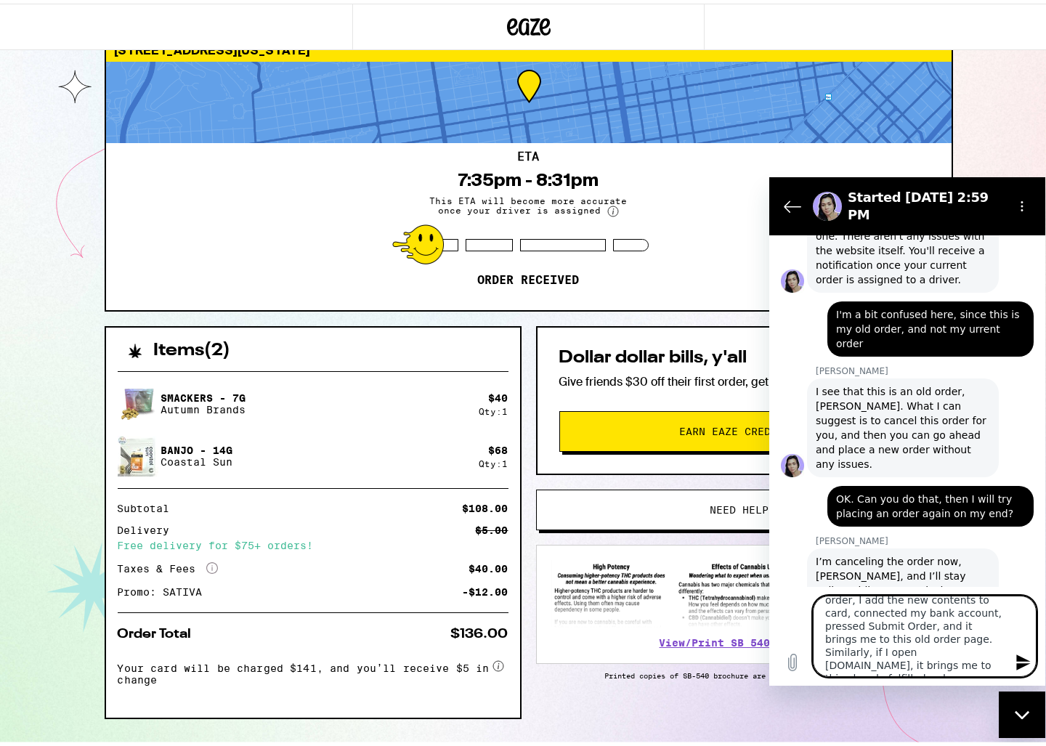
scroll to position [52, 0]
click at [971, 666] on textarea "Thank you. For reference, this order was from ~[DATE] I believe. When I came ba…" at bounding box center [925, 636] width 224 height 81
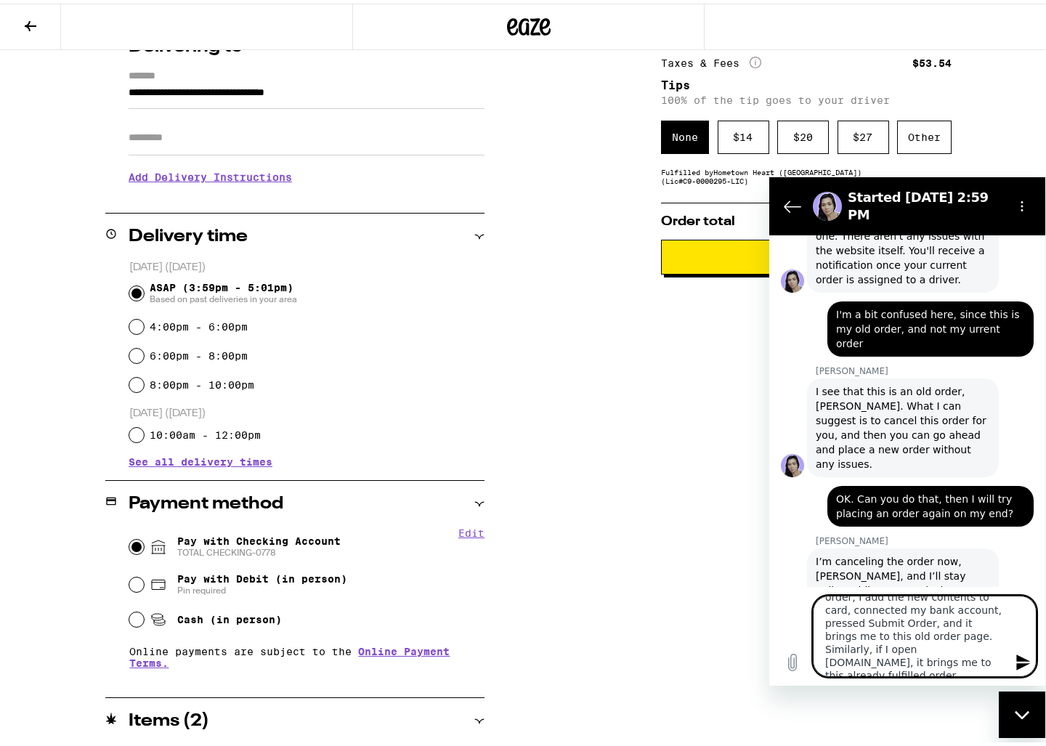
scroll to position [296, 0]
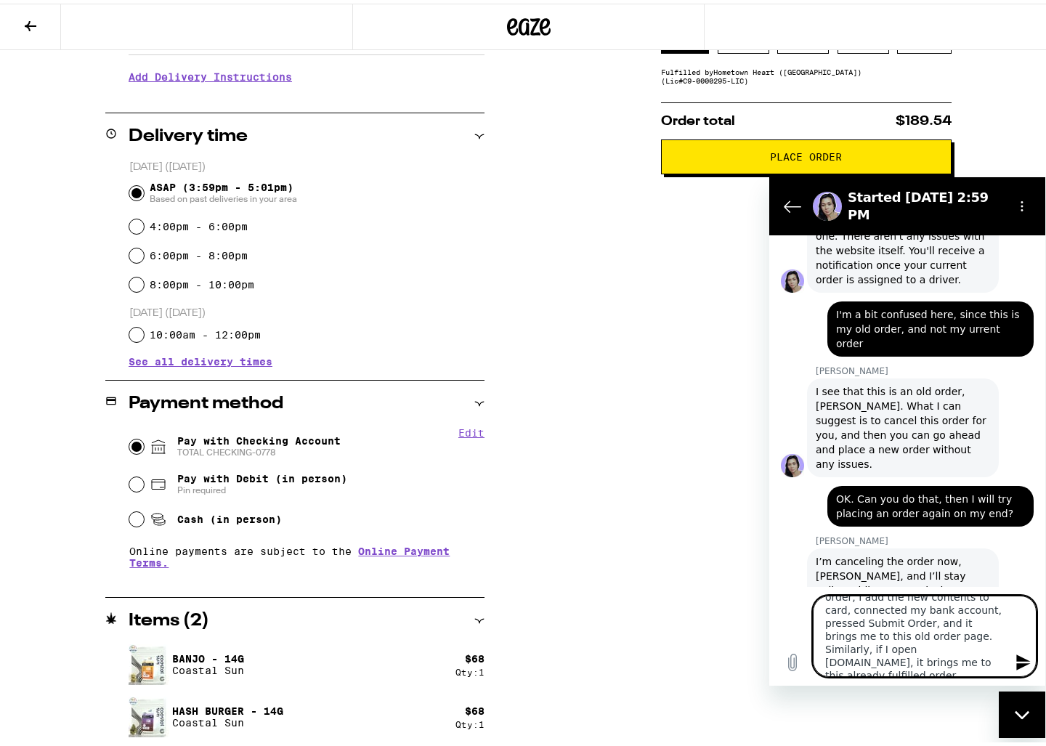
click at [622, 629] on div "**********" at bounding box center [529, 312] width 1046 height 867
click at [929, 667] on textarea "Thank you. For reference, this order was from ~[DATE] I believe. When I came ba…" at bounding box center [925, 636] width 224 height 81
click at [902, 653] on textarea "Thank you. For reference, this order was from ~[DATE] I believe. When I came ba…" at bounding box center [925, 636] width 224 height 81
click at [951, 660] on textarea "Thank you. For reference, this order was from ~[DATE] I believe. When I came ba…" at bounding box center [925, 636] width 224 height 81
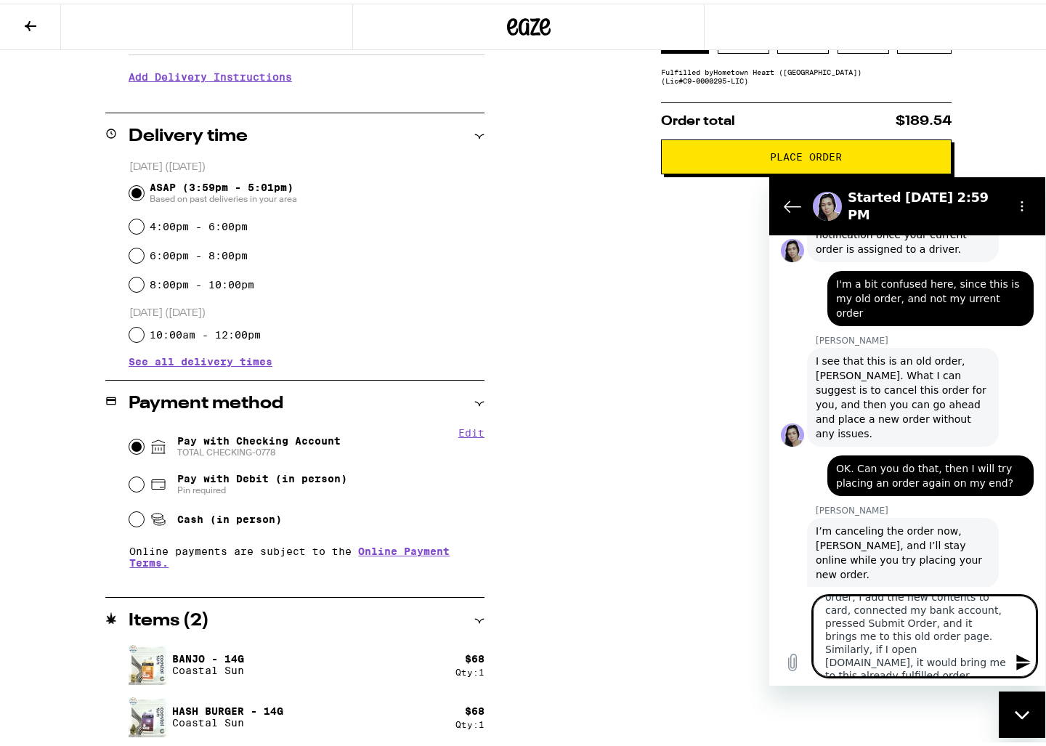
scroll to position [1300, 0]
click at [399, 483] on div "Pay with Debit (in person) Pin required" at bounding box center [306, 481] width 355 height 38
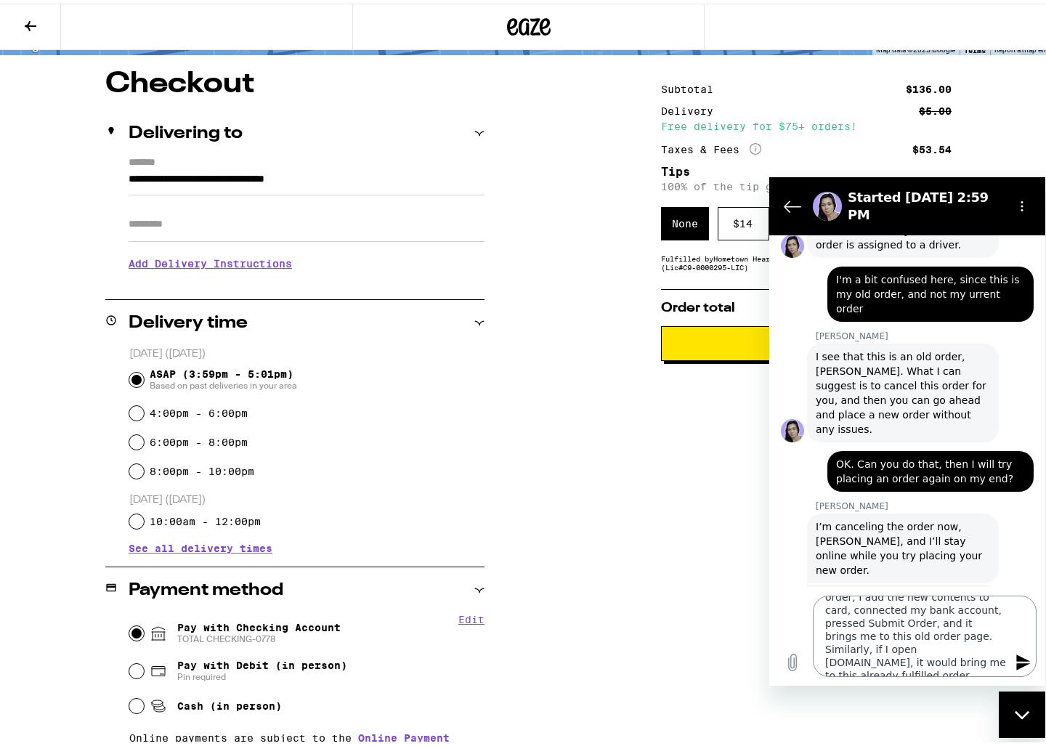
scroll to position [0, 0]
click at [857, 614] on textarea "Thank you. For reference, this order was from ~[DATE] I believe. When I came ba…" at bounding box center [925, 636] width 224 height 81
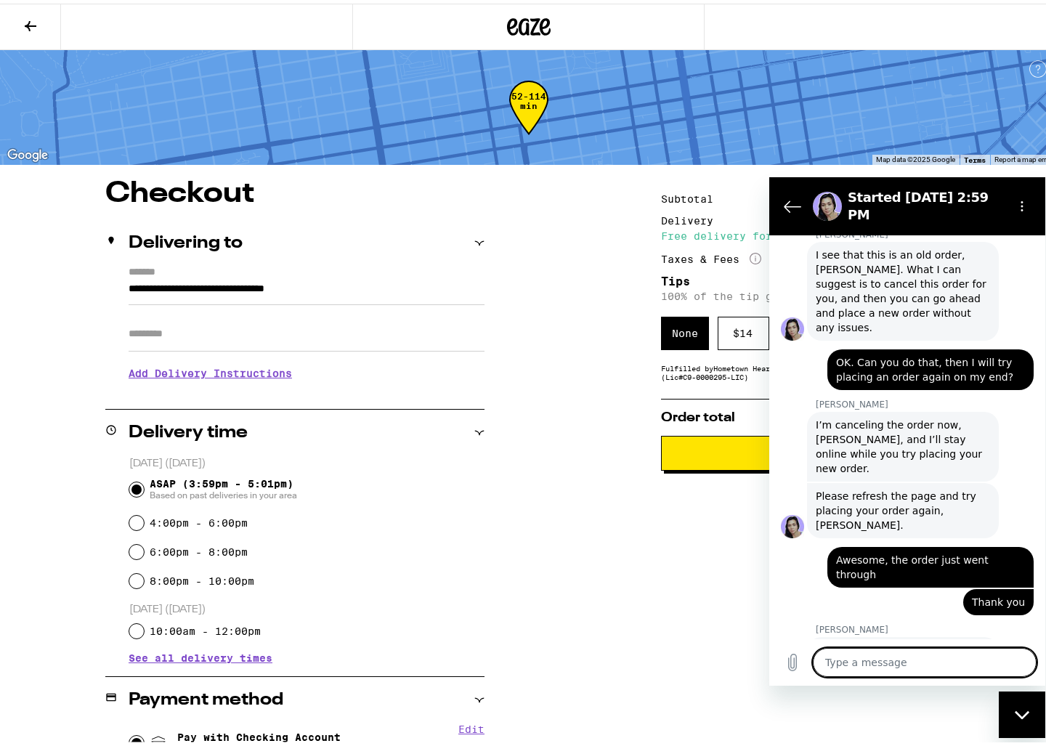
click at [1013, 708] on div "Close messaging window" at bounding box center [1023, 715] width 44 height 44
